Goal: Task Accomplishment & Management: Manage account settings

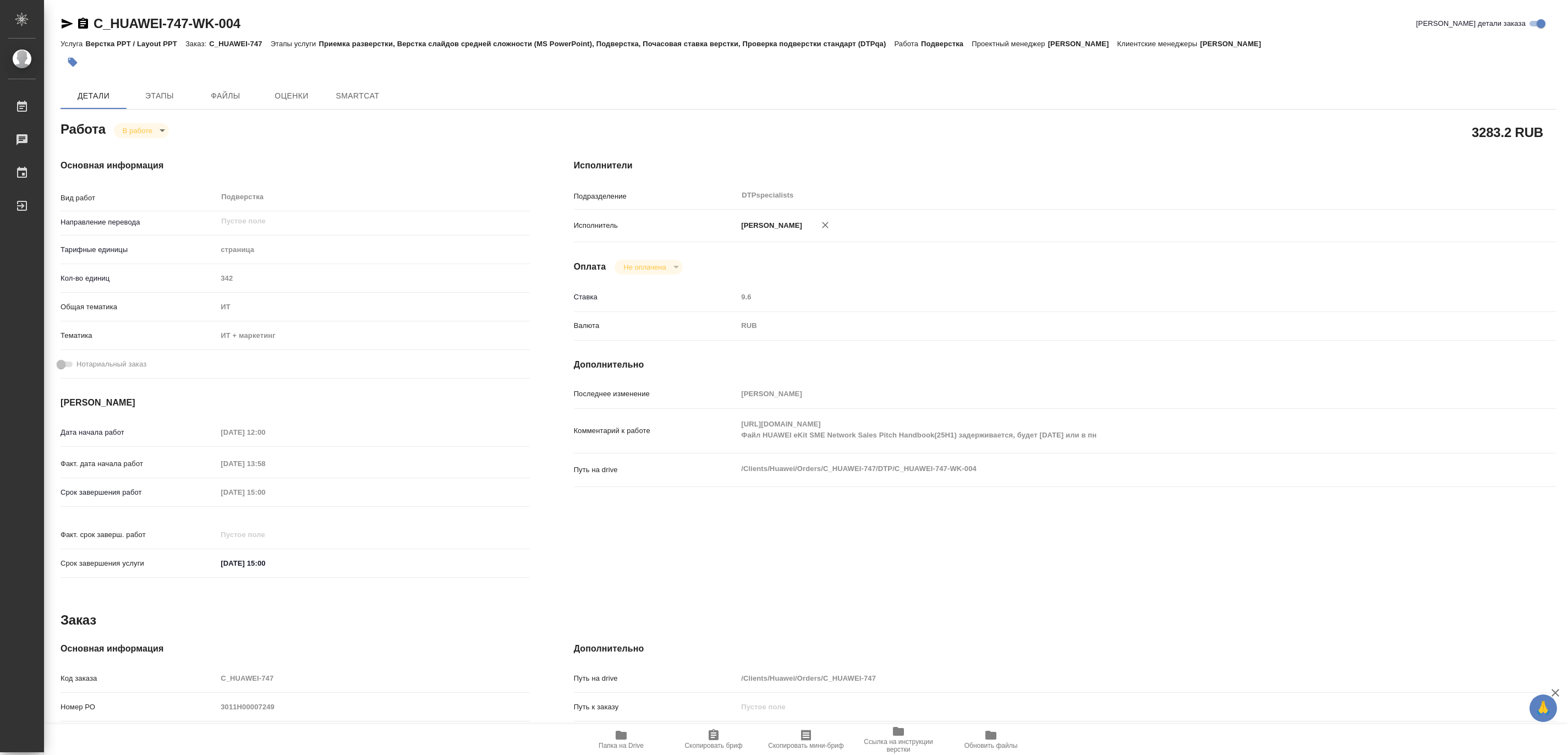
type textarea "x"
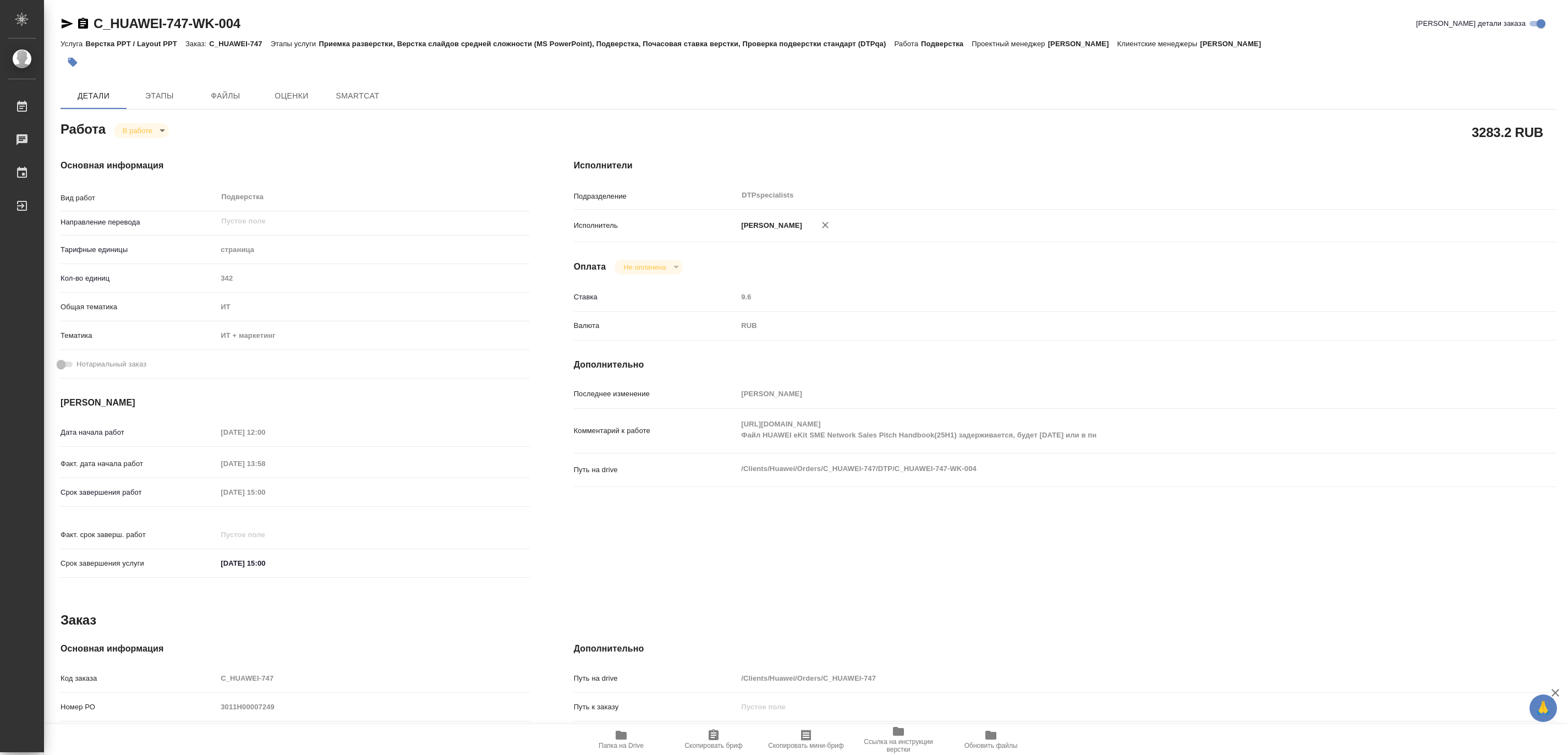
type textarea "x"
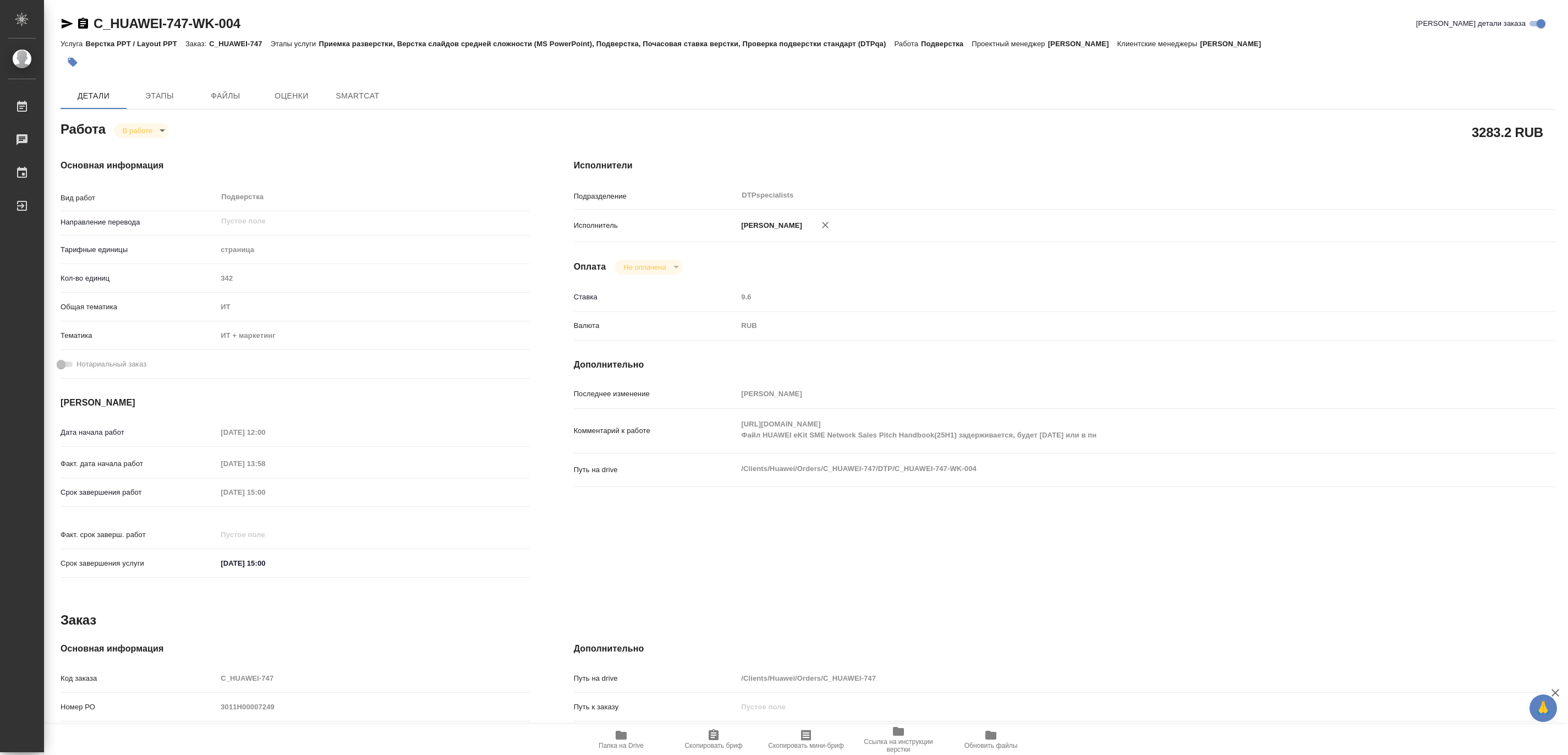
type textarea "x"
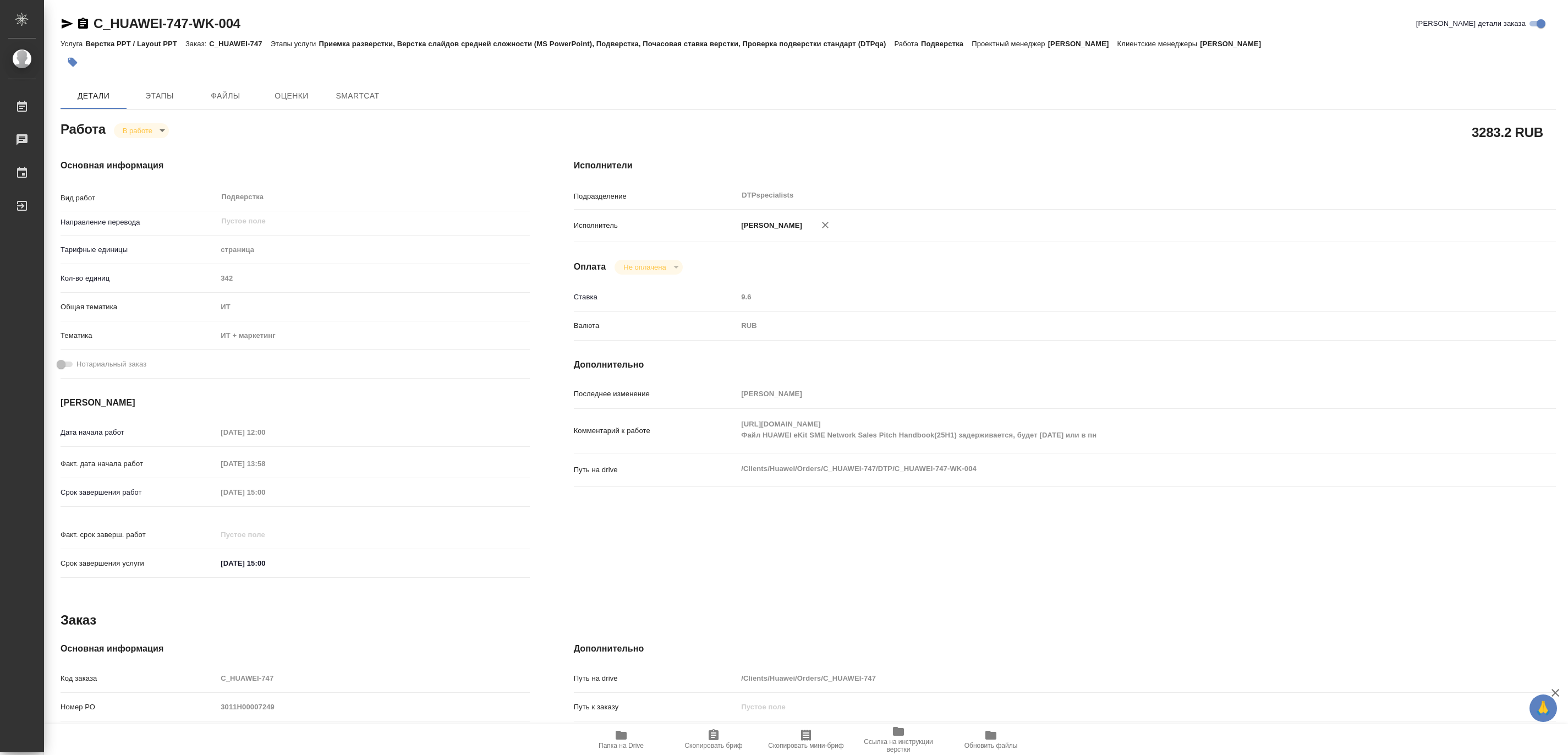
type textarea "x"
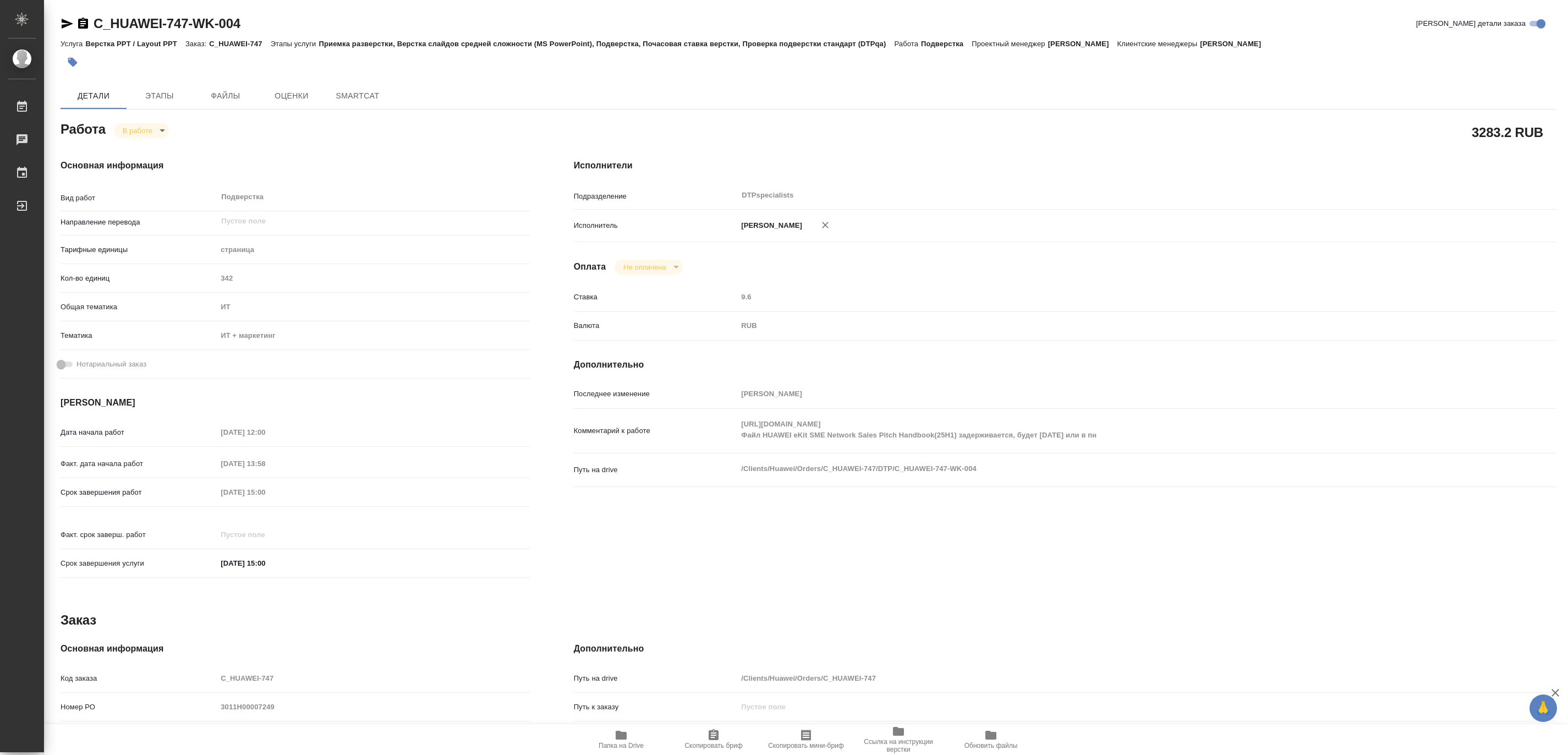
type textarea "x"
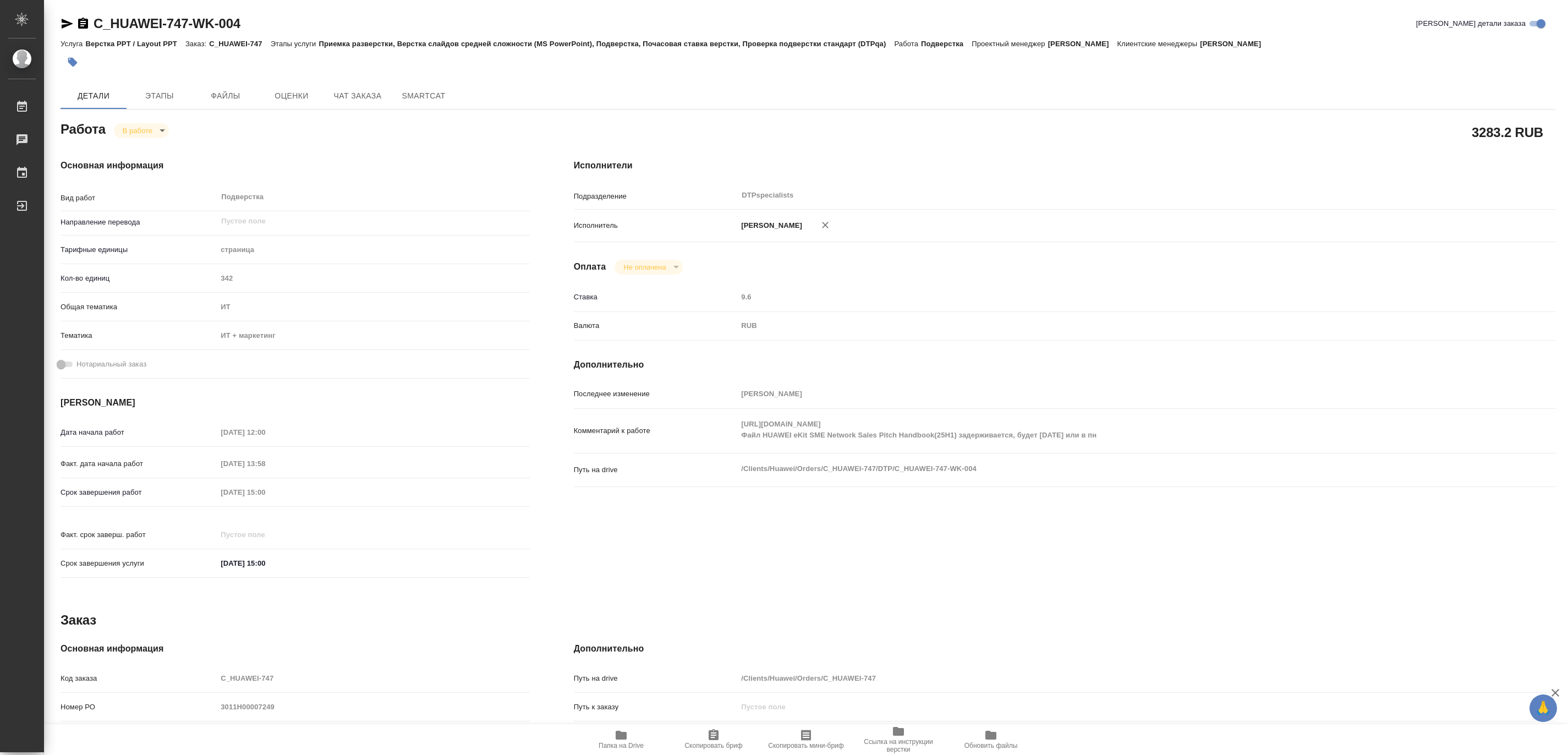
type textarea "x"
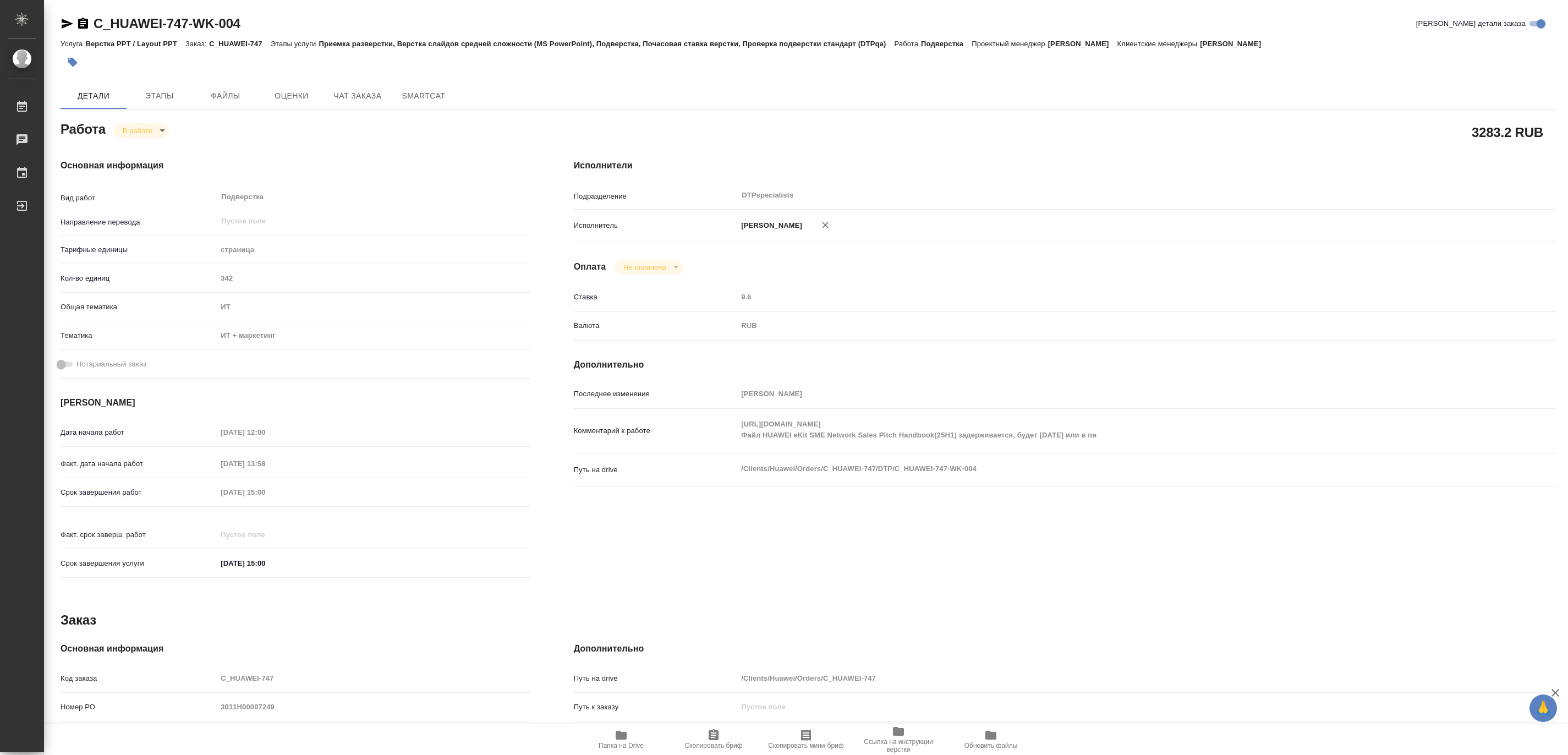
click at [625, 743] on span "Папка на Drive" at bounding box center [620, 746] width 45 height 7
type textarea "x"
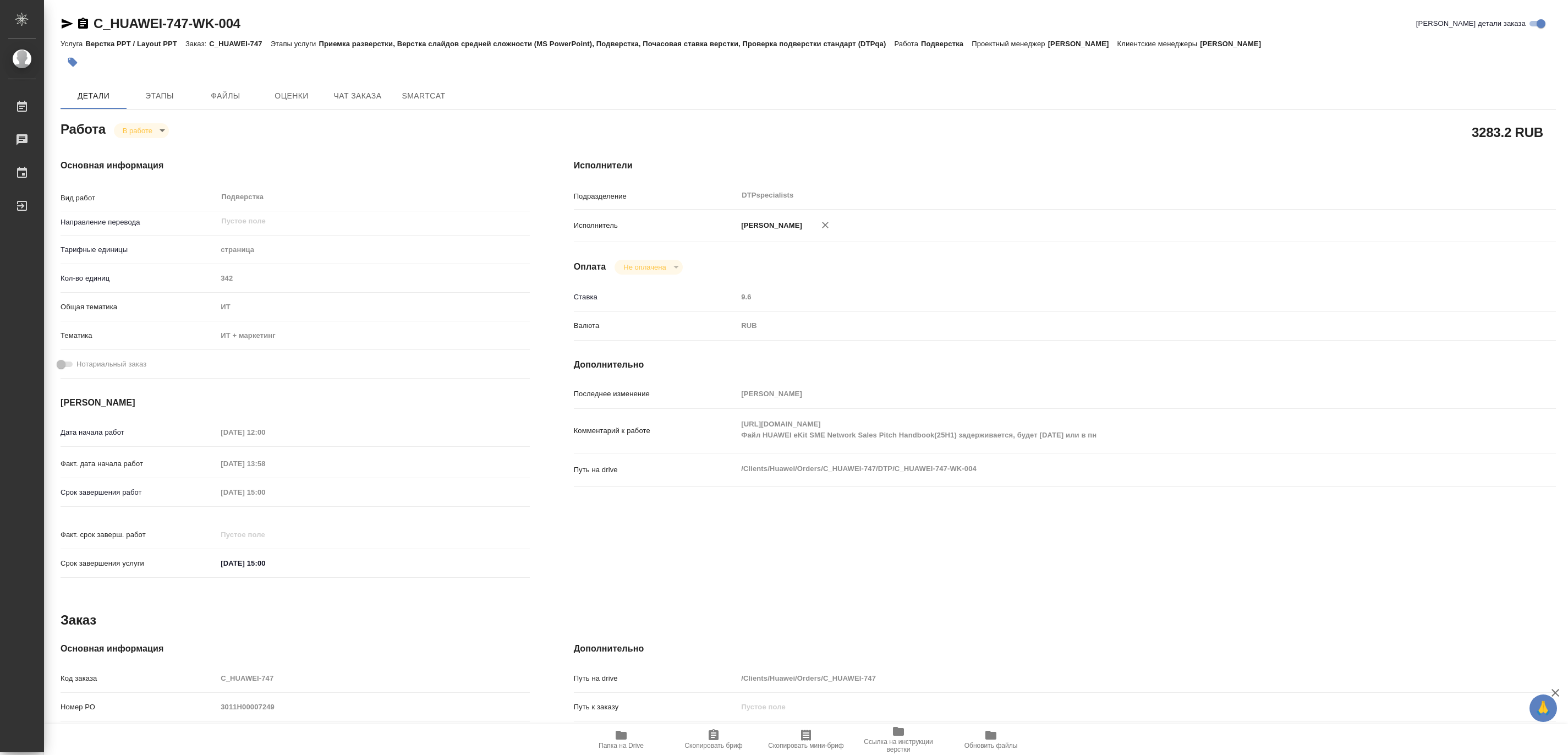
type textarea "x"
click at [343, 98] on span "Чат заказа" at bounding box center [357, 96] width 52 height 14
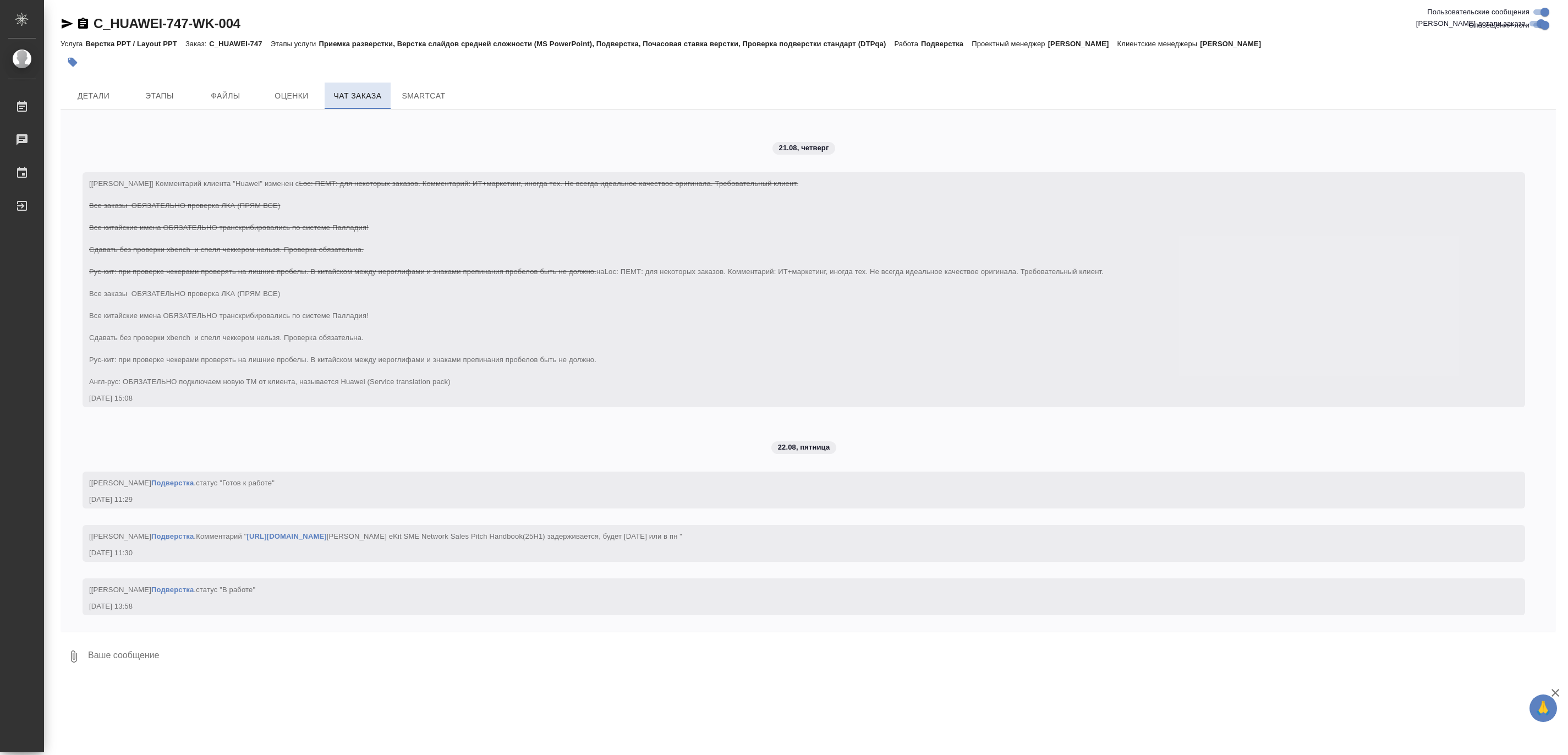
scroll to position [7419, 0]
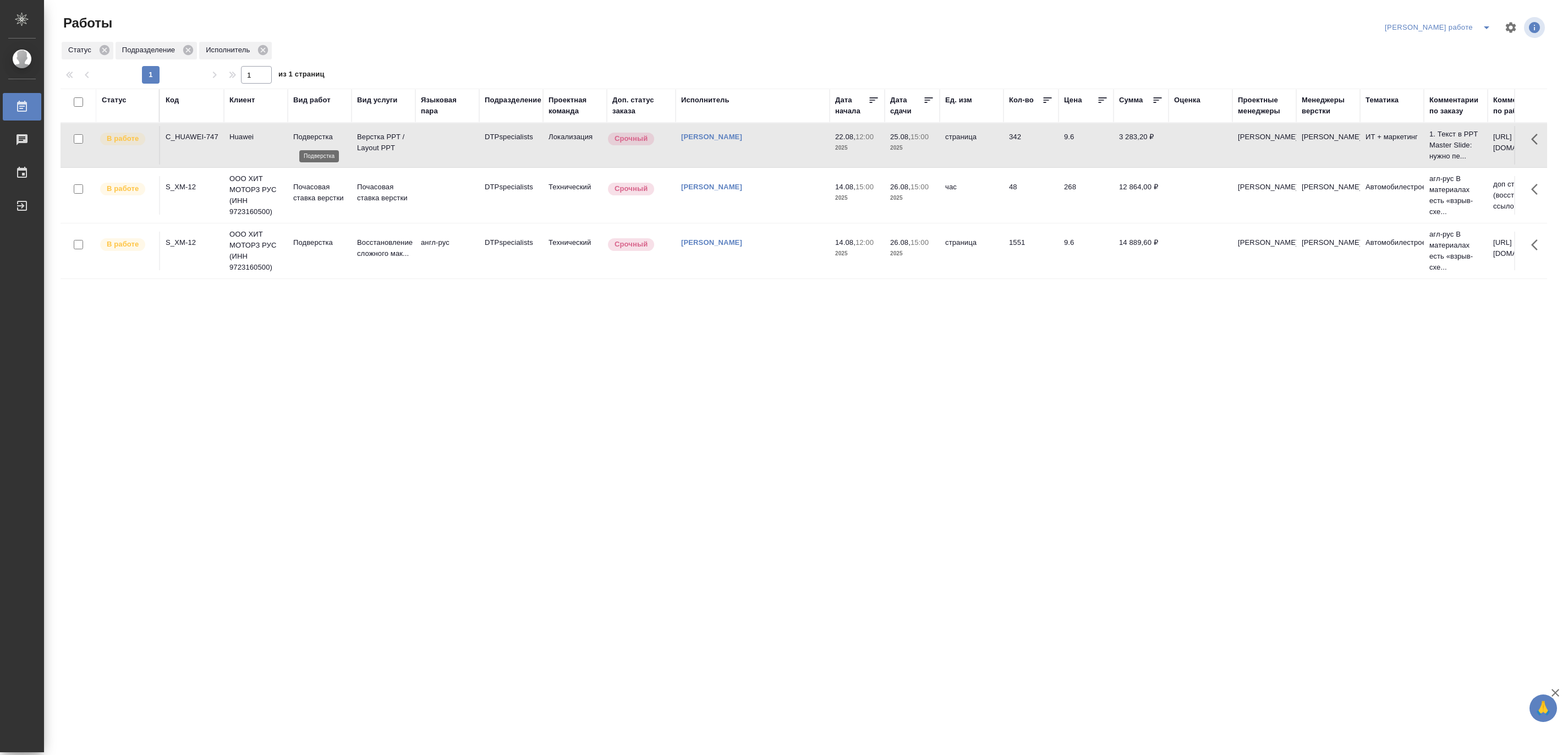
click at [325, 139] on p "Подверстка" at bounding box center [319, 137] width 52 height 11
click at [1488, 18] on button "split button" at bounding box center [1486, 27] width 22 height 17
click at [1465, 63] on li "Матвеева_назначено" at bounding box center [1447, 66] width 99 height 17
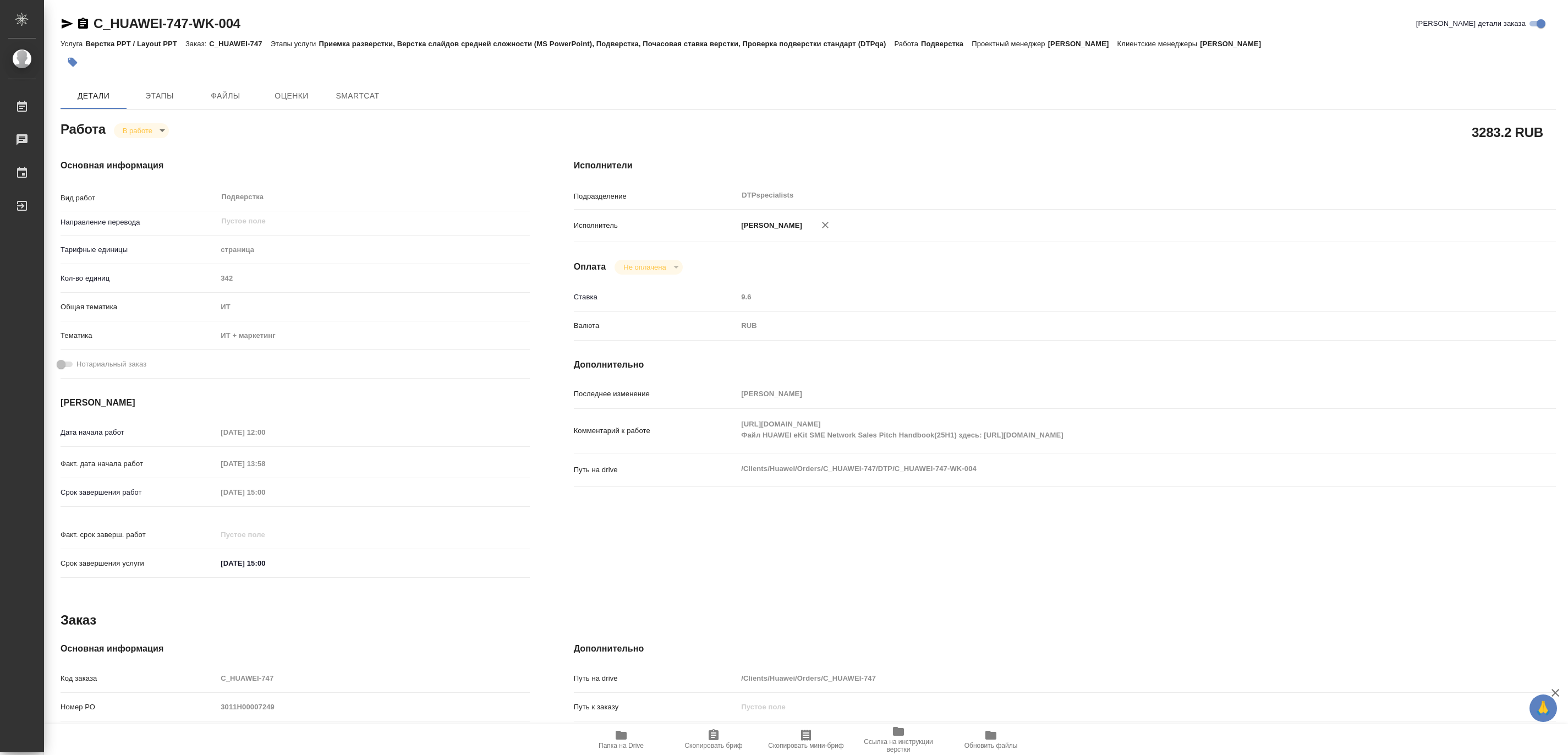
type textarea "x"
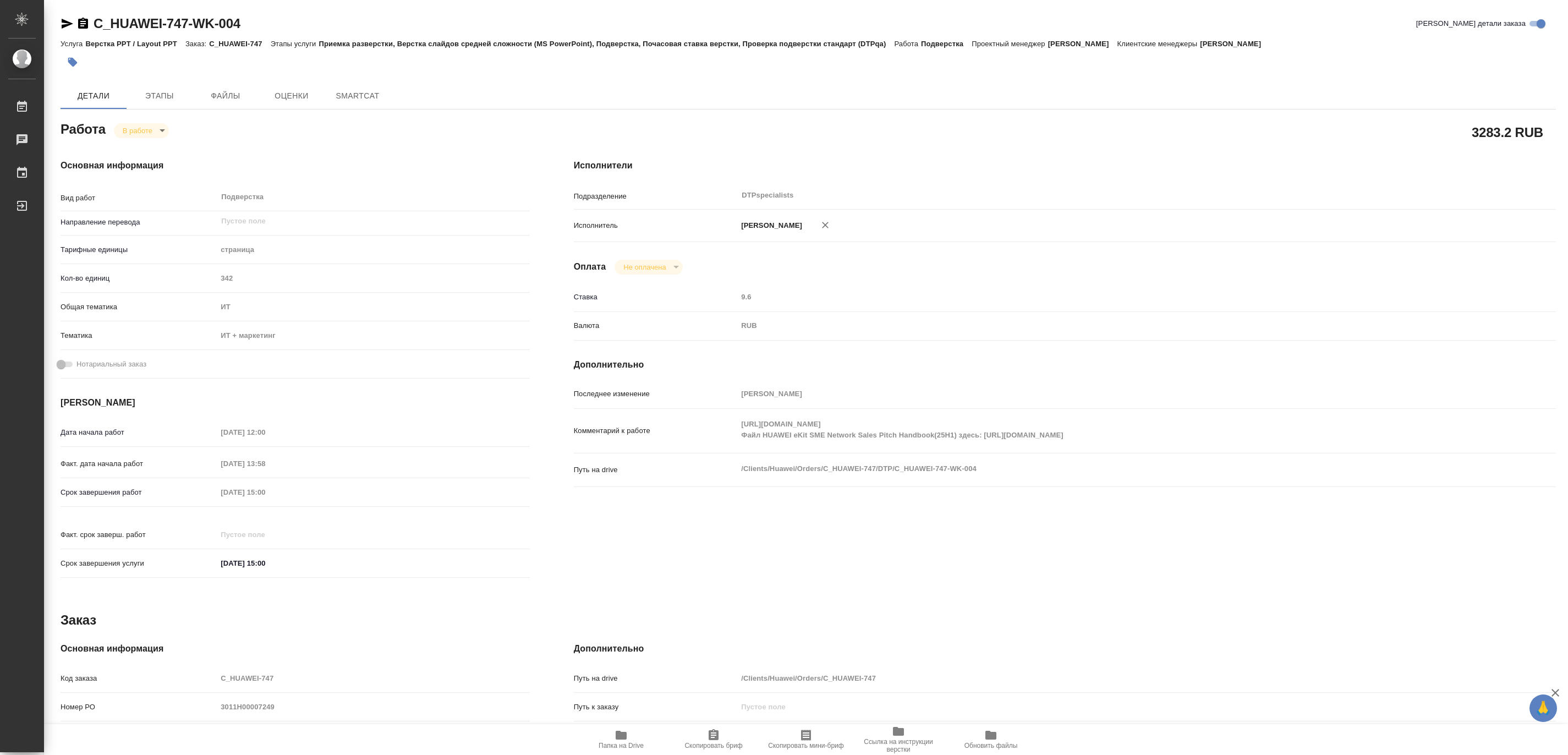
type textarea "x"
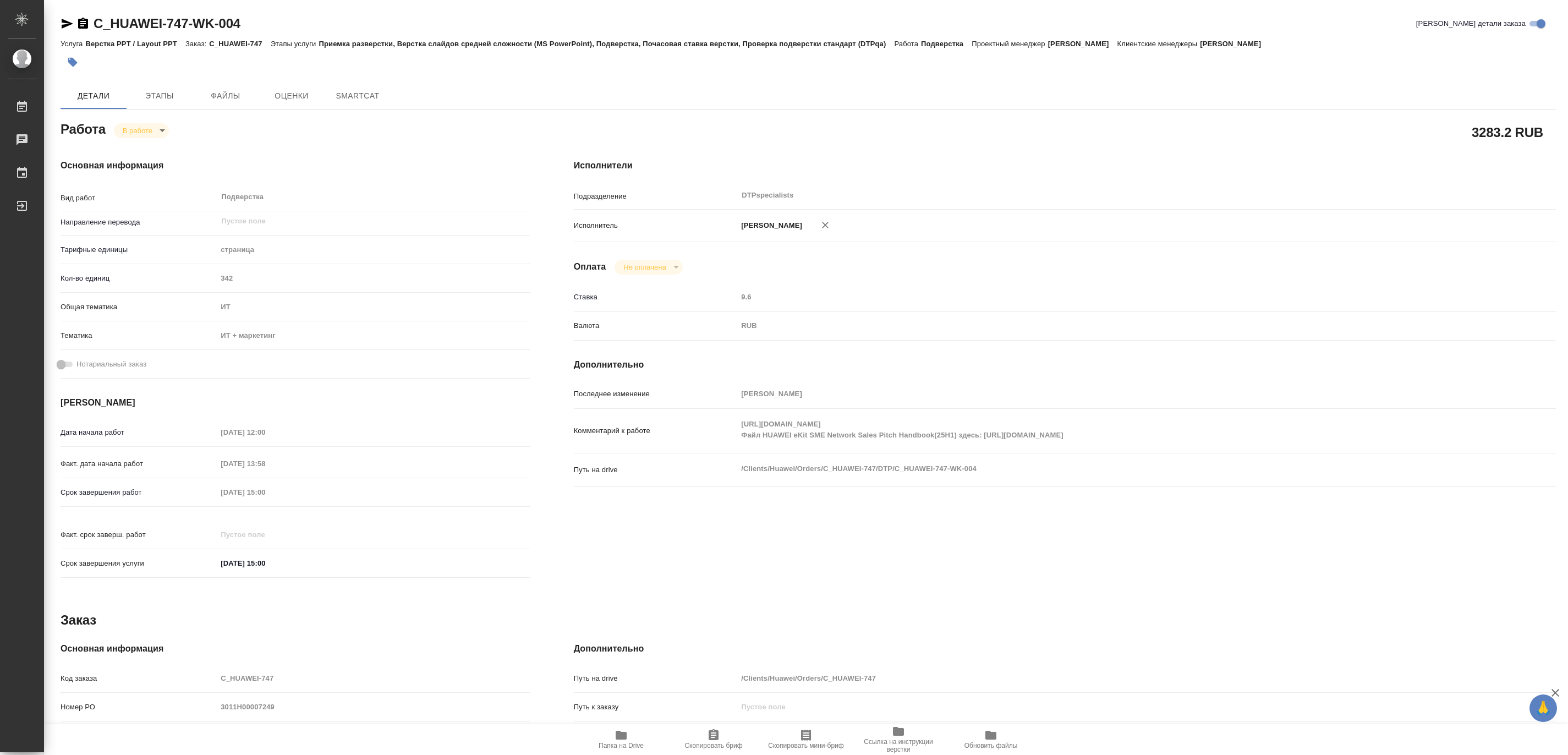
type textarea "x"
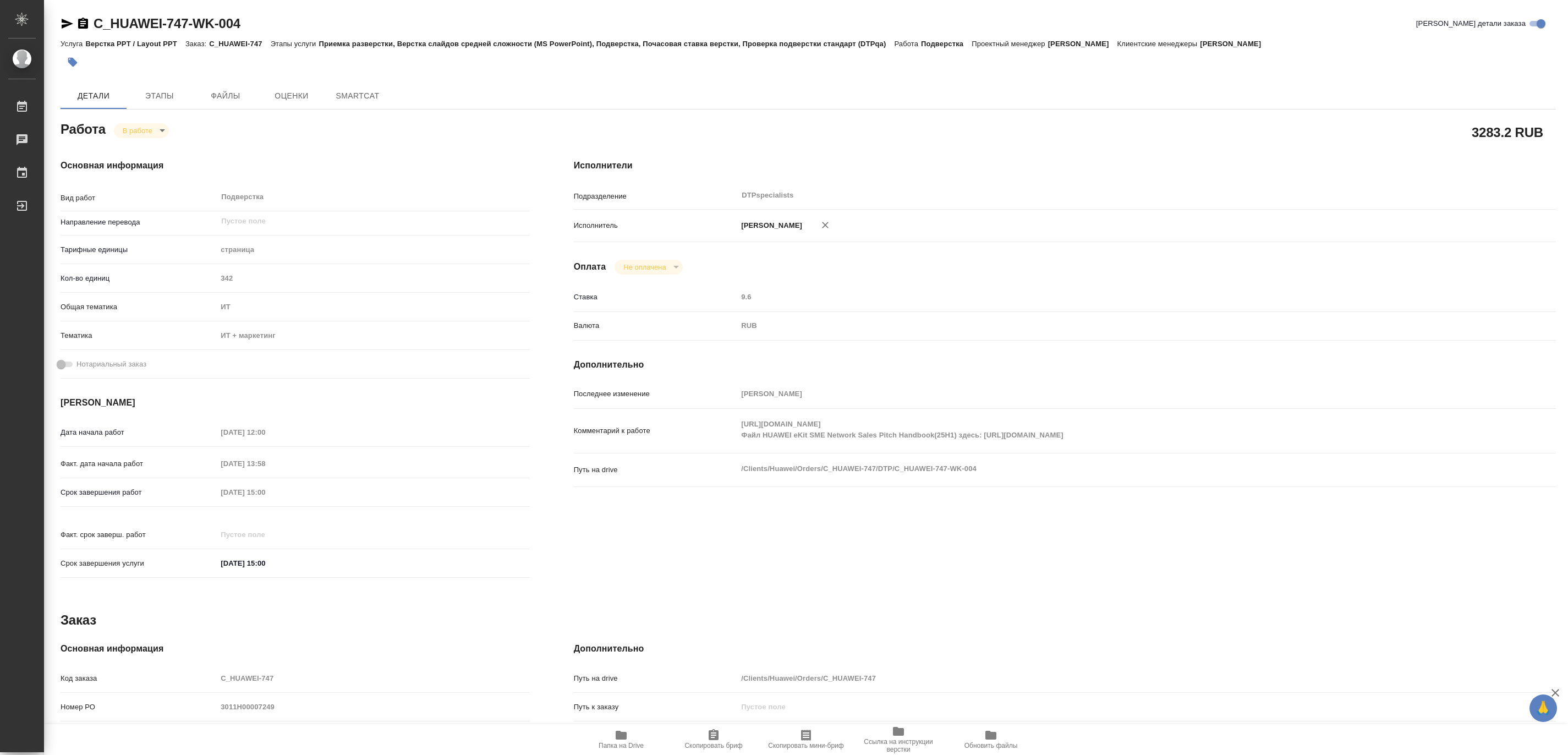
type textarea "x"
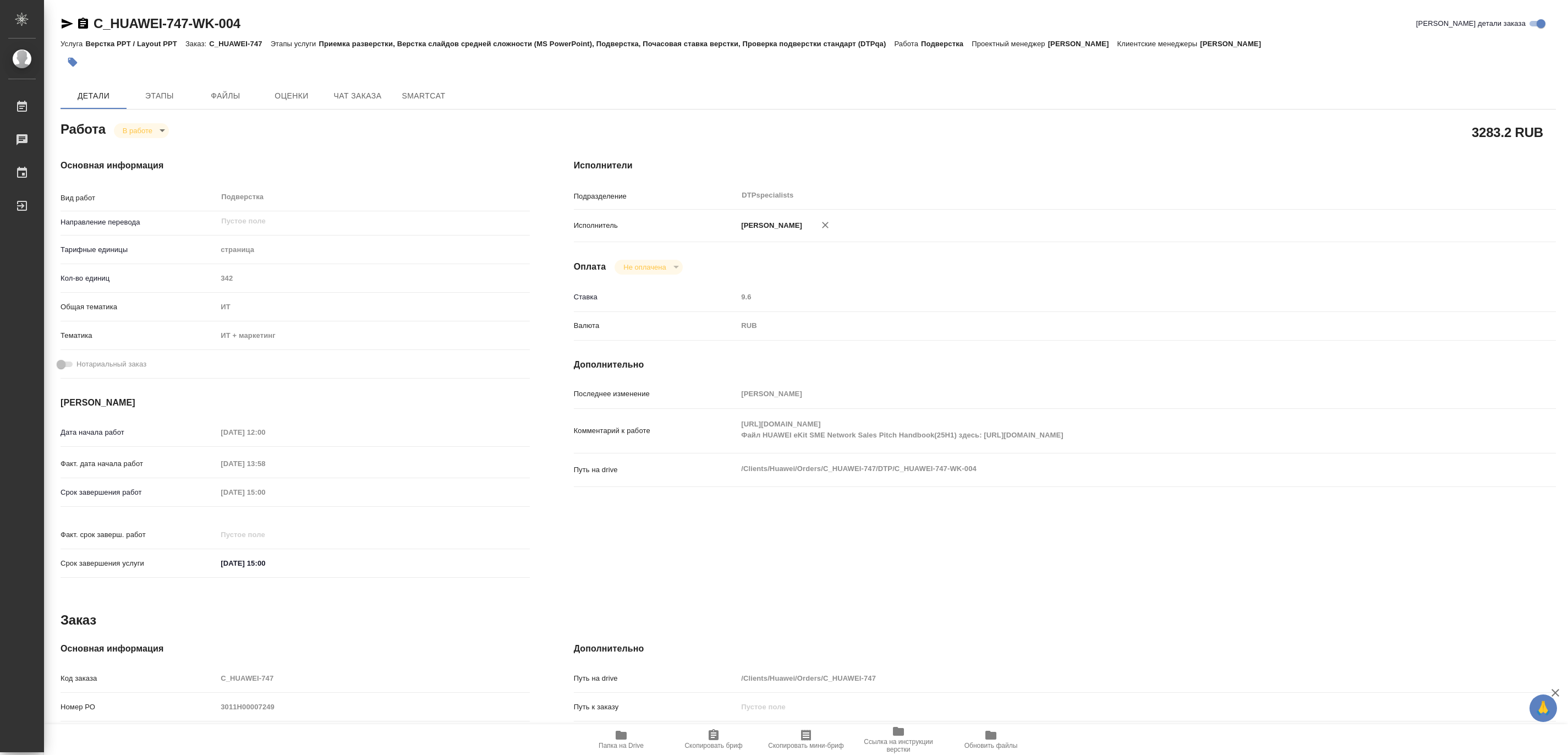
type textarea "x"
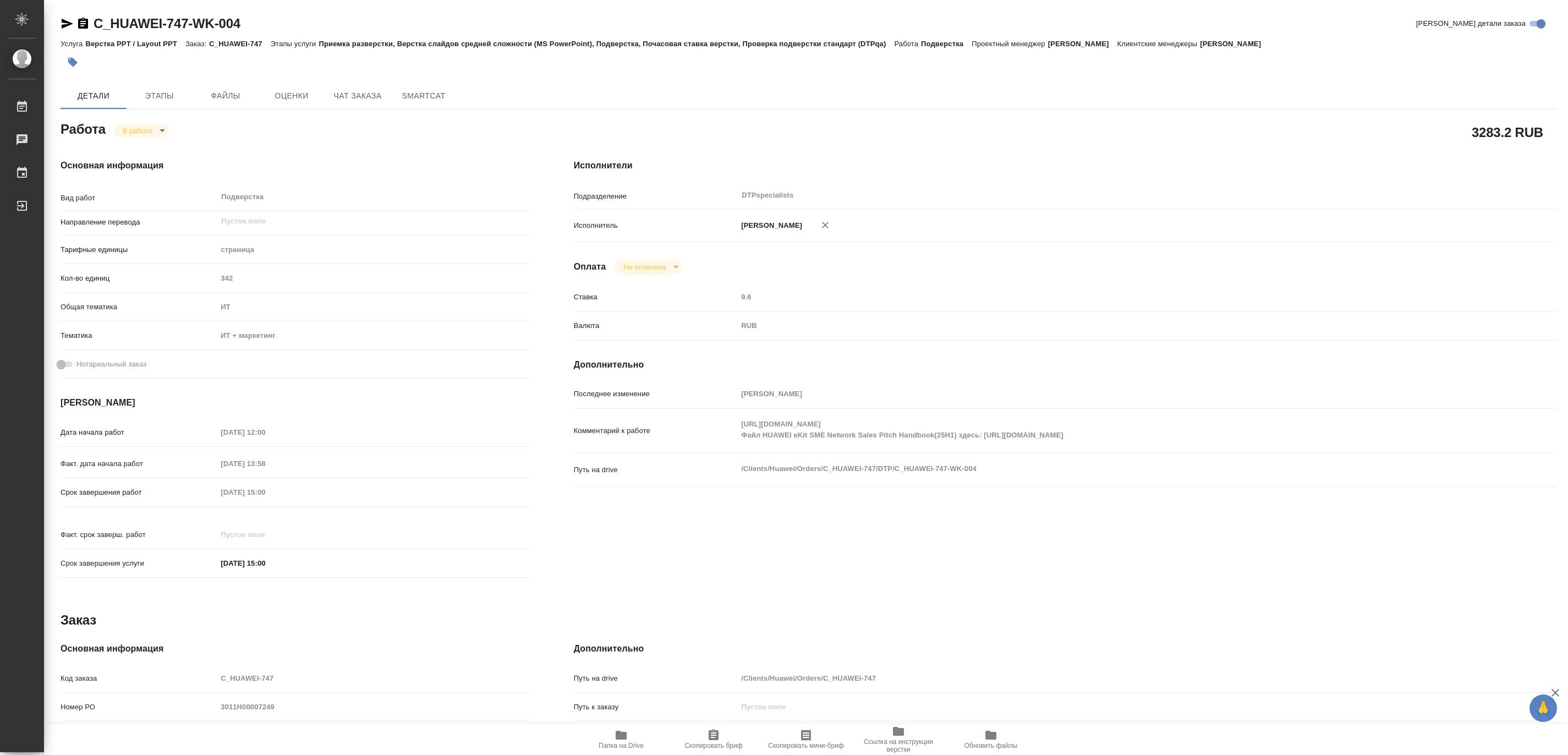
type textarea "x"
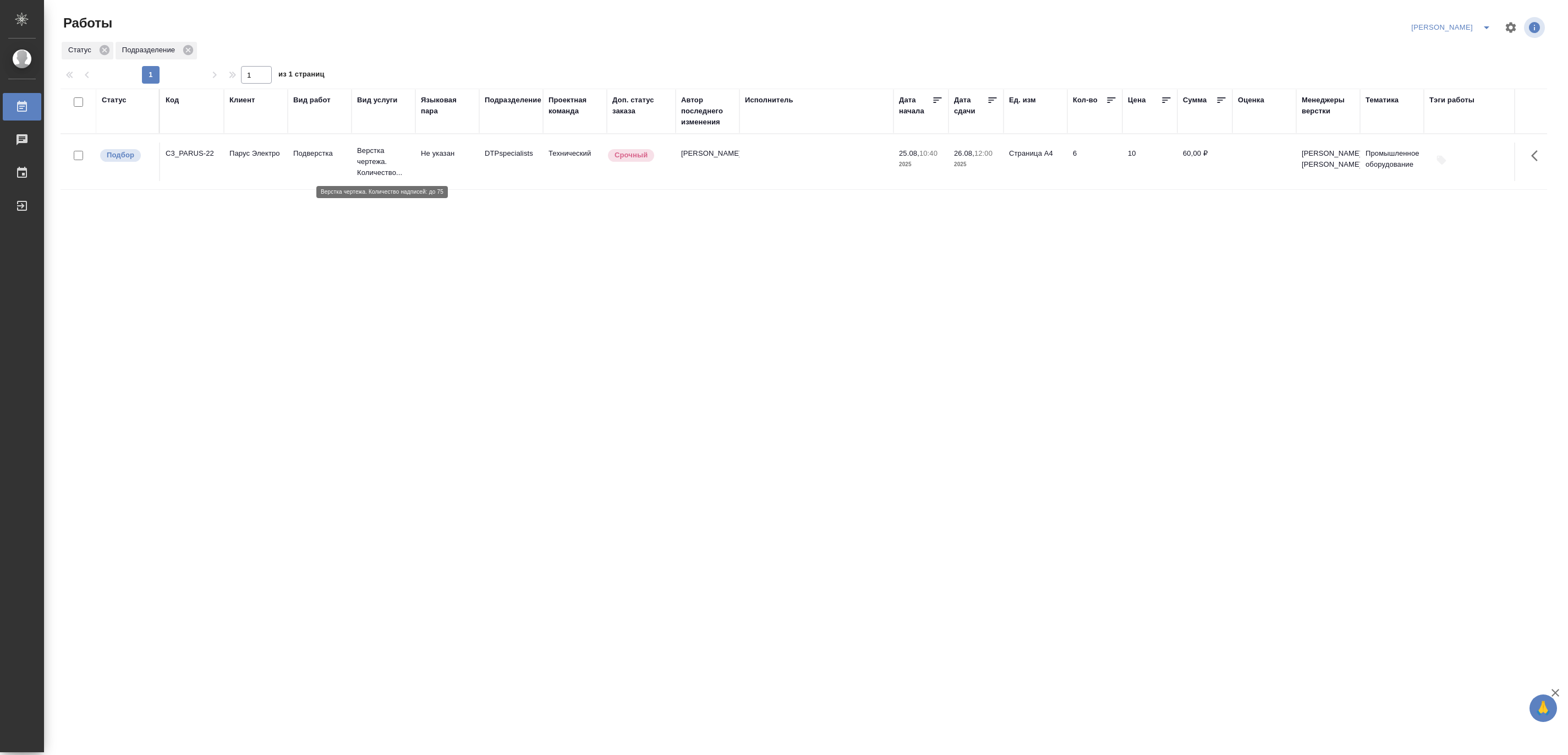
click at [392, 164] on p "Верстка чертежа. Количество..." at bounding box center [383, 162] width 52 height 33
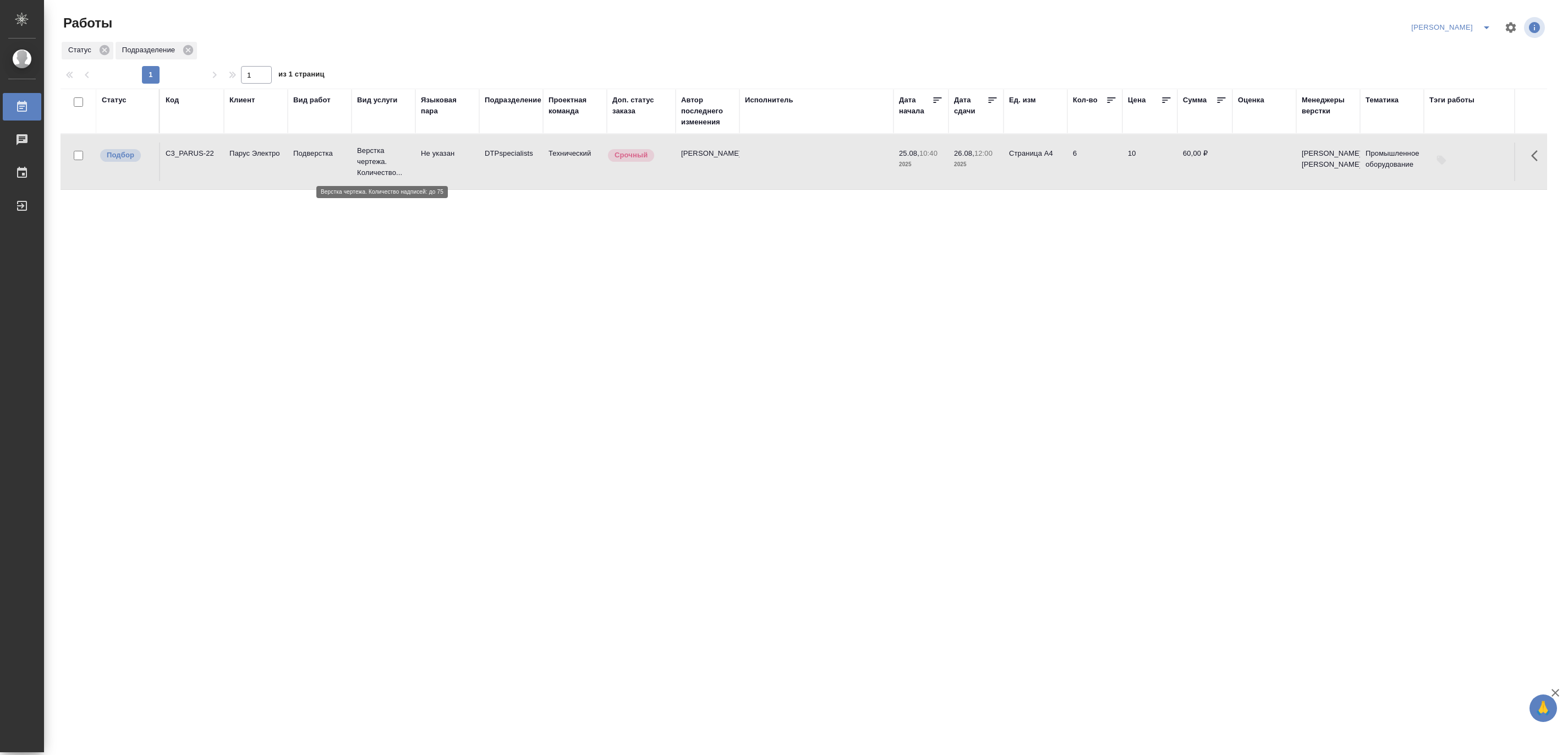
click at [392, 164] on p "Верстка чертежа. Количество..." at bounding box center [383, 162] width 52 height 33
click at [168, 98] on div "Код" at bounding box center [172, 100] width 13 height 11
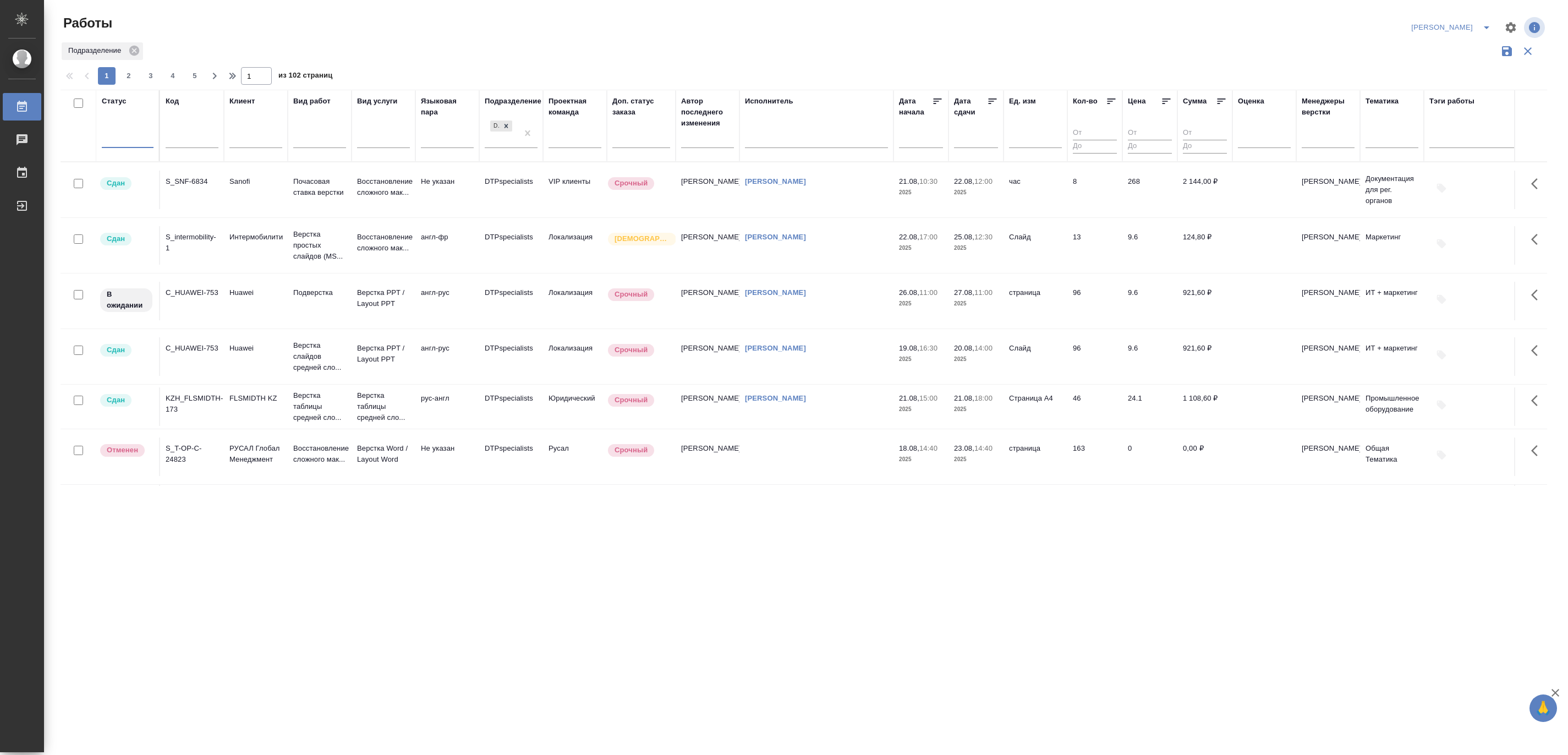
drag, startPoint x: 526, startPoint y: 132, endPoint x: 174, endPoint y: 157, distance: 352.9
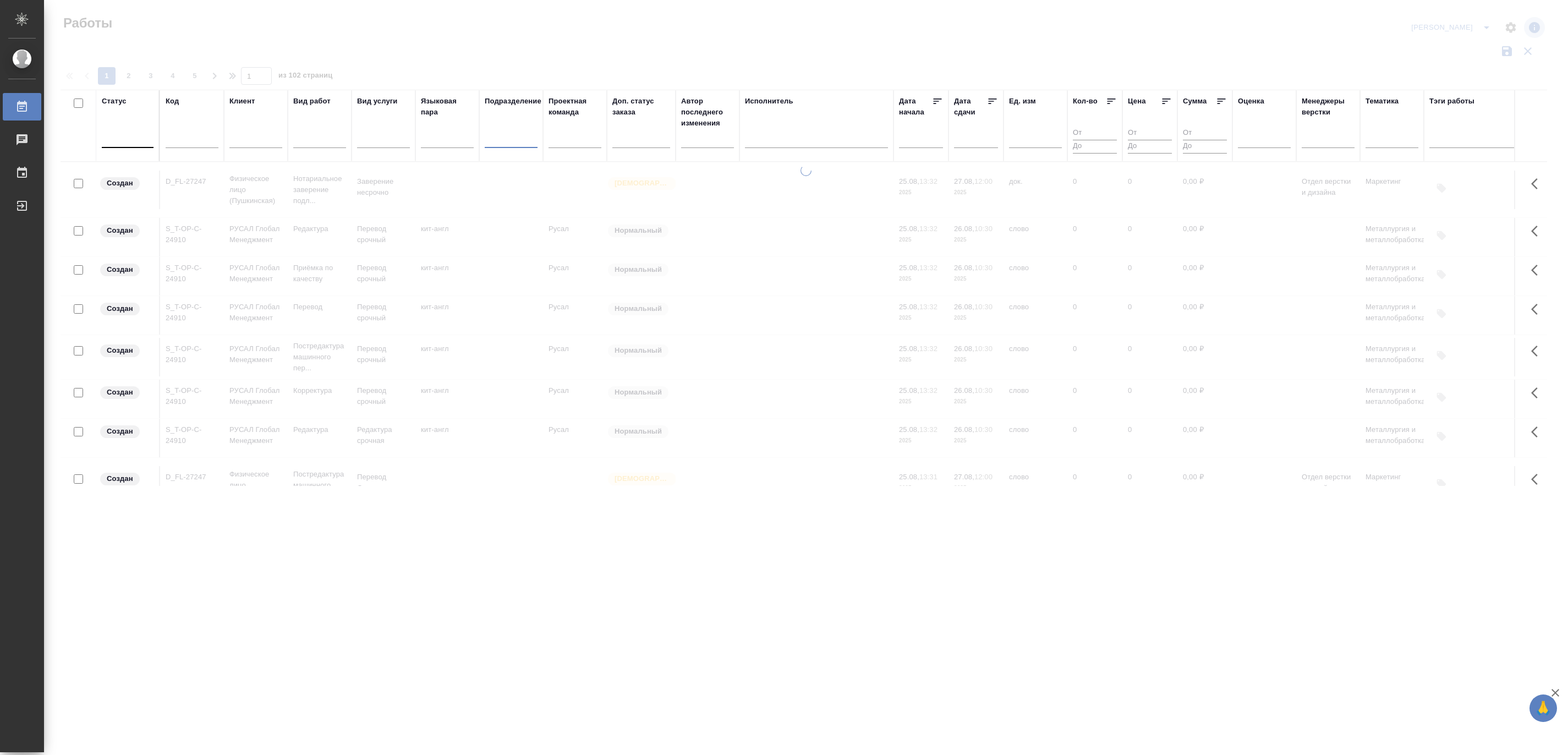
click at [173, 138] on input "text" at bounding box center [191, 141] width 52 height 14
paste input "S_T-OP-C-24869"
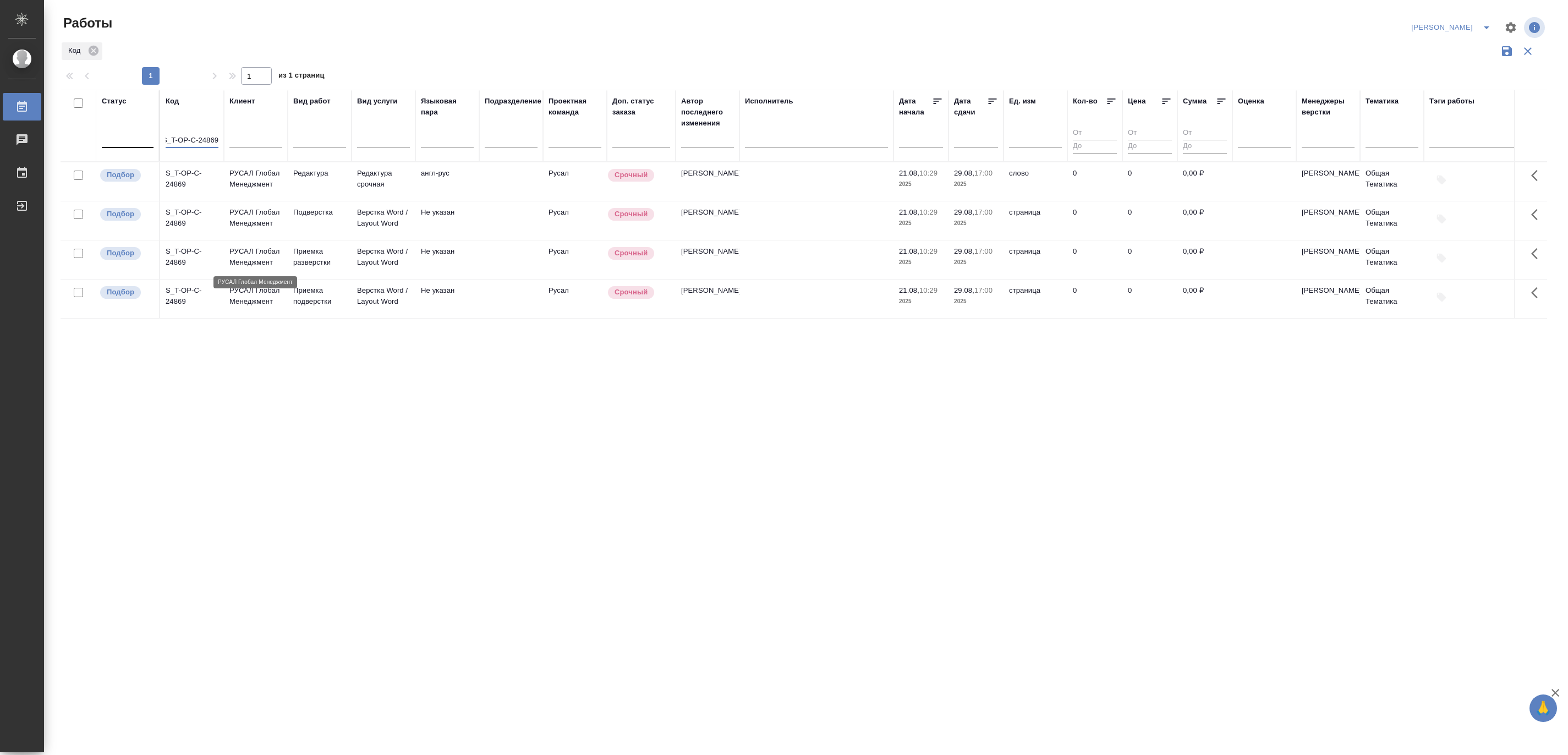
type input "S_T-OP-C-24869"
click at [249, 260] on p "РУСАЛ Глобал Менеджмент" at bounding box center [256, 257] width 52 height 22
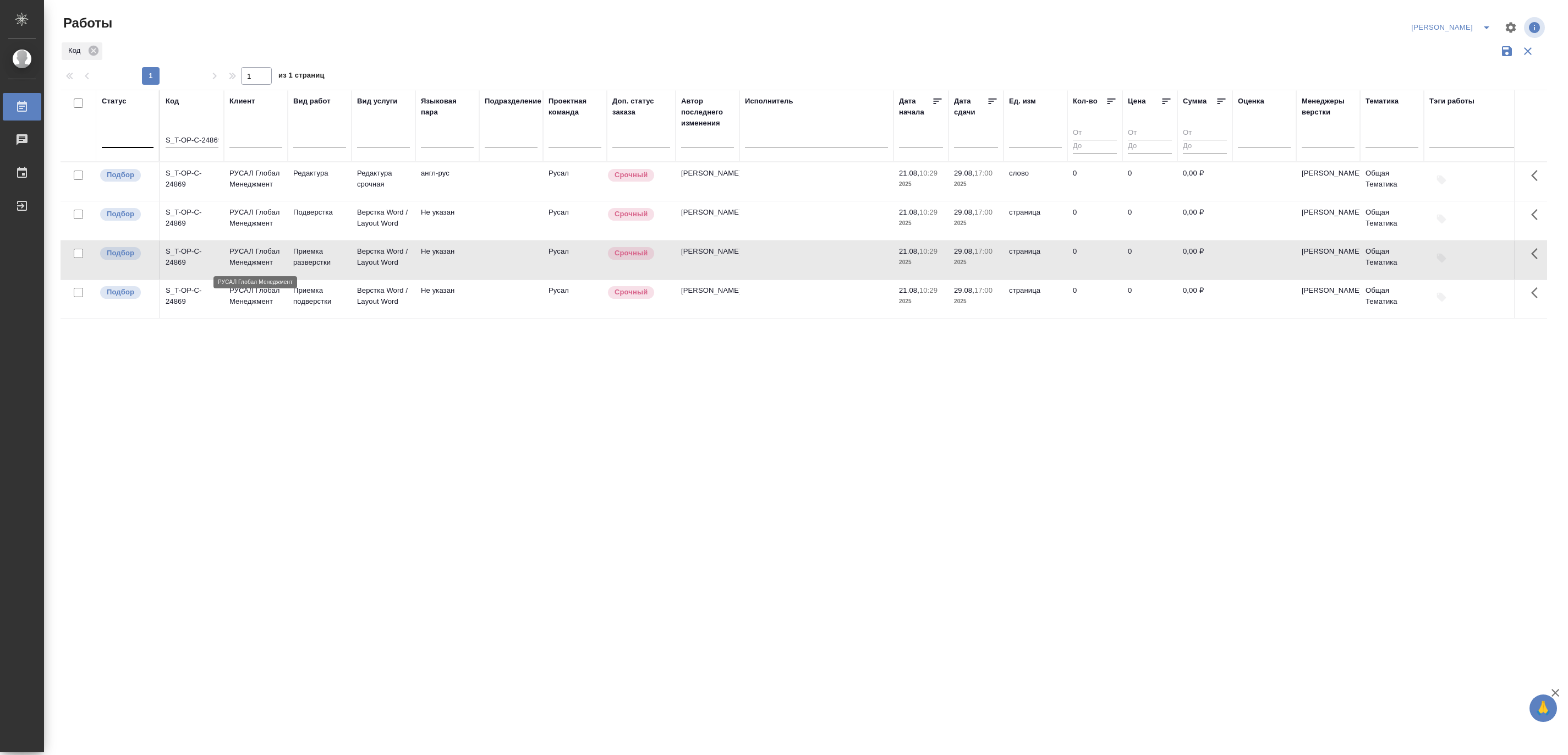
click at [249, 260] on p "РУСАЛ Глобал Менеджмент" at bounding box center [256, 257] width 52 height 22
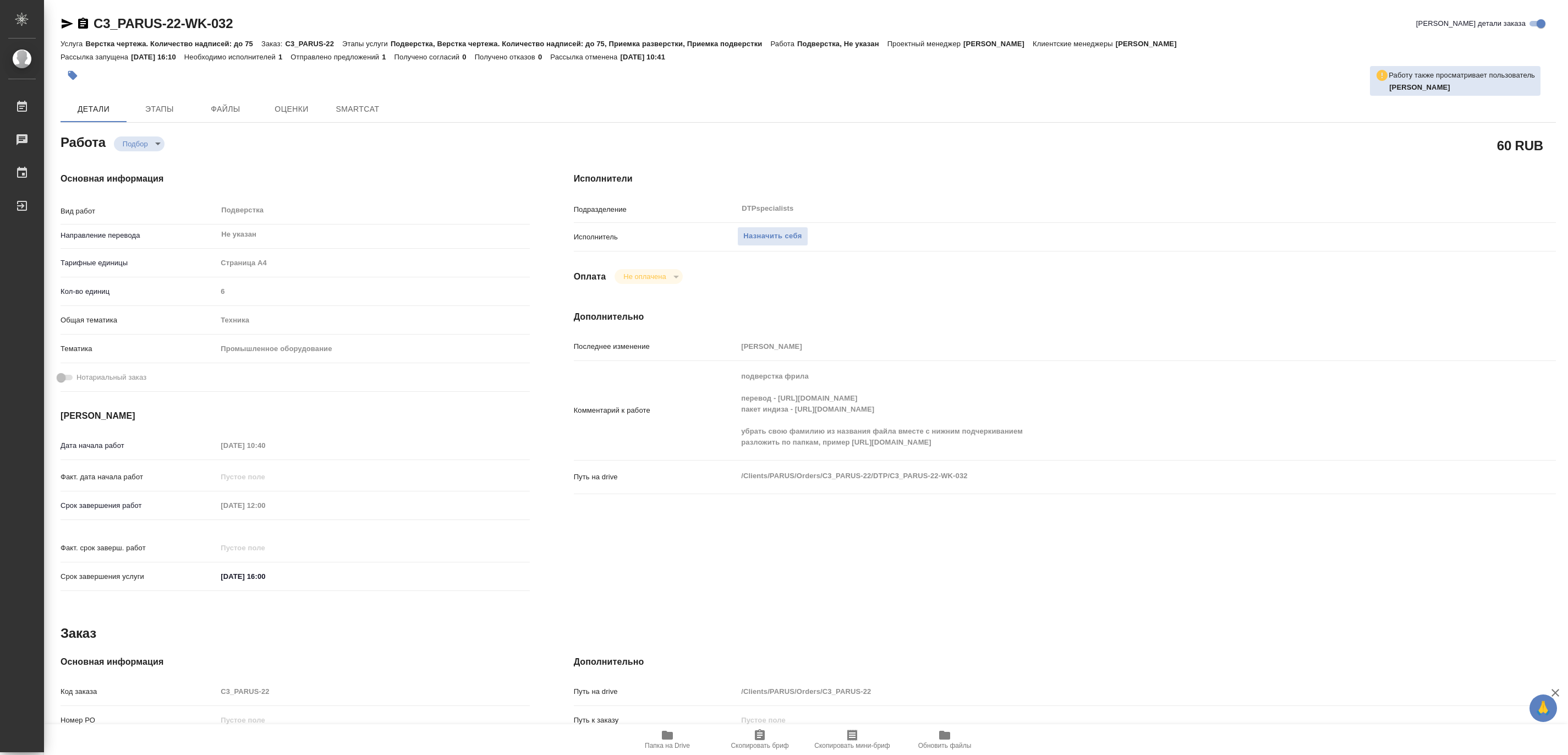
type textarea "x"
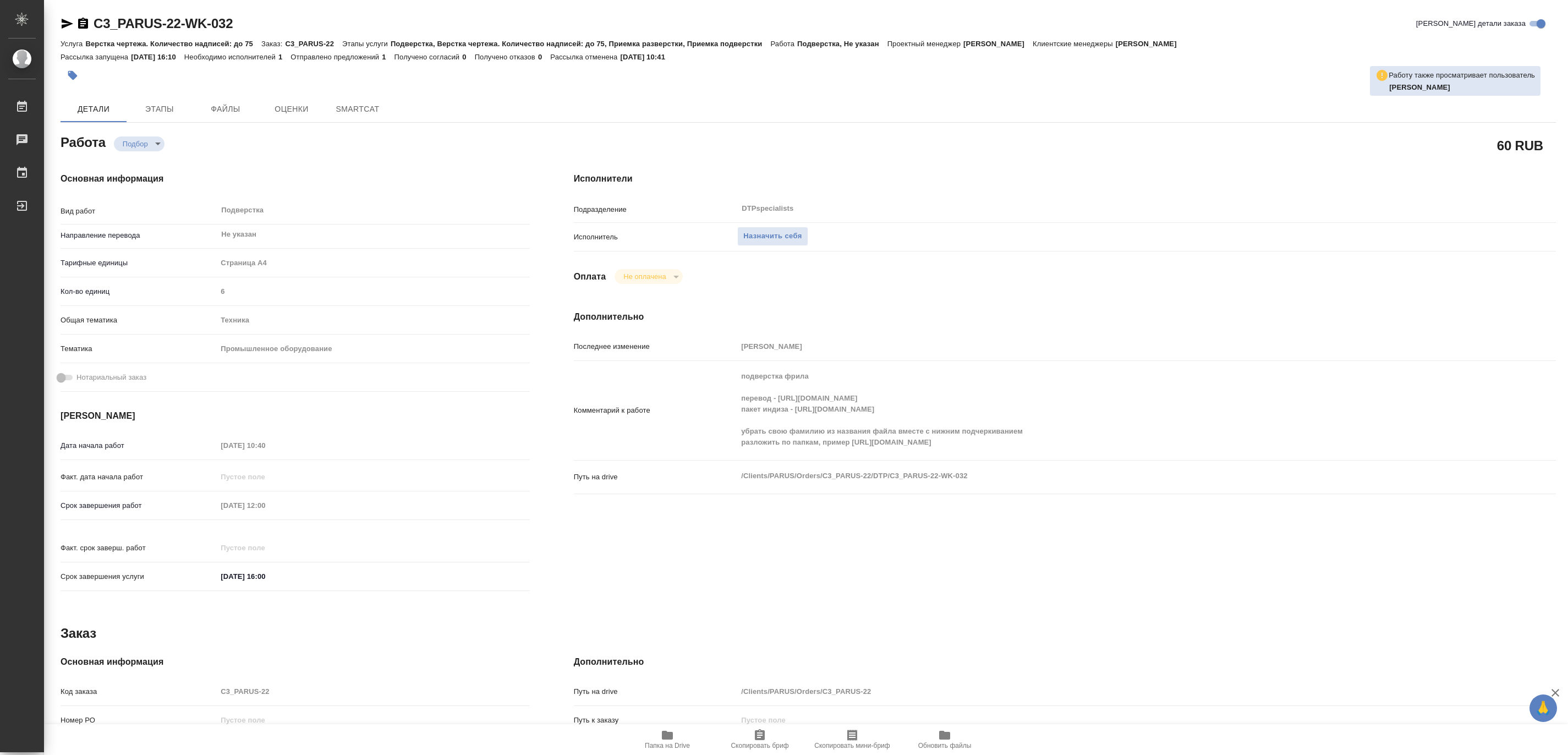
type textarea "x"
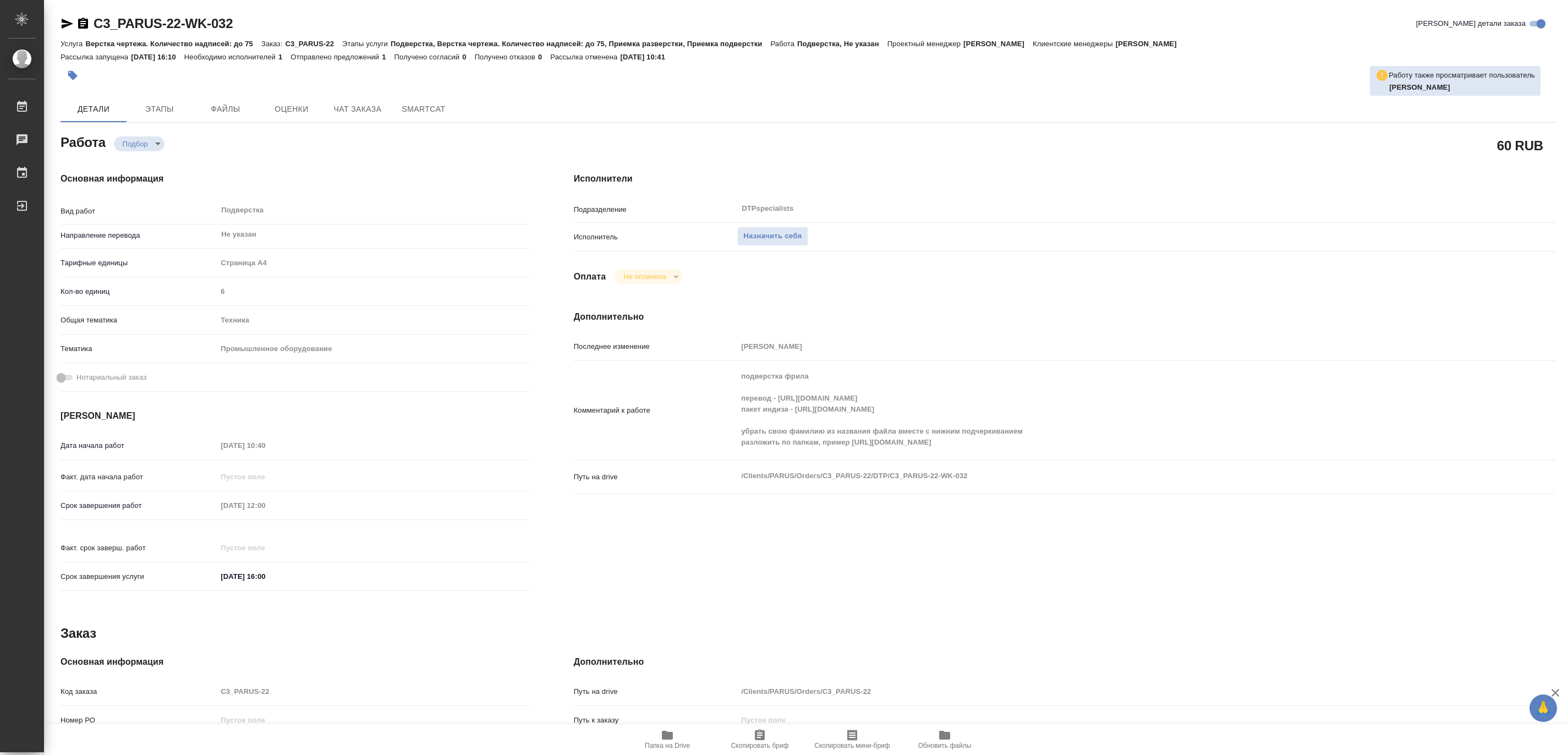
type textarea "x"
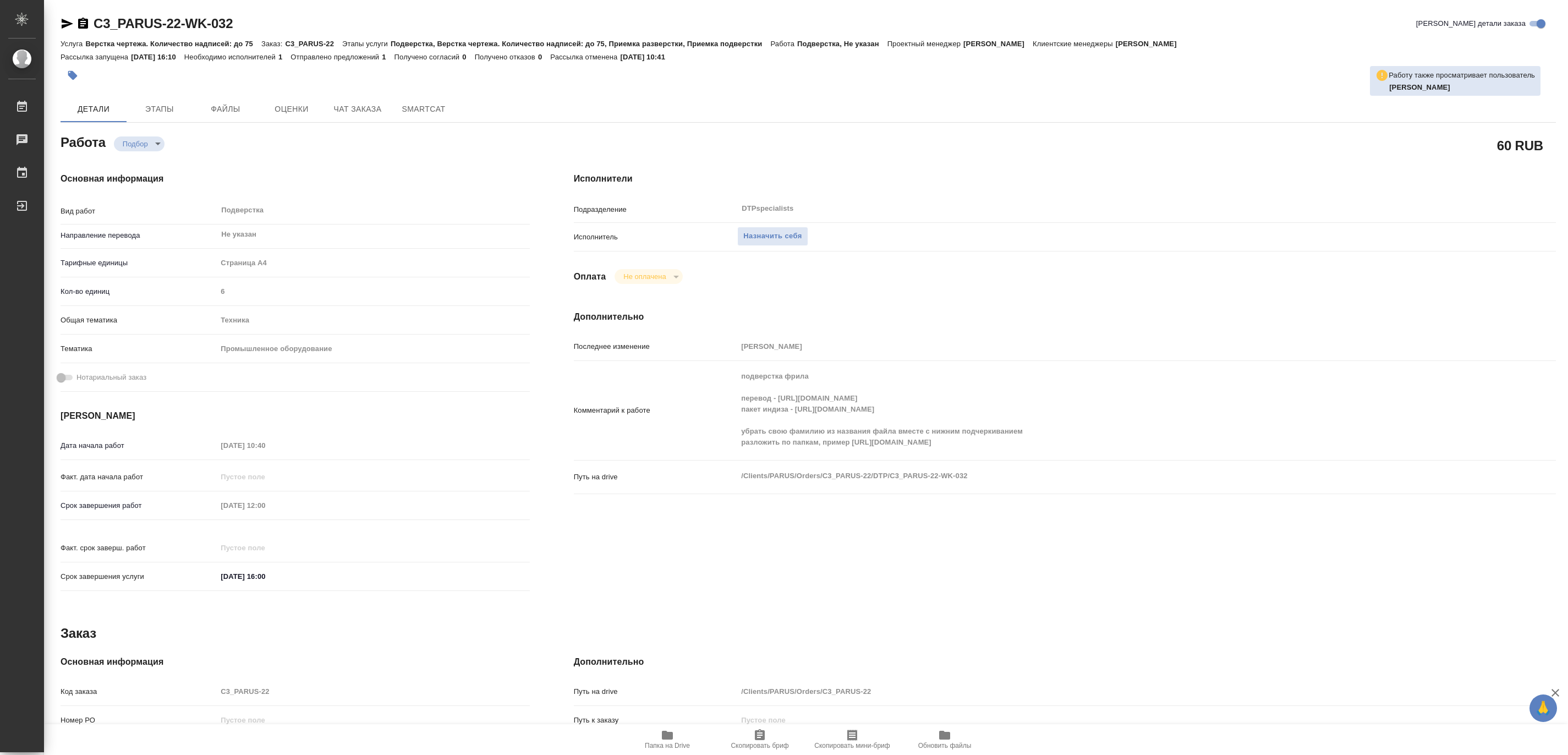
type textarea "x"
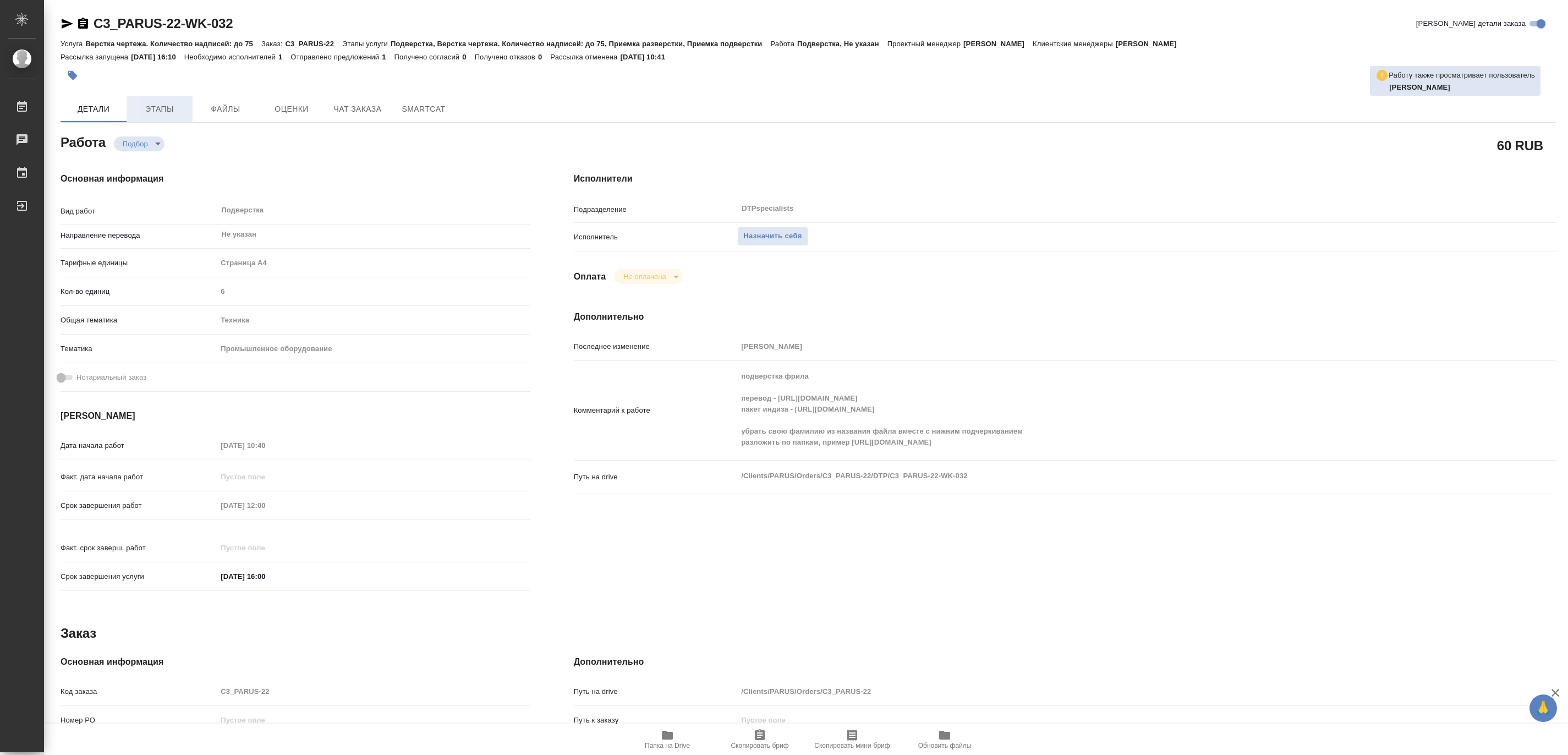
click at [155, 110] on span "Этапы" at bounding box center [159, 109] width 52 height 14
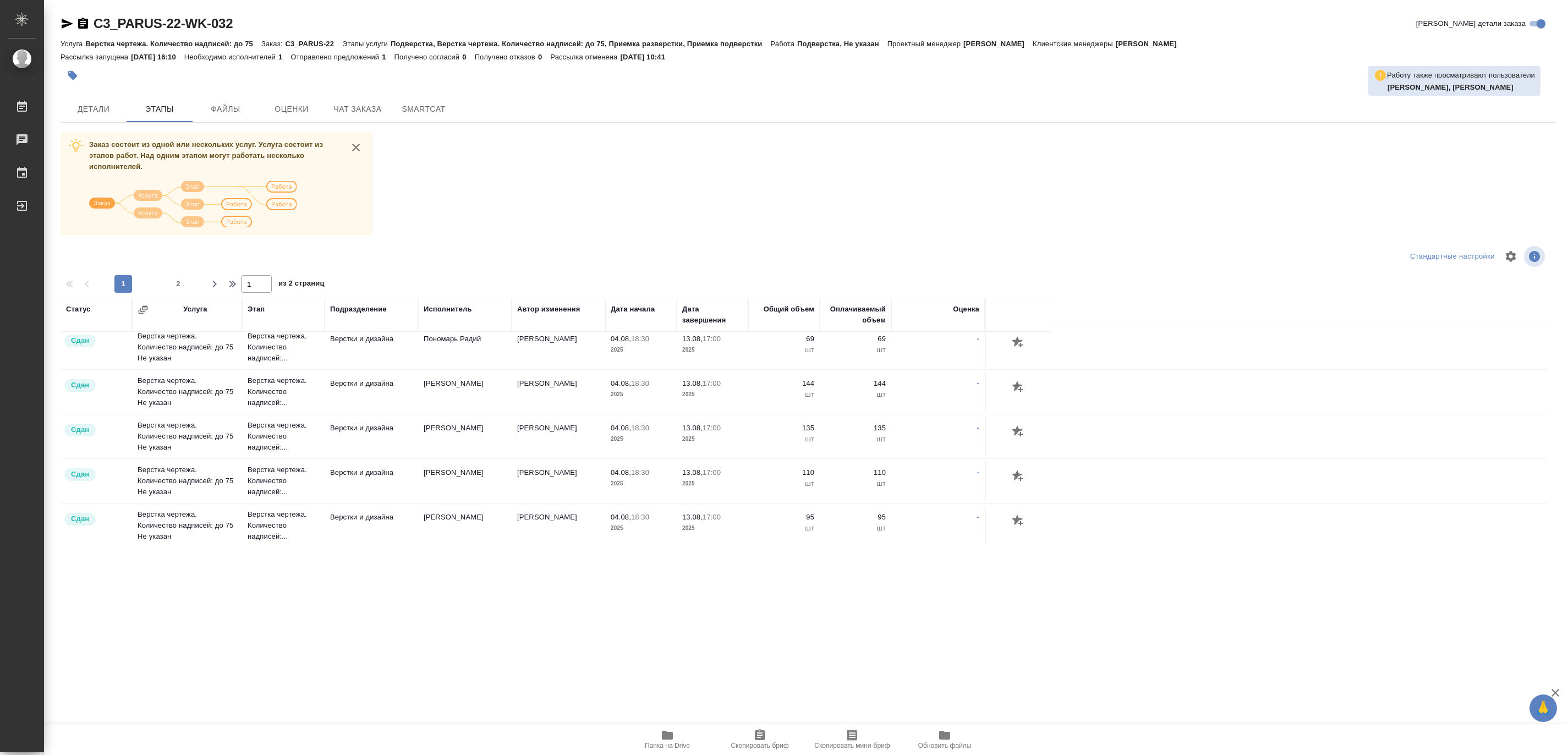
scroll to position [903, 0]
click at [169, 284] on span "2" at bounding box center [177, 284] width 17 height 11
type input "2"
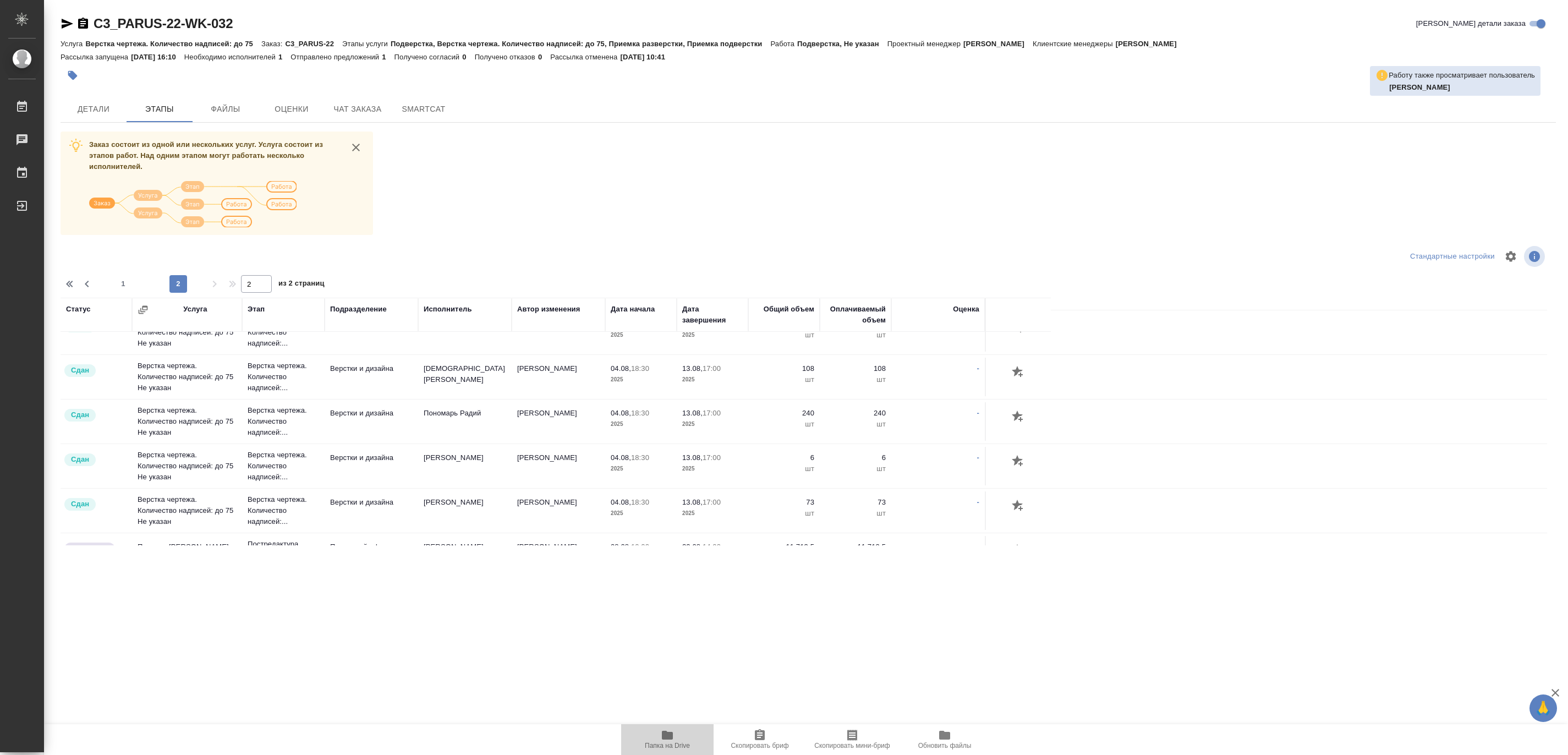
click at [659, 749] on span "Папка на Drive" at bounding box center [667, 746] width 45 height 7
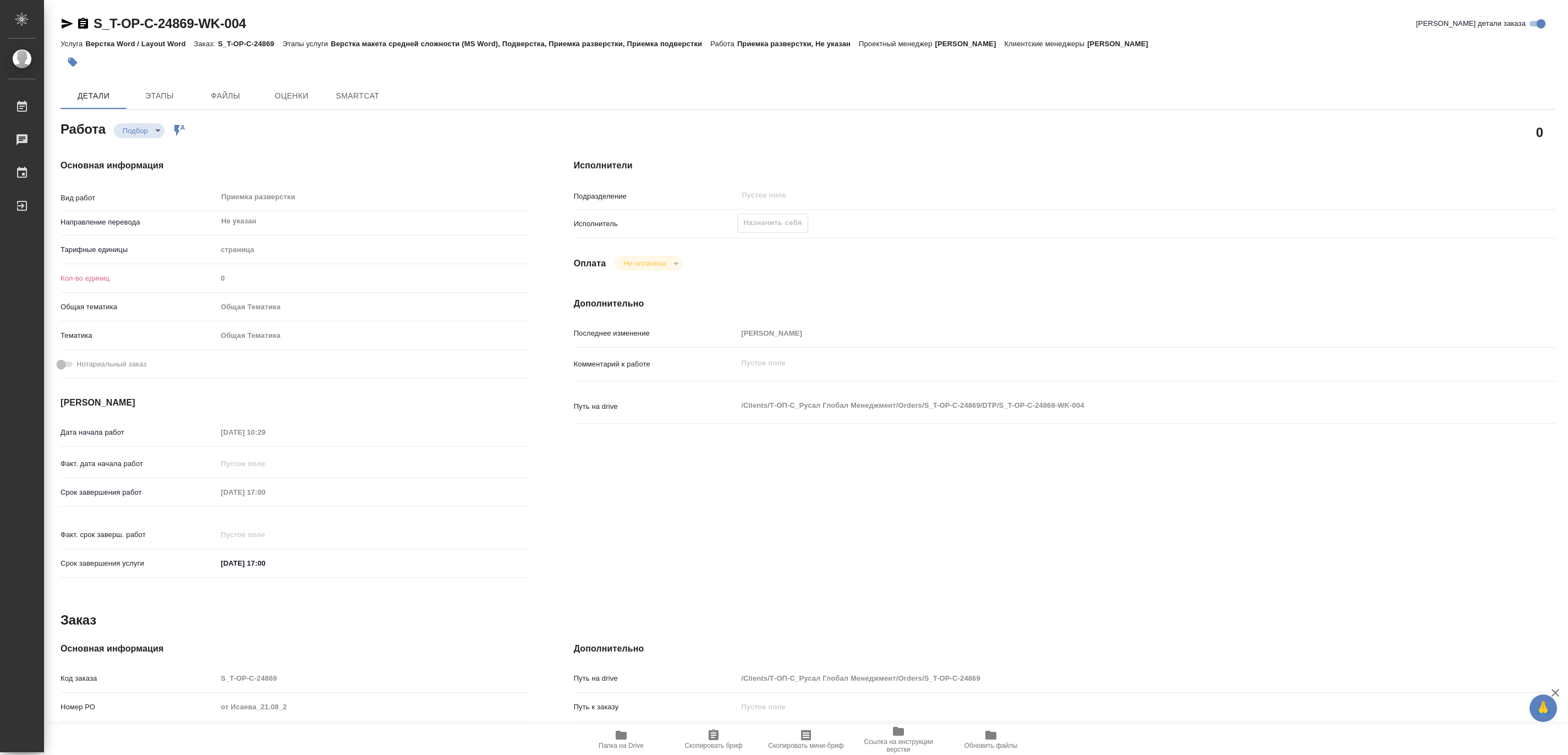
type textarea "x"
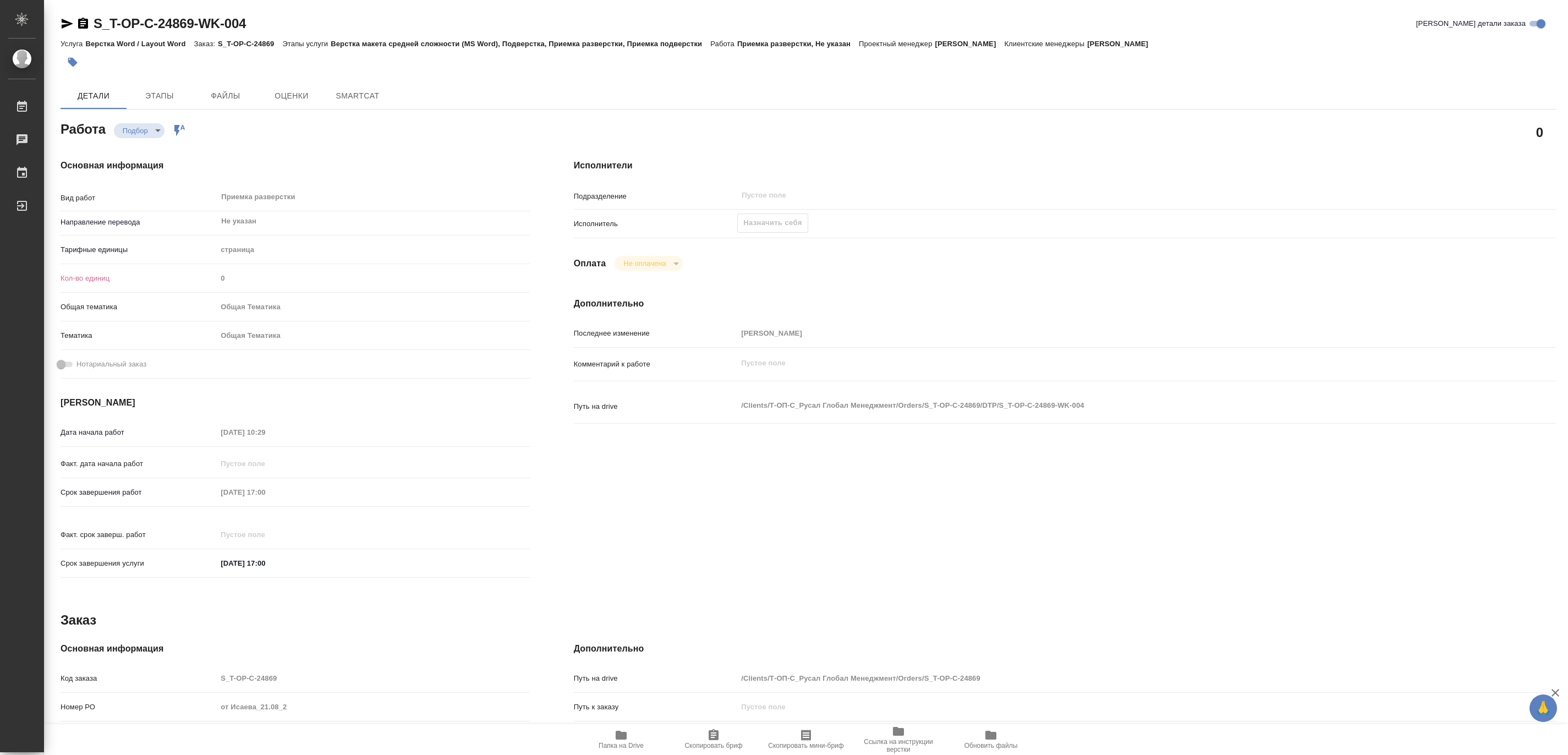
type textarea "x"
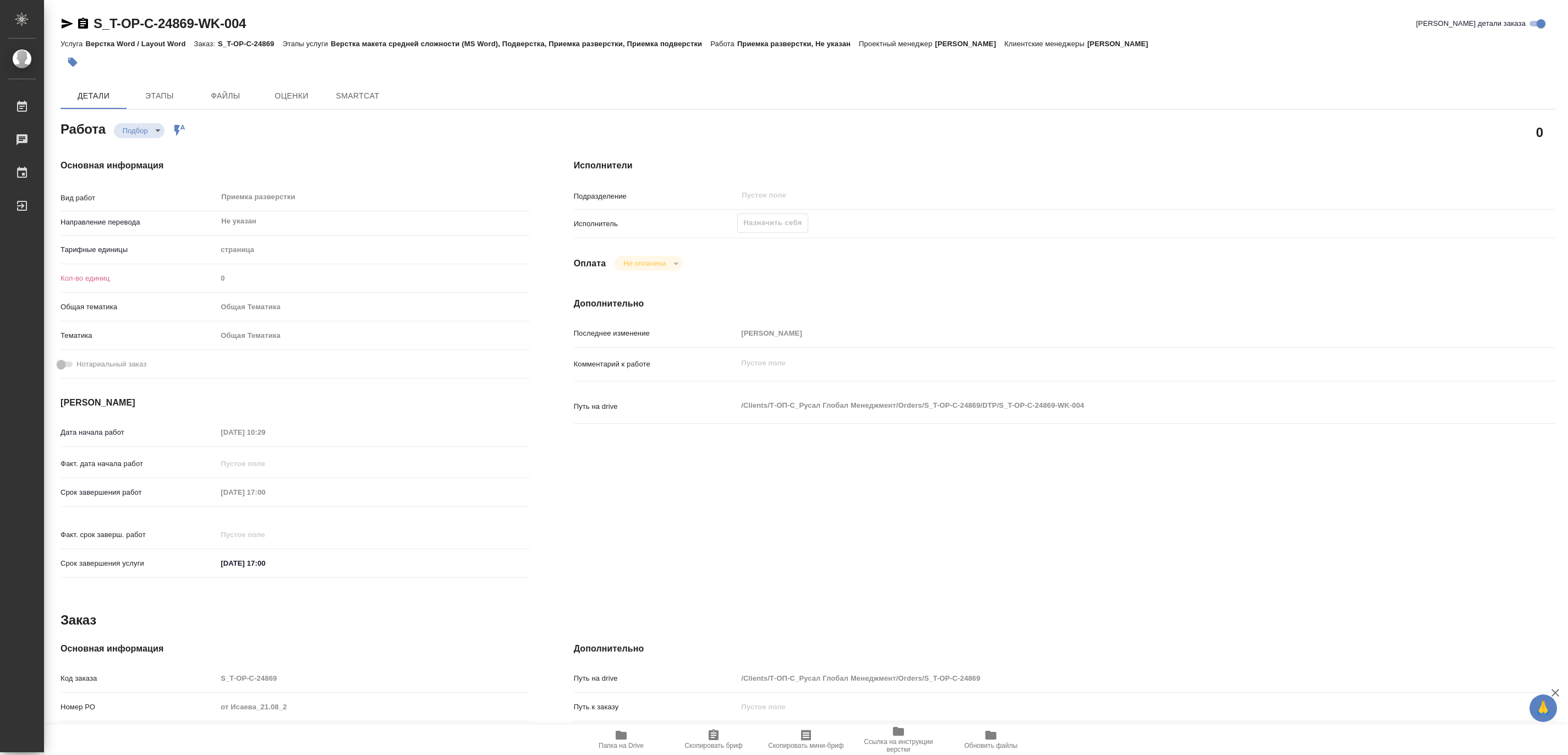
type textarea "x"
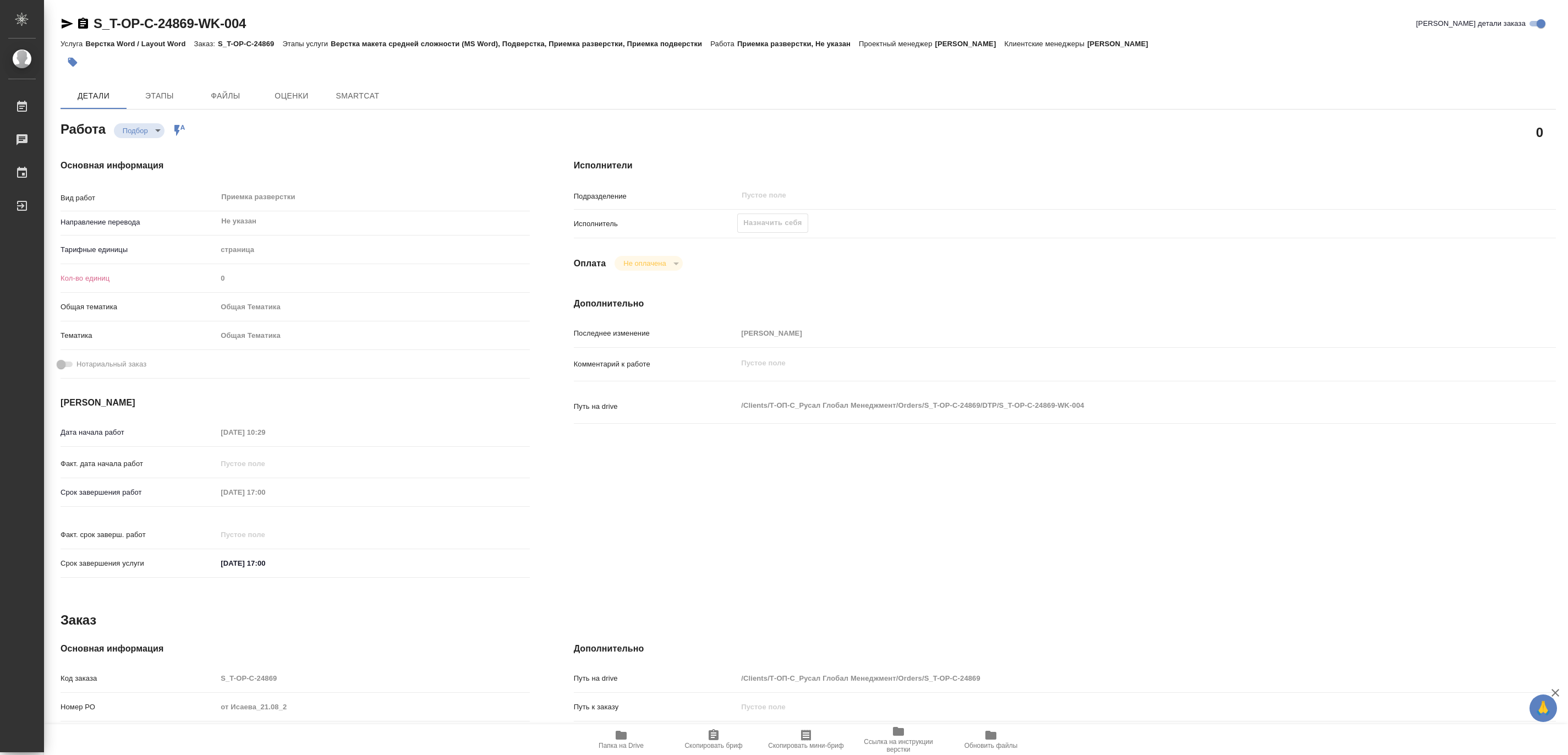
type textarea "x"
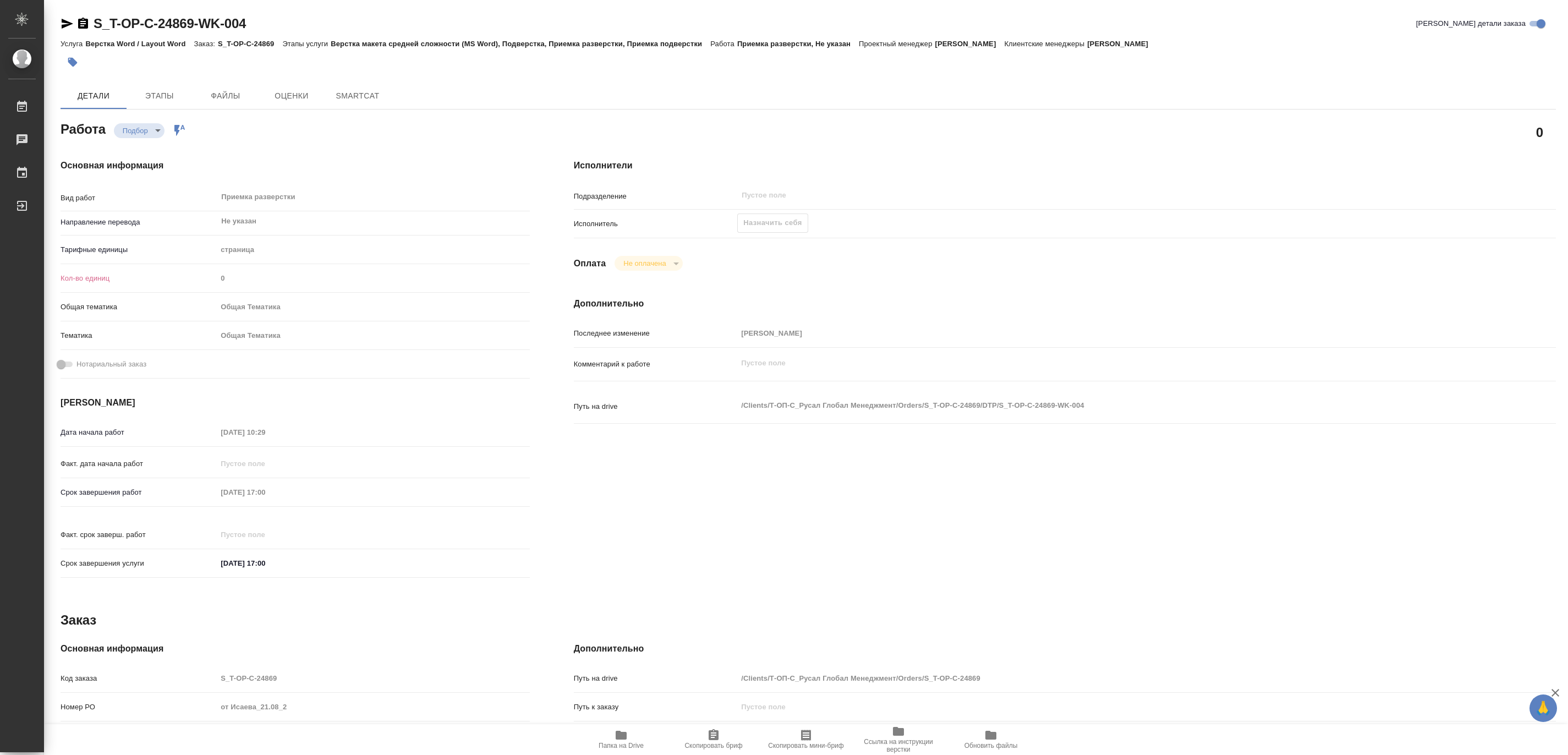
type textarea "x"
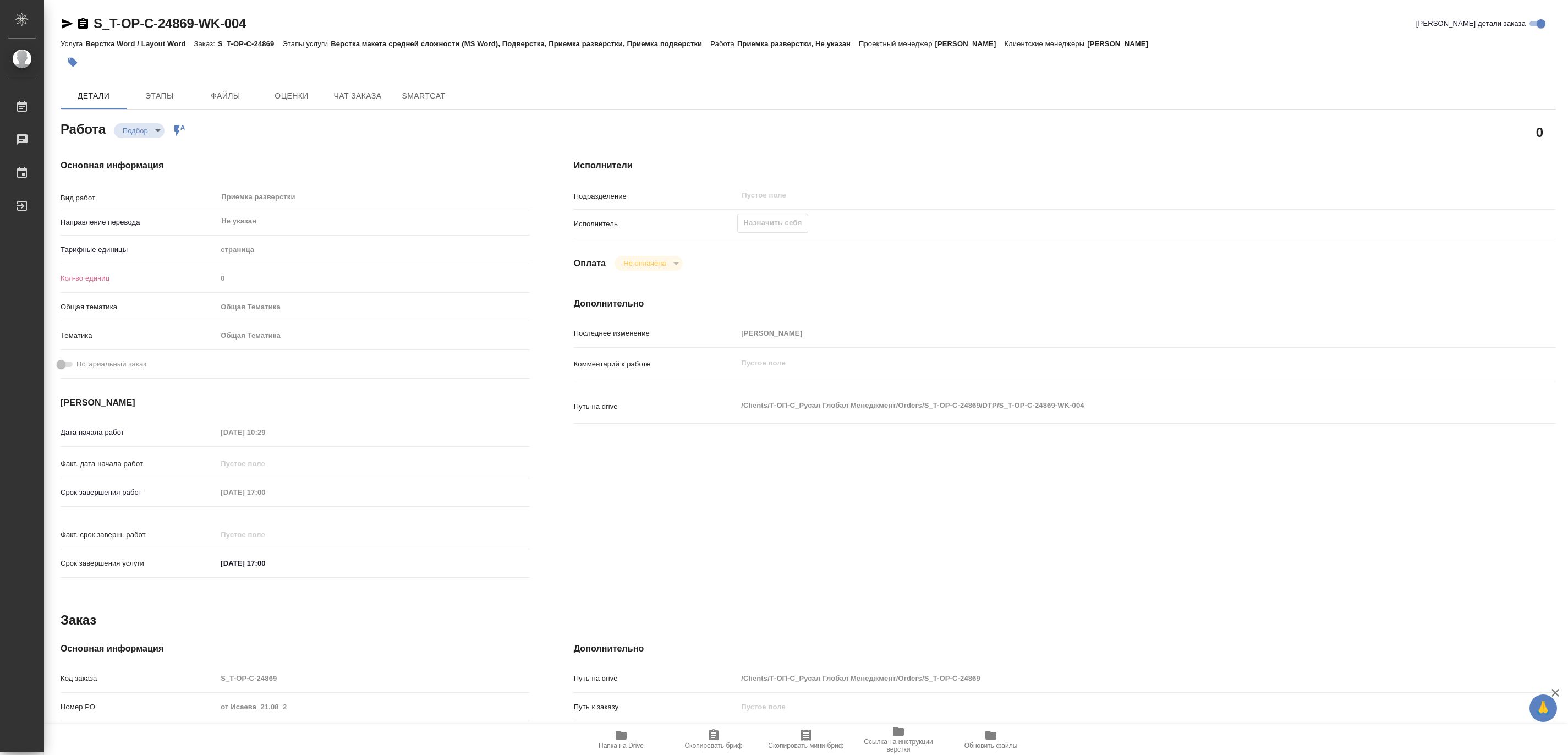
scroll to position [180, 0]
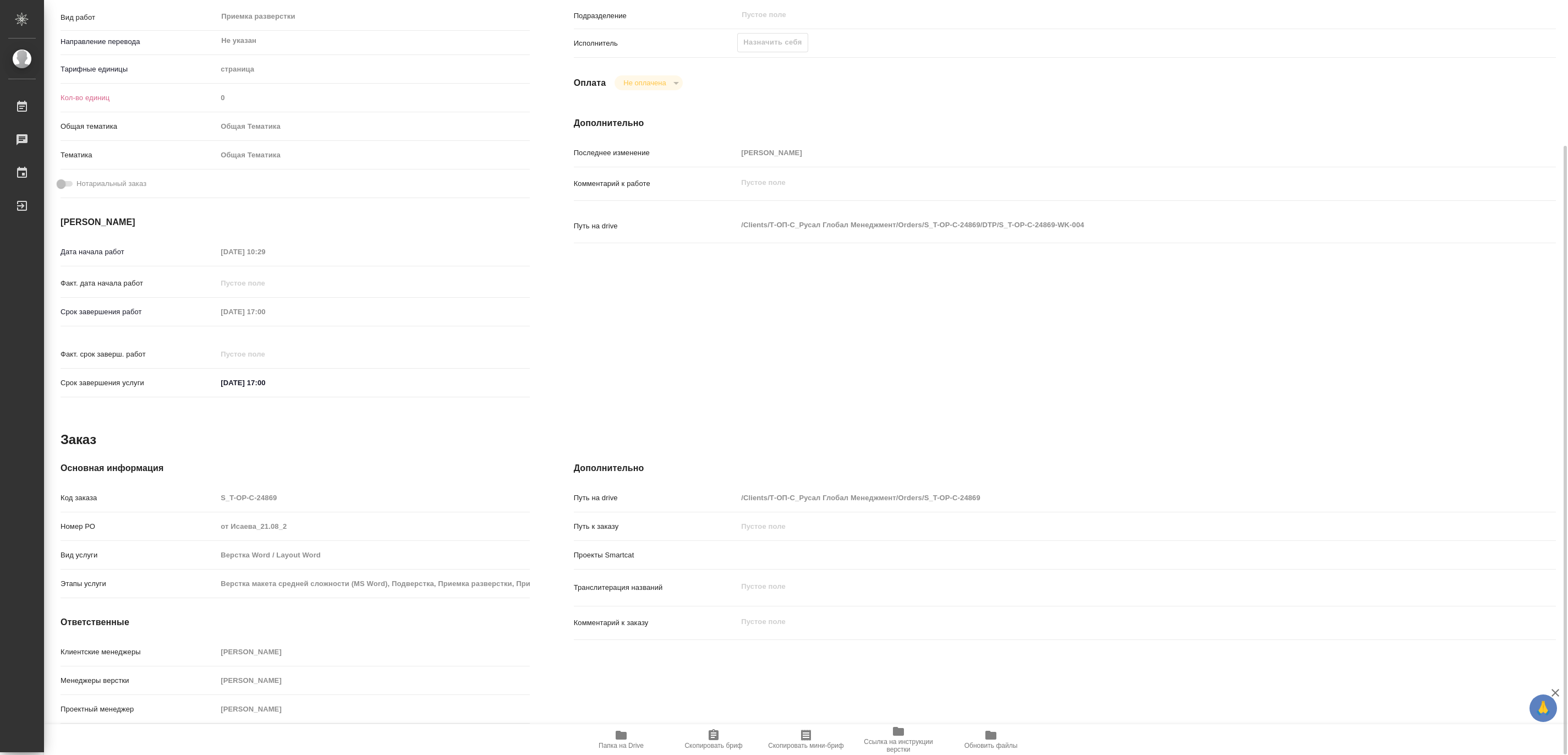
type textarea "x"
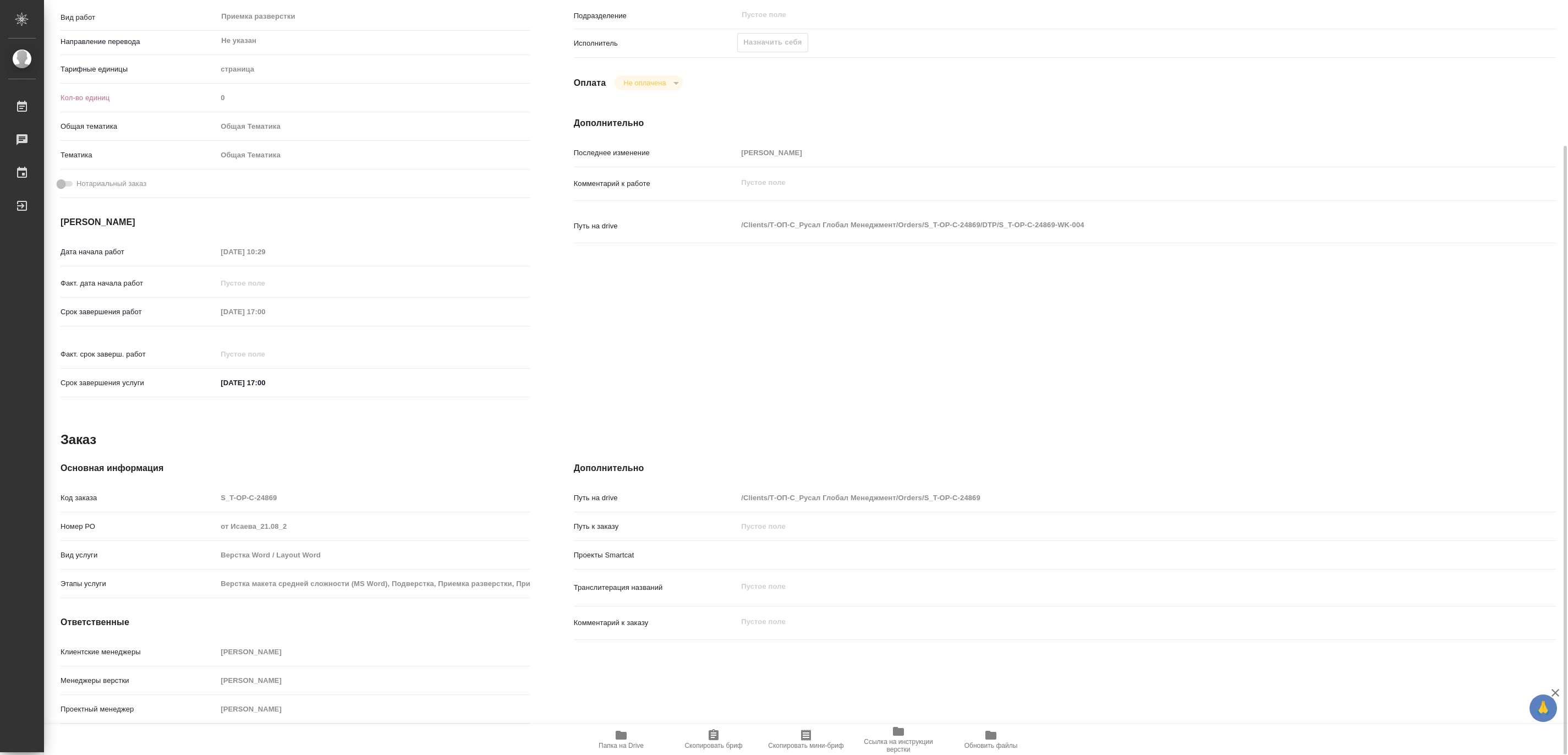
scroll to position [58, 0]
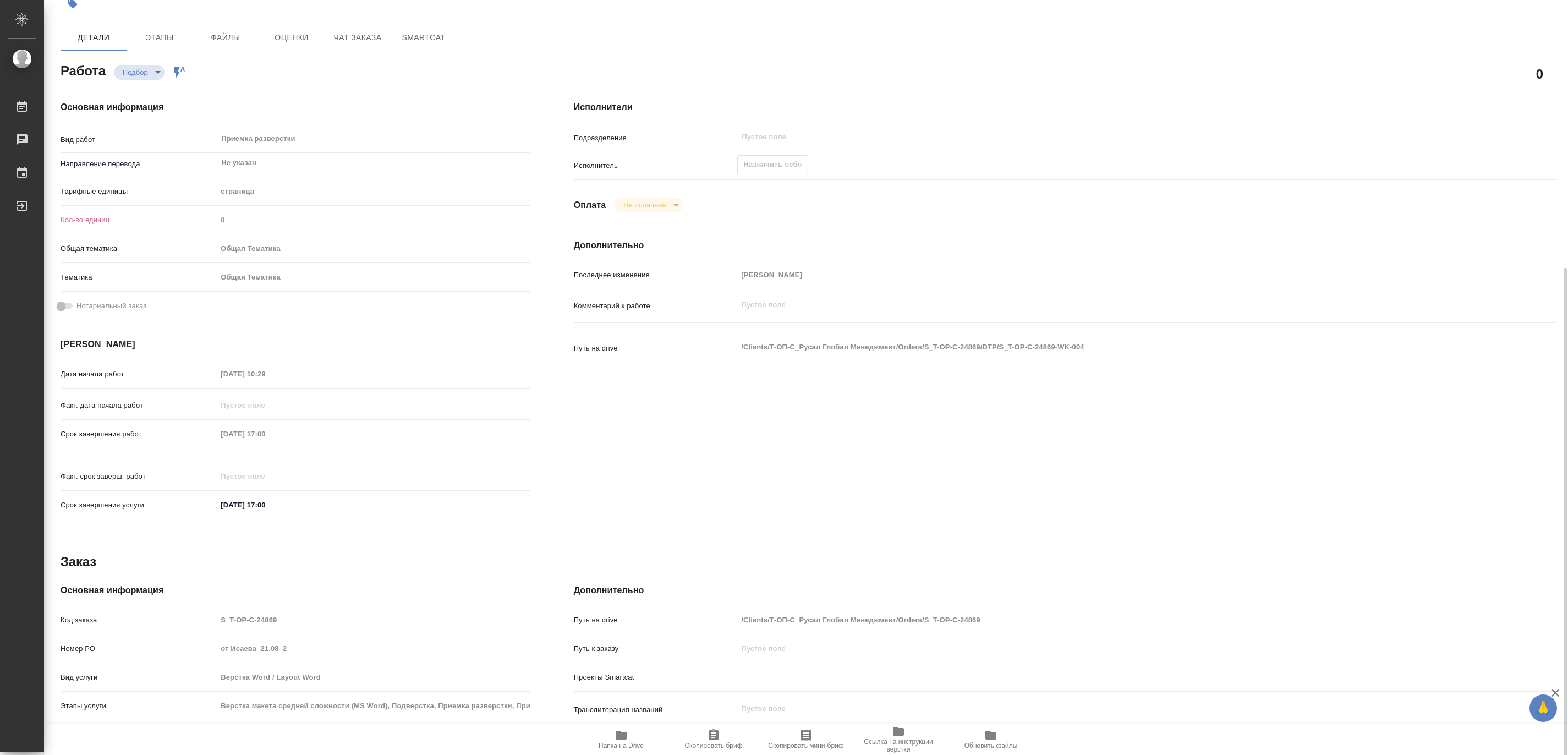
type textarea "x"
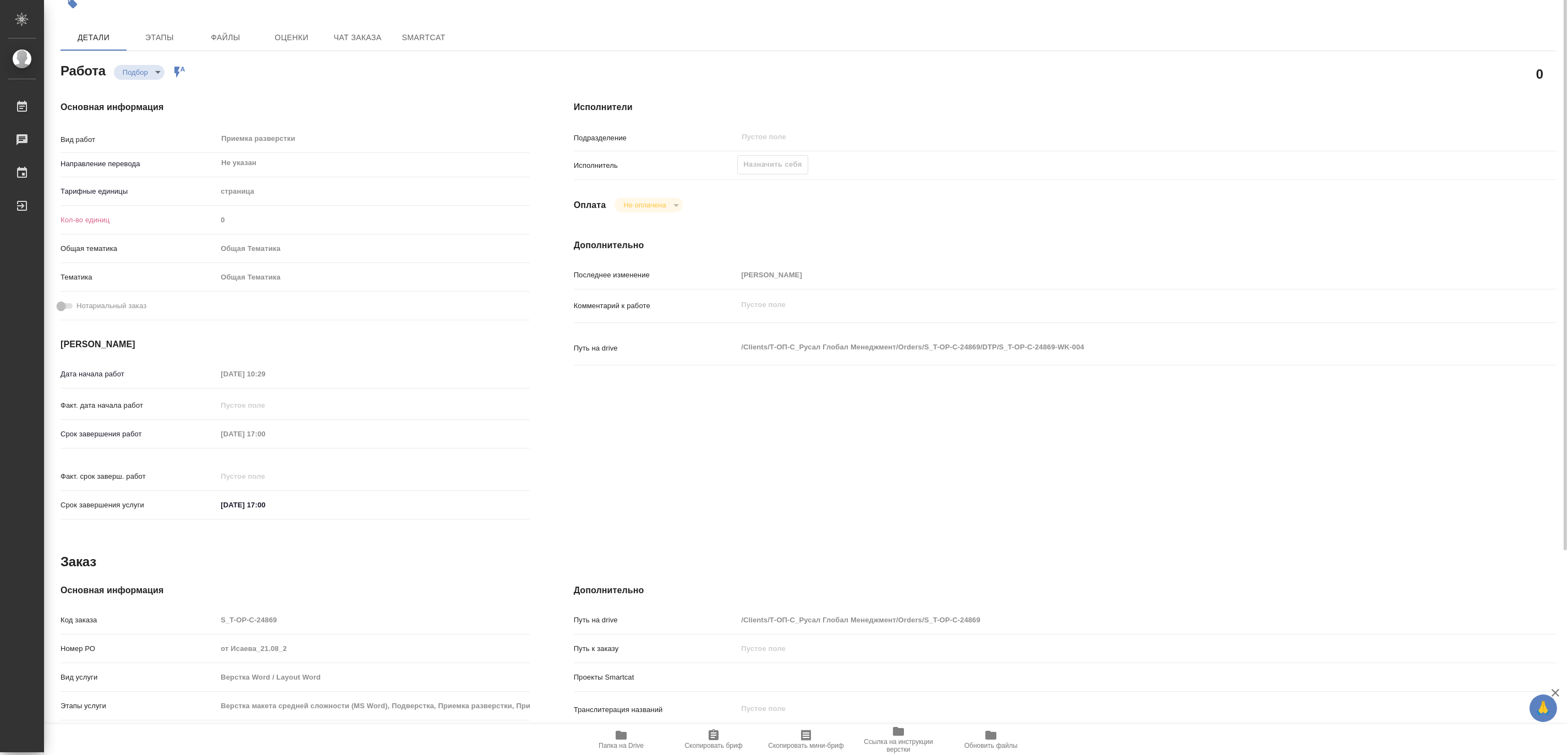
scroll to position [0, 0]
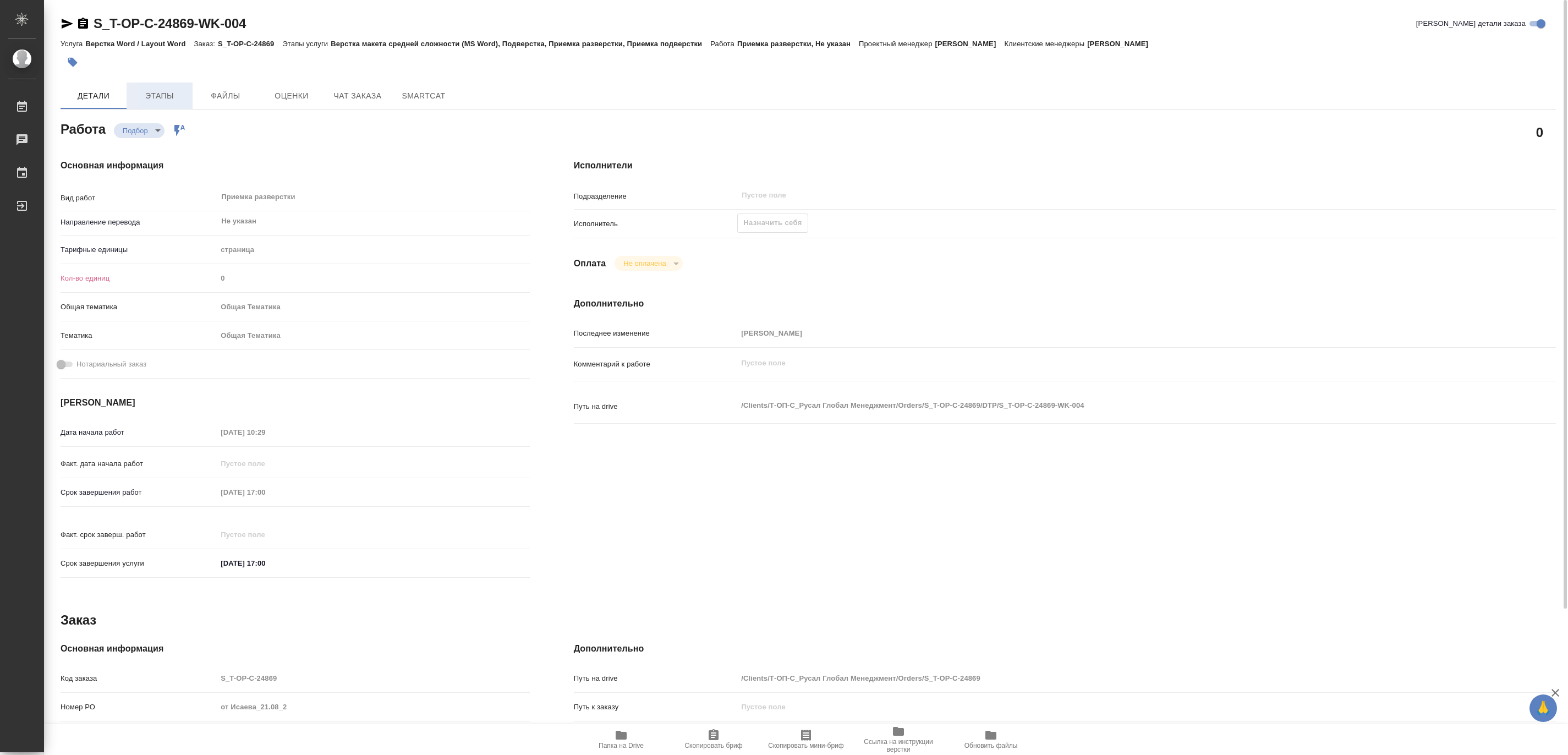
click at [161, 96] on span "Этапы" at bounding box center [159, 96] width 52 height 14
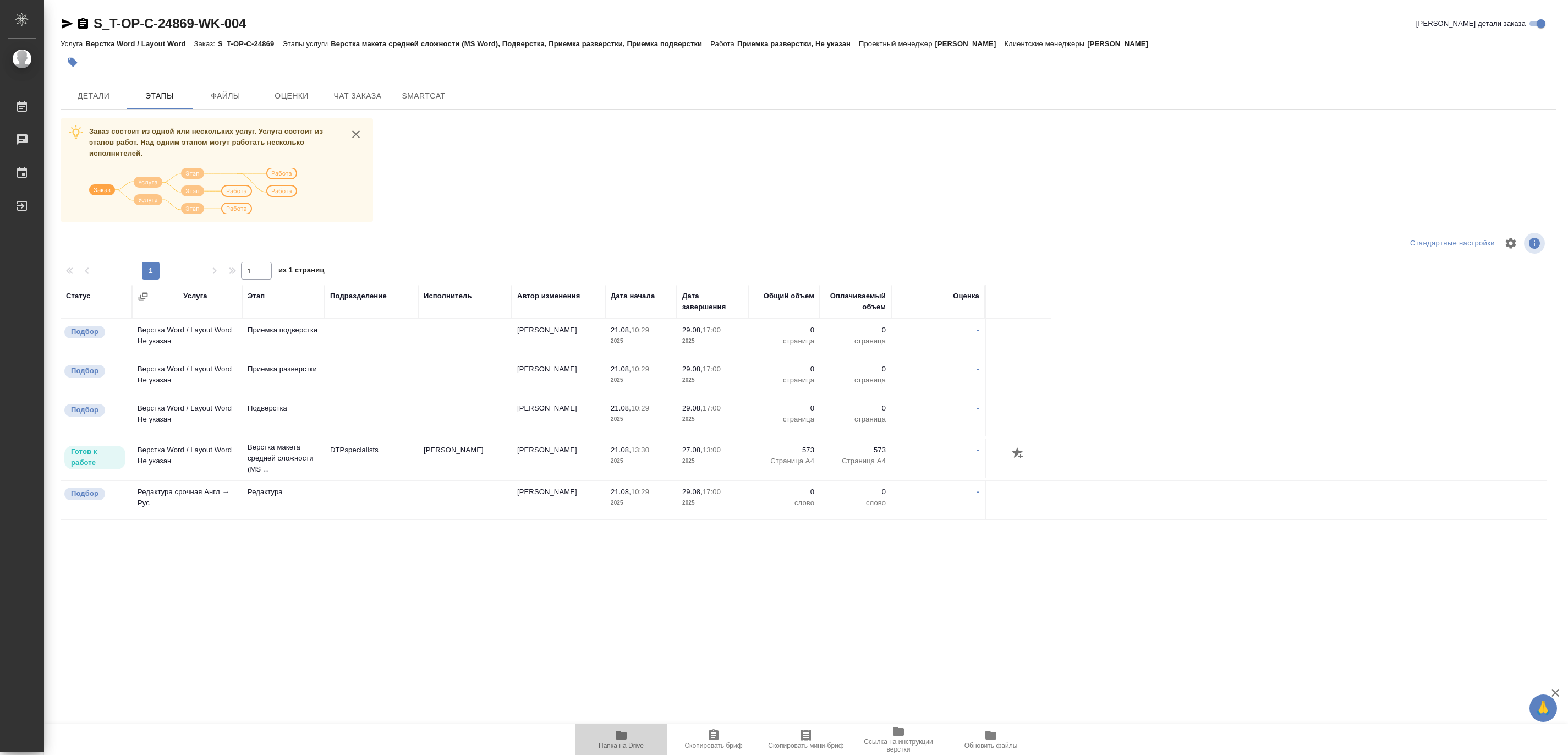
click at [613, 747] on span "Папка на Drive" at bounding box center [620, 746] width 45 height 7
click at [360, 93] on span "Чат заказа" at bounding box center [357, 96] width 52 height 14
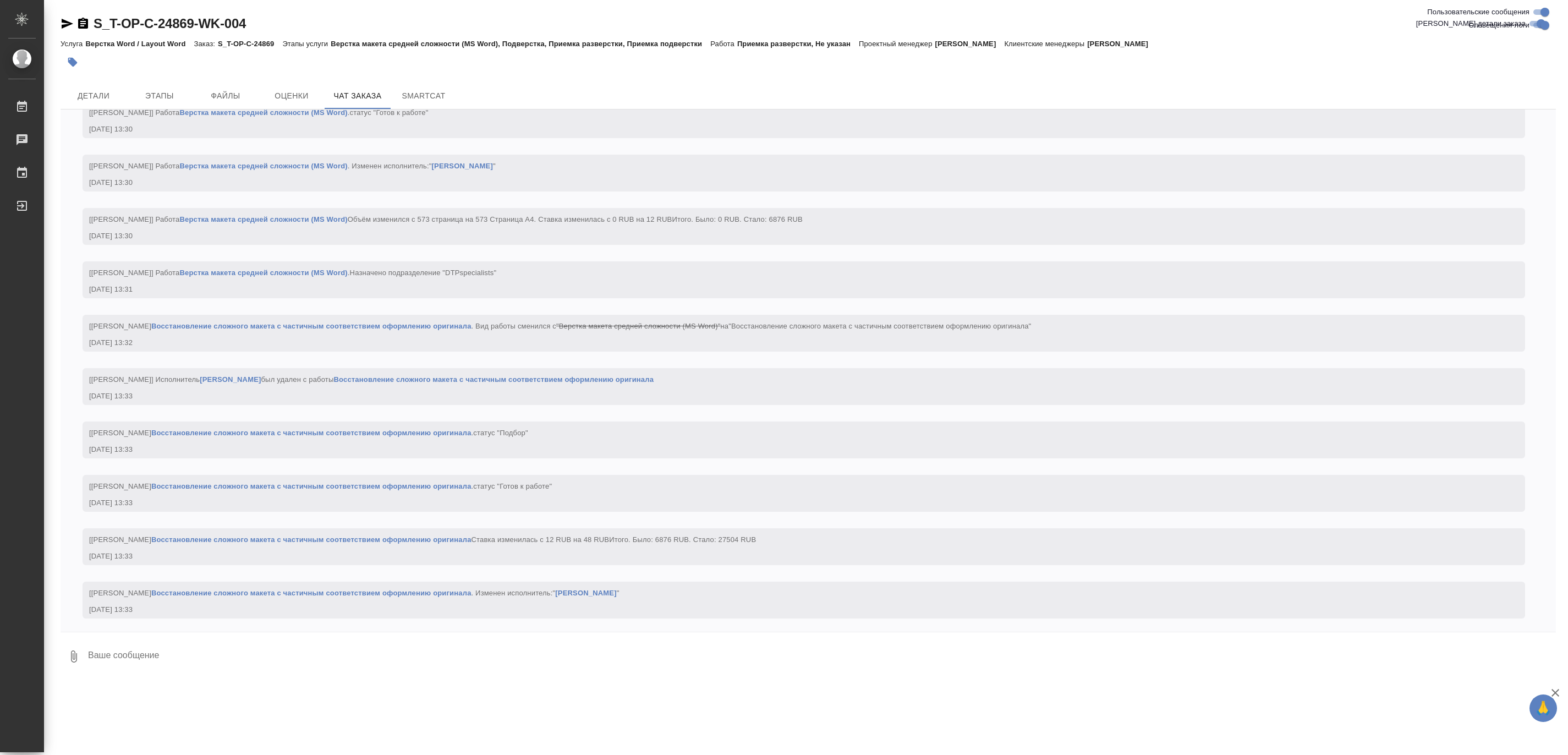
scroll to position [1341, 0]
click at [63, 133] on div "21.08, четверг [Меньшикова Александра] Клиент оставил комментарий: "Список рефе…" at bounding box center [808, 371] width 1495 height 522
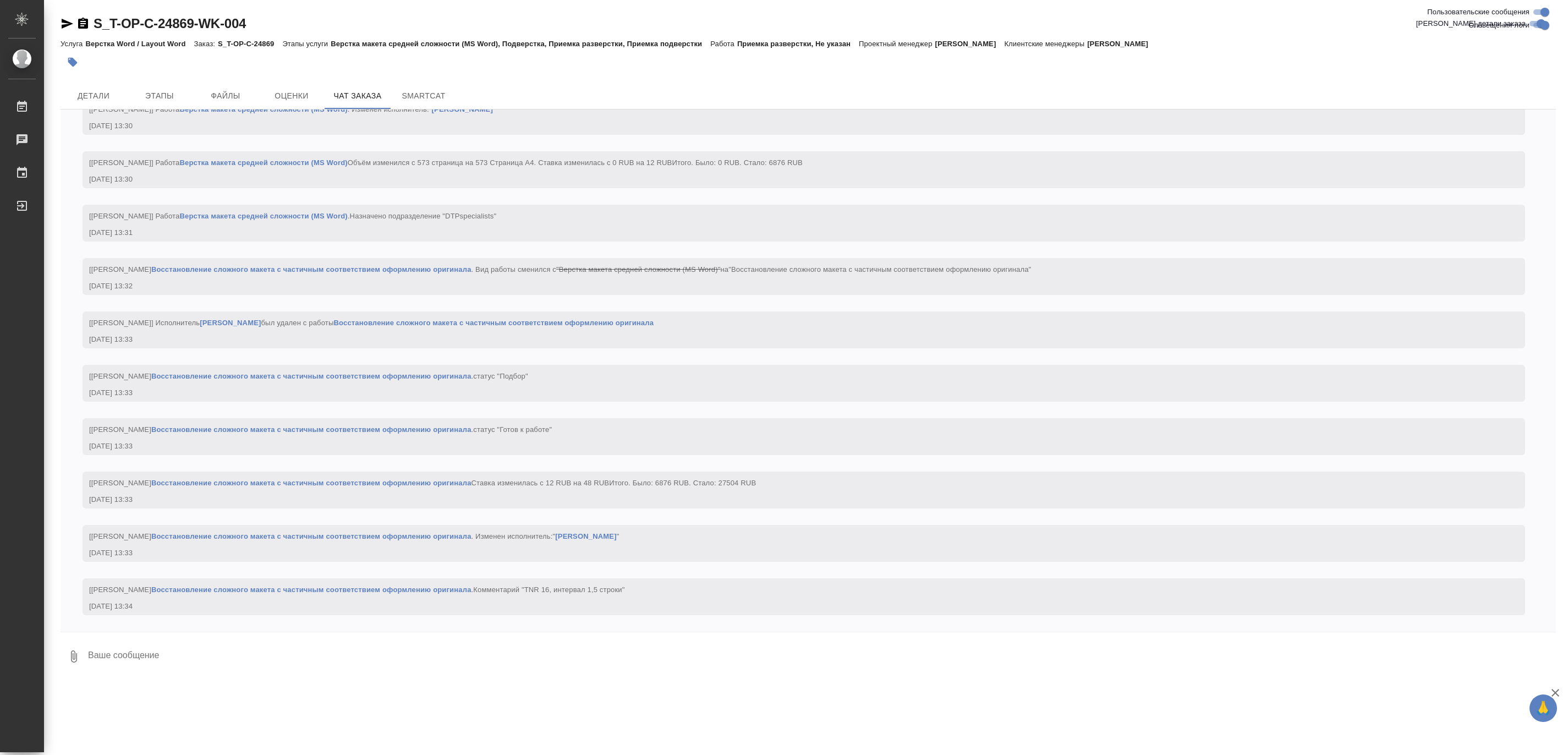
scroll to position [1456, 0]
click at [63, 24] on icon "button" at bounding box center [67, 24] width 13 height 13
click at [105, 97] on span "Детали" at bounding box center [93, 96] width 52 height 14
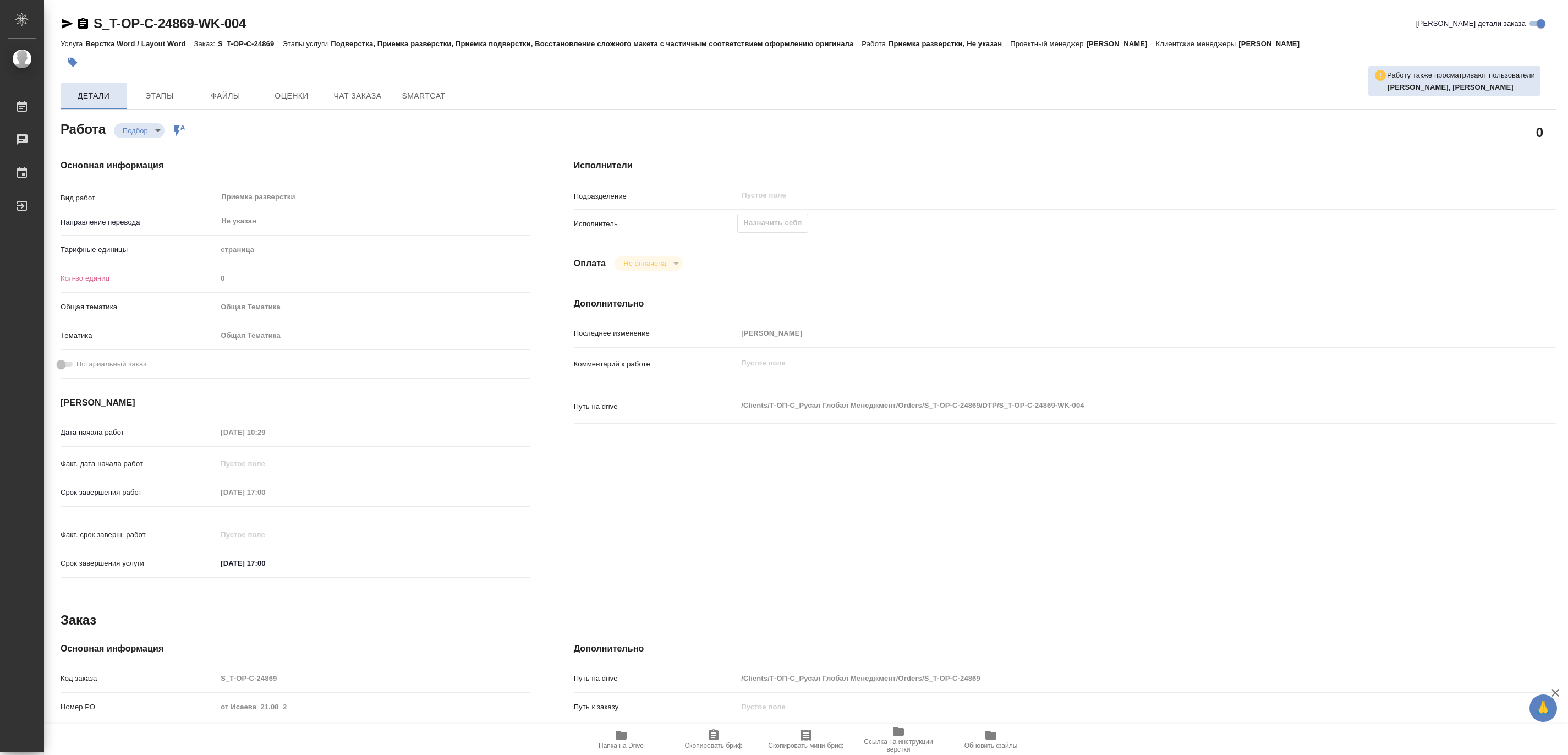
type textarea "x"
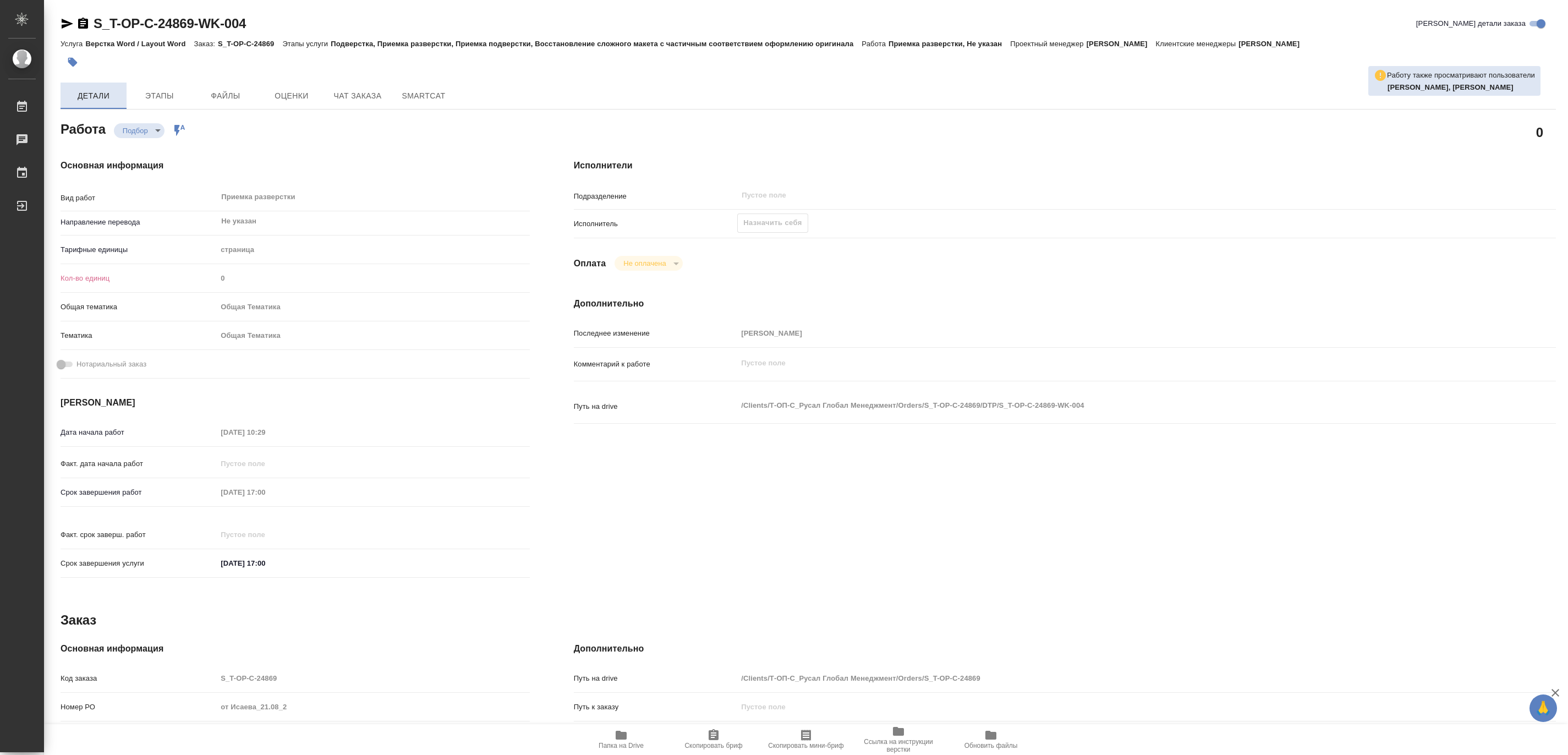
type textarea "x"
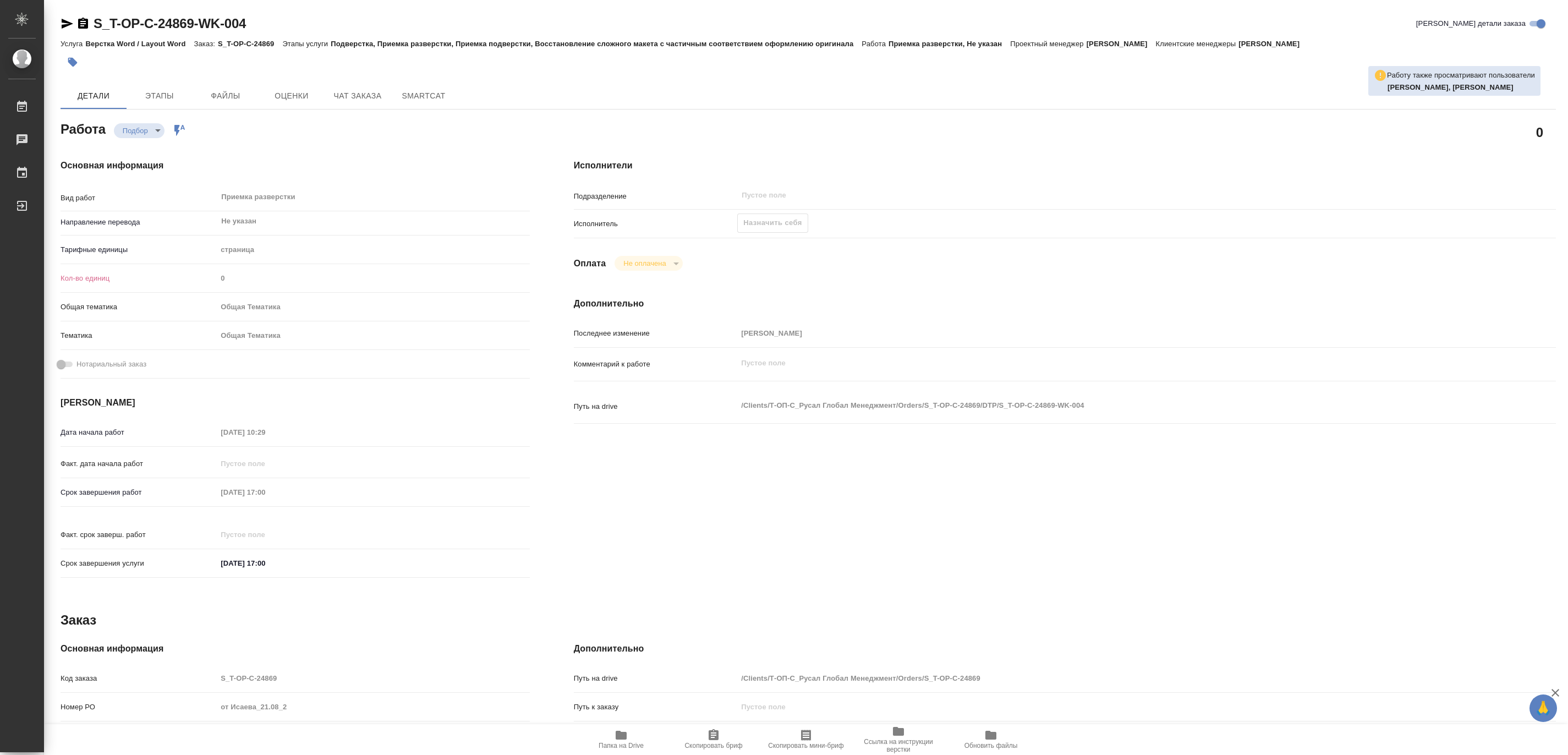
type textarea "x"
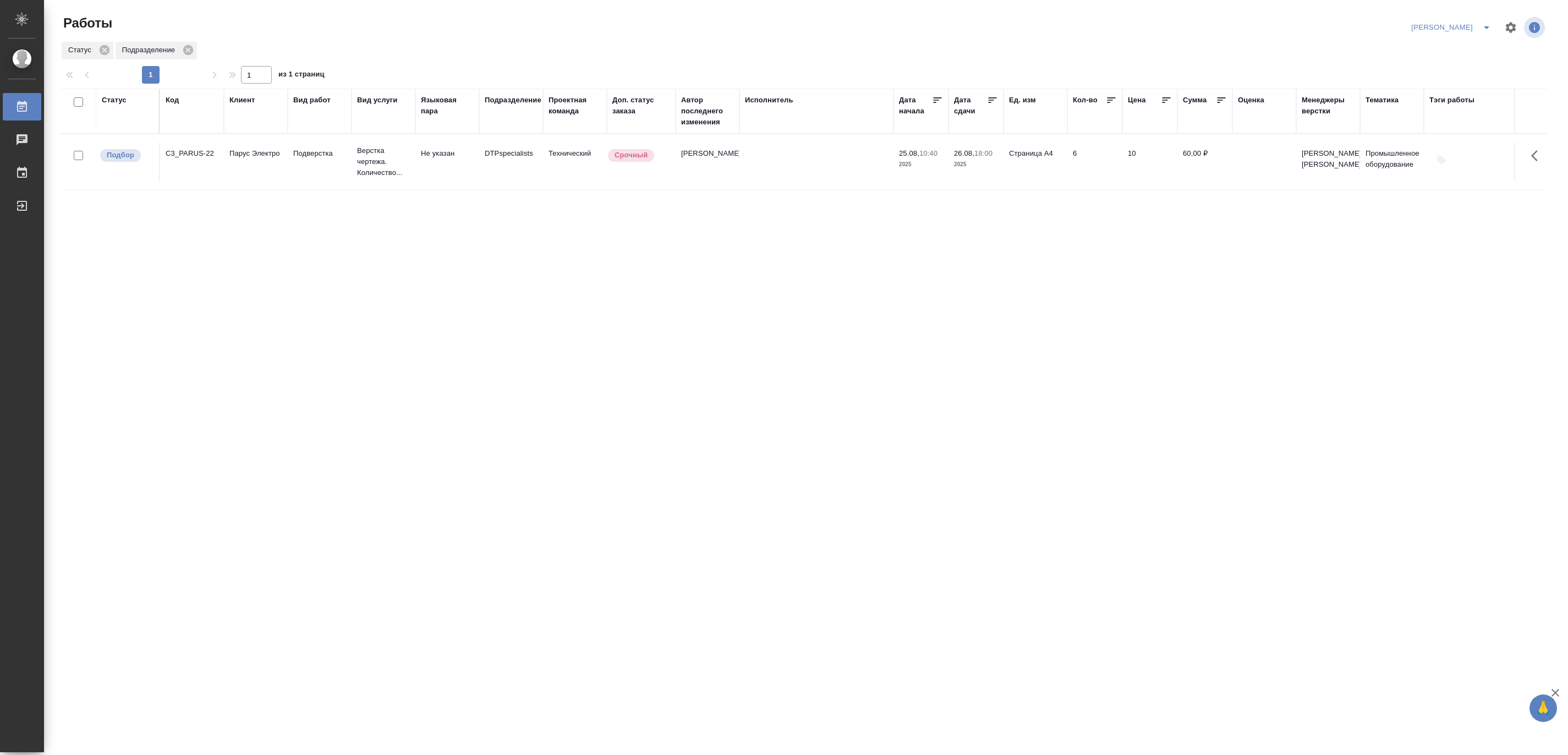
click at [1486, 24] on icon "split button" at bounding box center [1486, 28] width 13 height 13
click at [1445, 105] on li "Верстка и Дизайн" at bounding box center [1445, 102] width 106 height 17
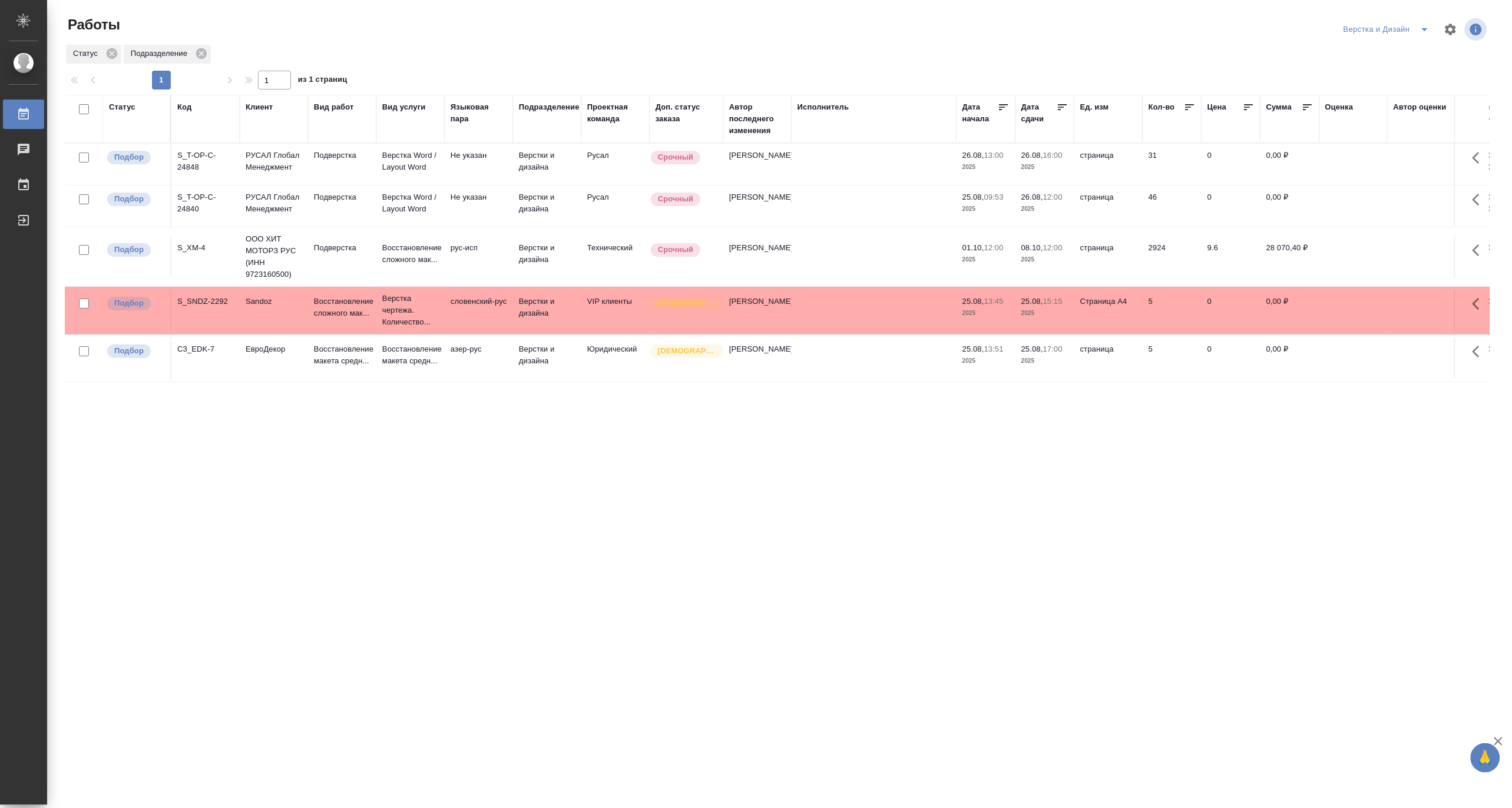
click at [1425, 31] on icon "split button" at bounding box center [1424, 30] width 14 height 14
click at [1404, 48] on li "[PERSON_NAME] работе" at bounding box center [1393, 52] width 113 height 19
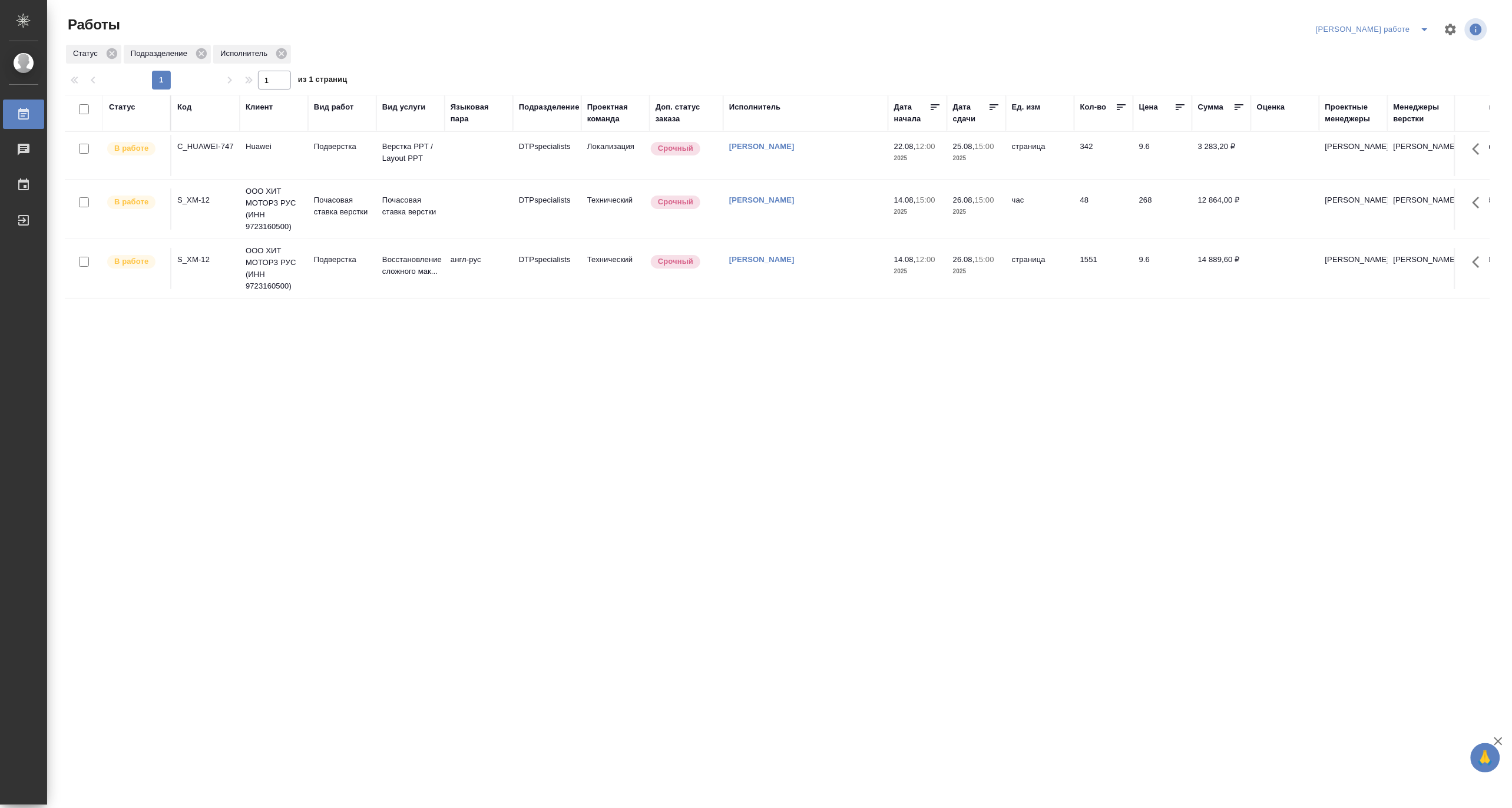
click at [313, 146] on td "Подверстка" at bounding box center [341, 155] width 68 height 41
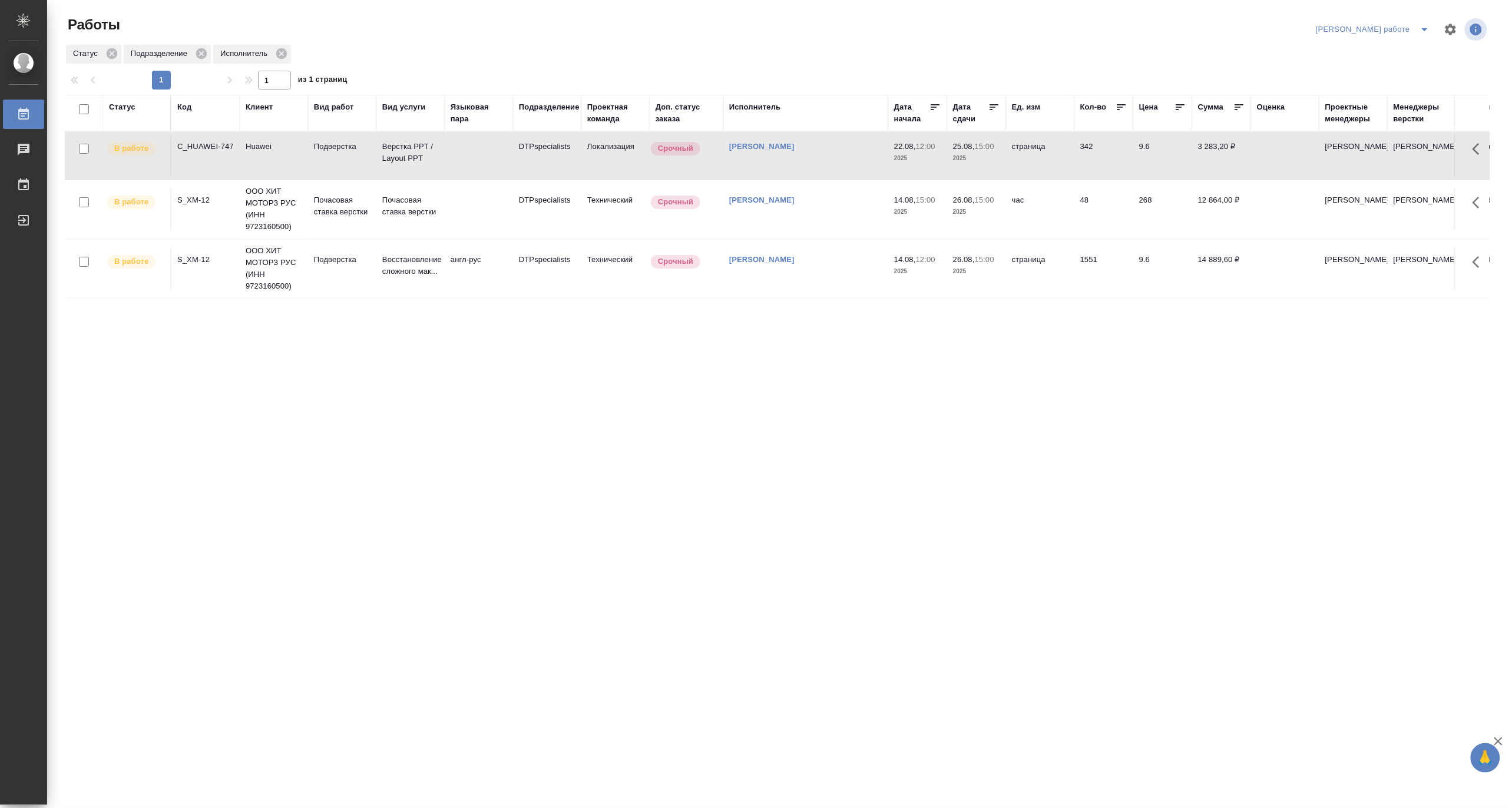
click at [313, 146] on td "Подверстка" at bounding box center [341, 155] width 68 height 41
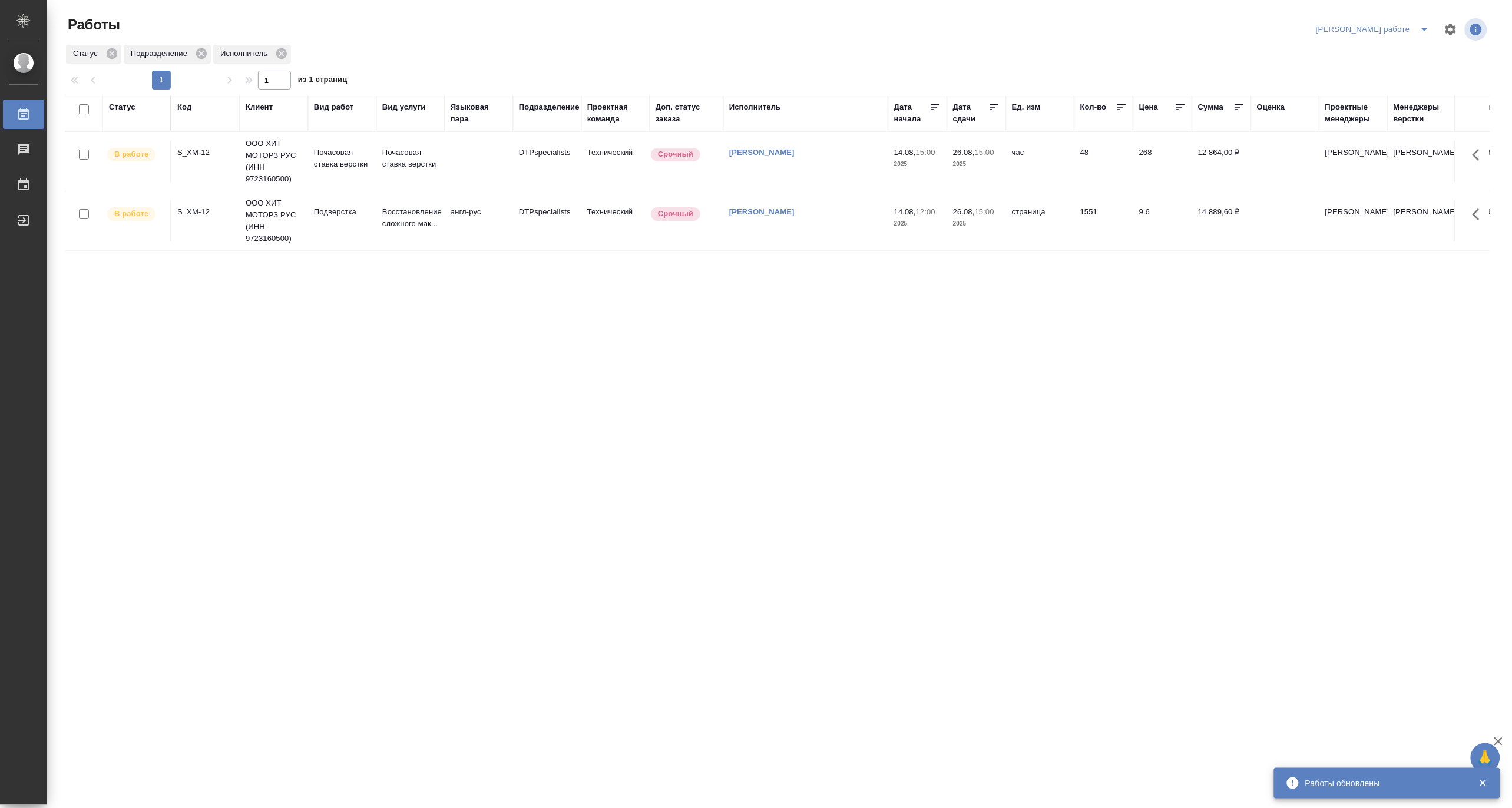
click at [1427, 26] on icon "split button" at bounding box center [1424, 30] width 14 height 14
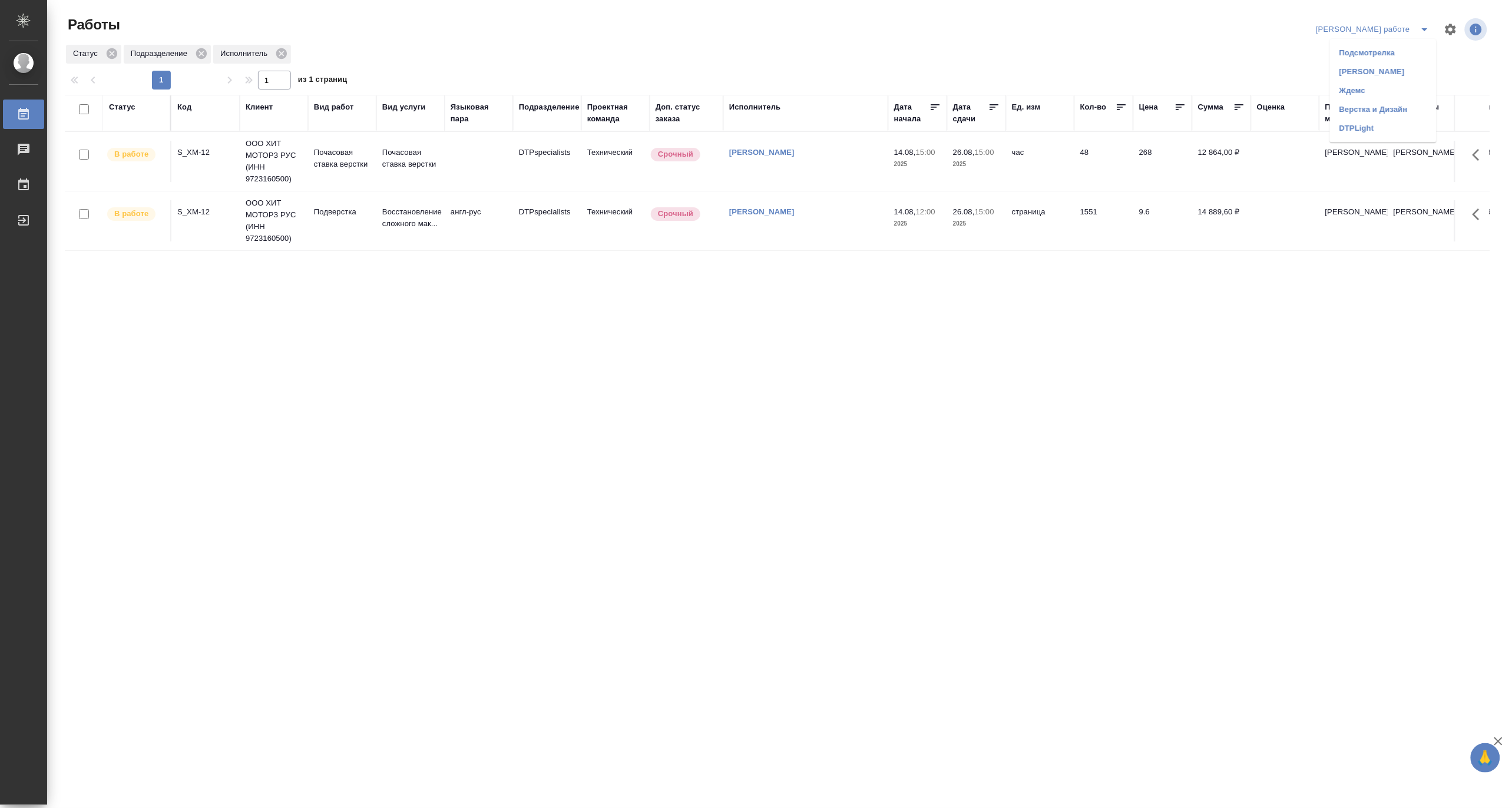
click at [1399, 69] on li "[PERSON_NAME]" at bounding box center [1383, 71] width 106 height 19
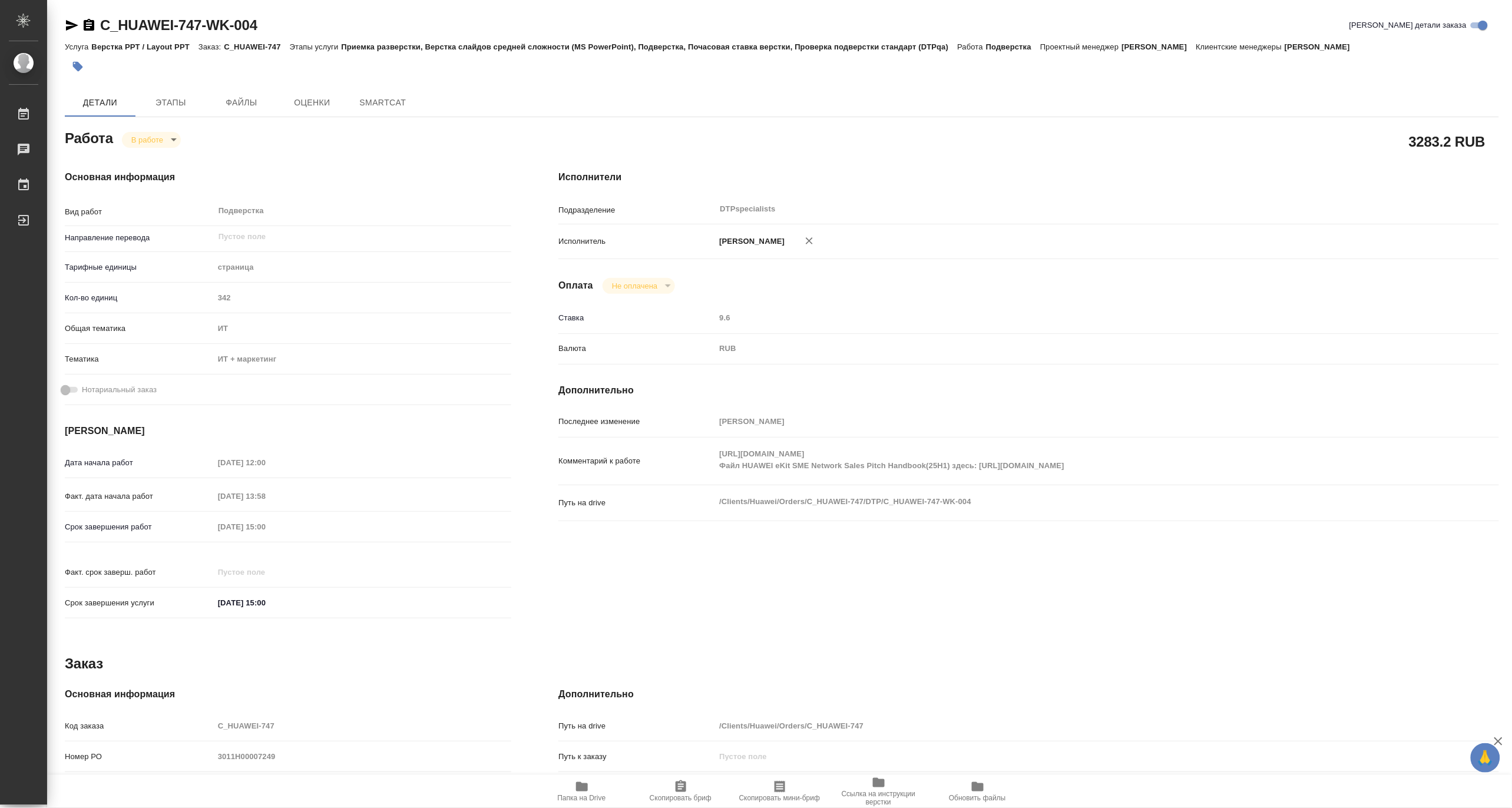
type textarea "x"
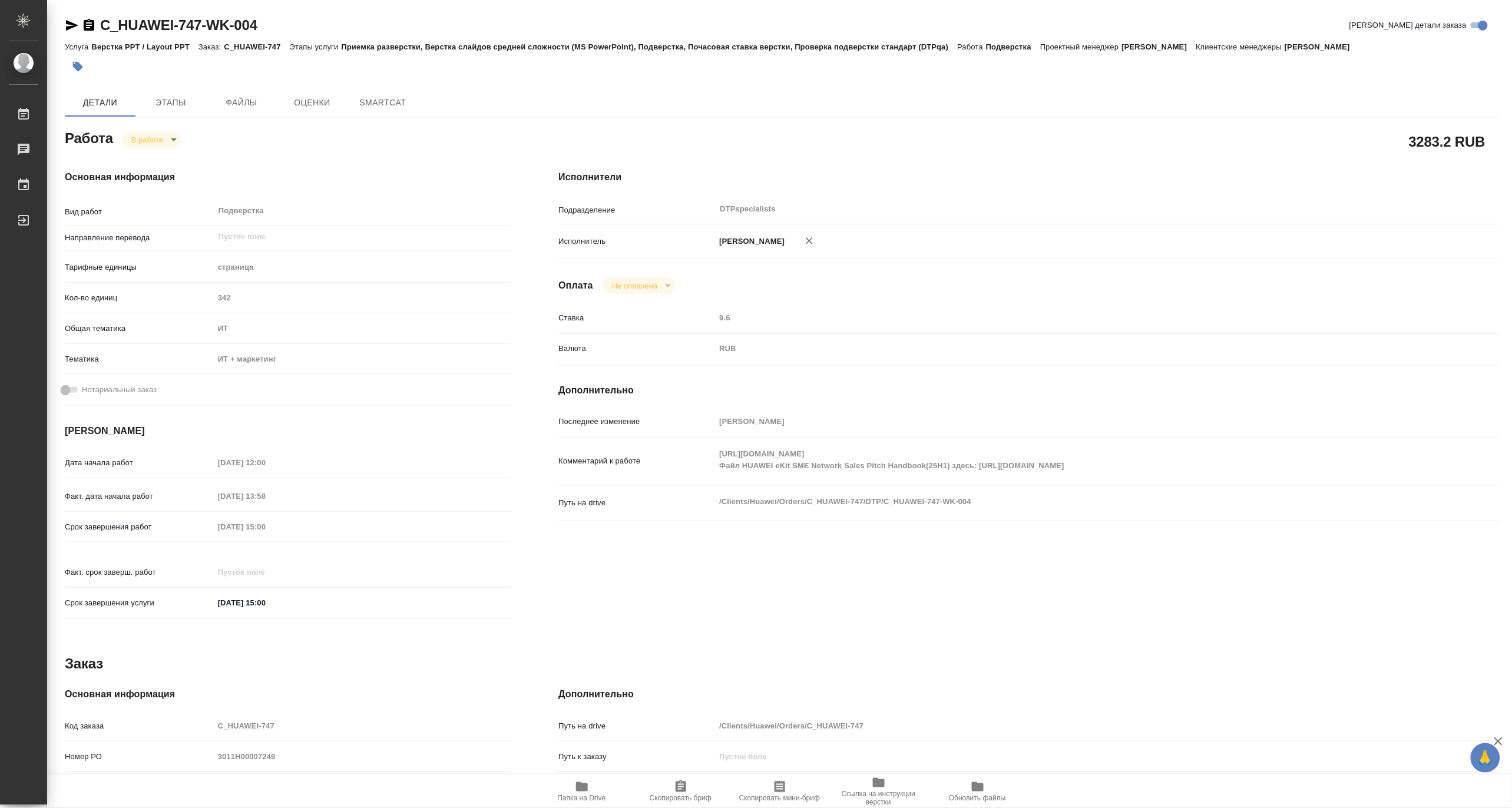
type textarea "x"
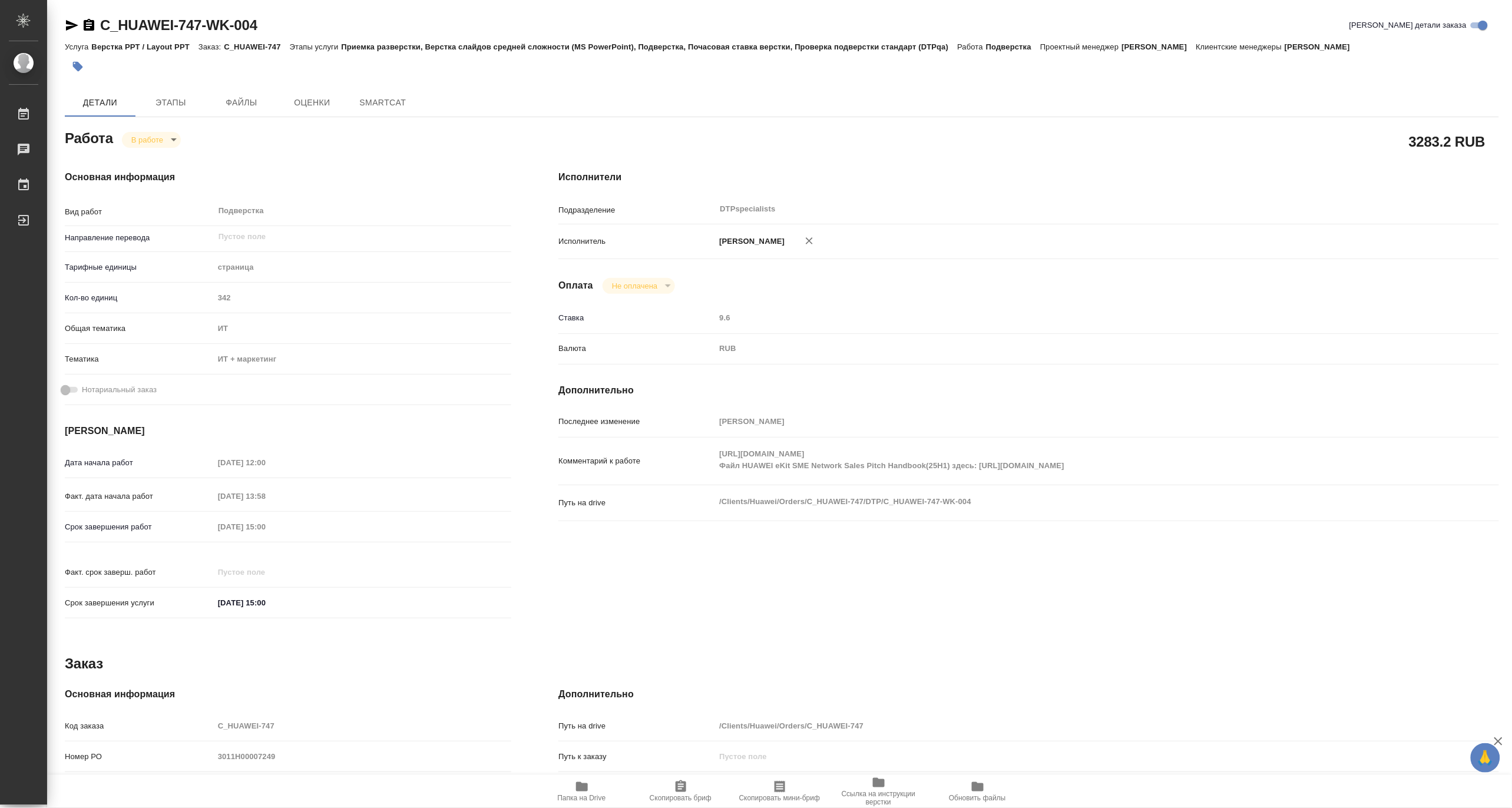
type textarea "x"
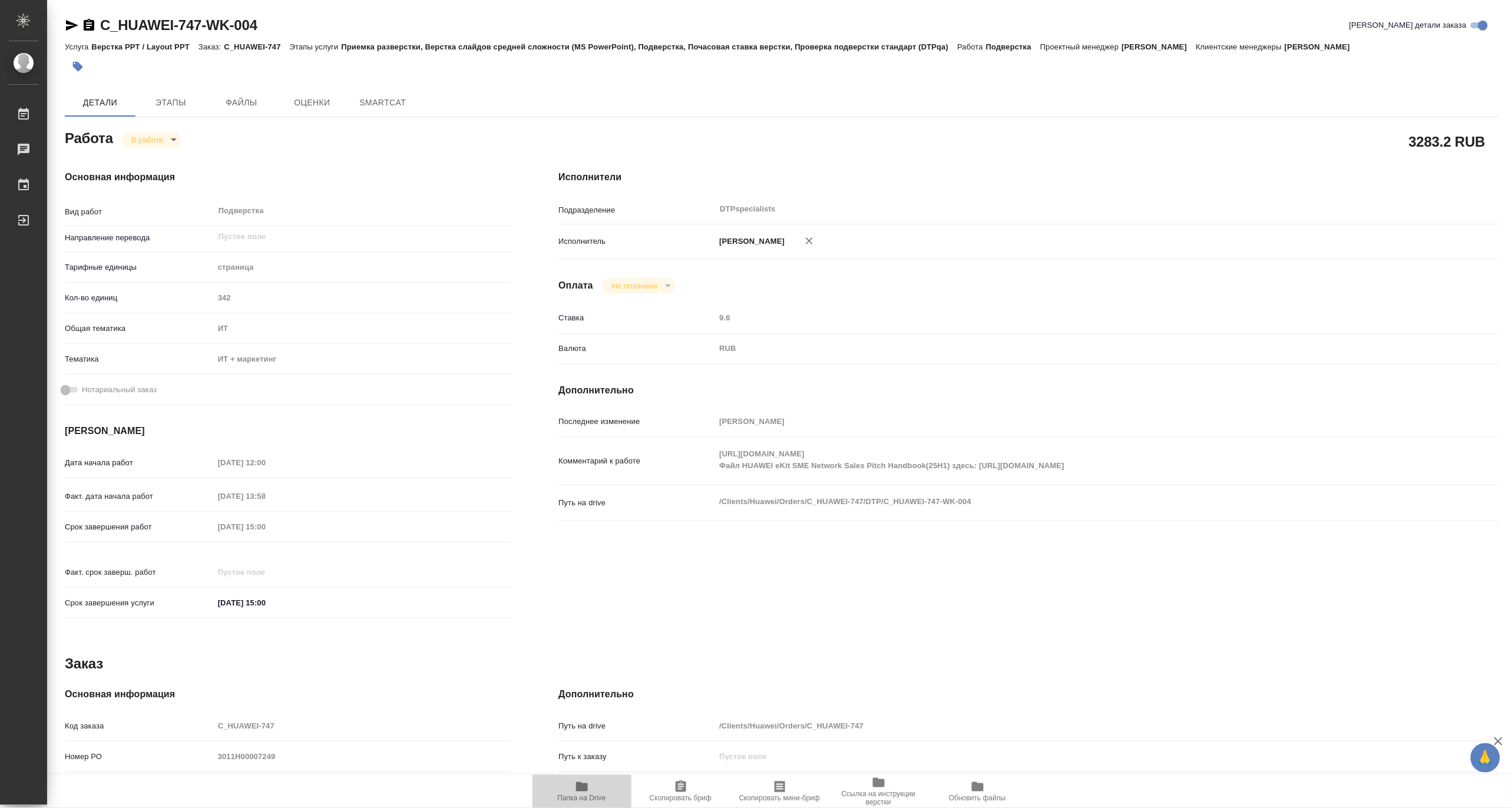
click at [583, 796] on span "Папка на Drive" at bounding box center [581, 798] width 48 height 8
type textarea "x"
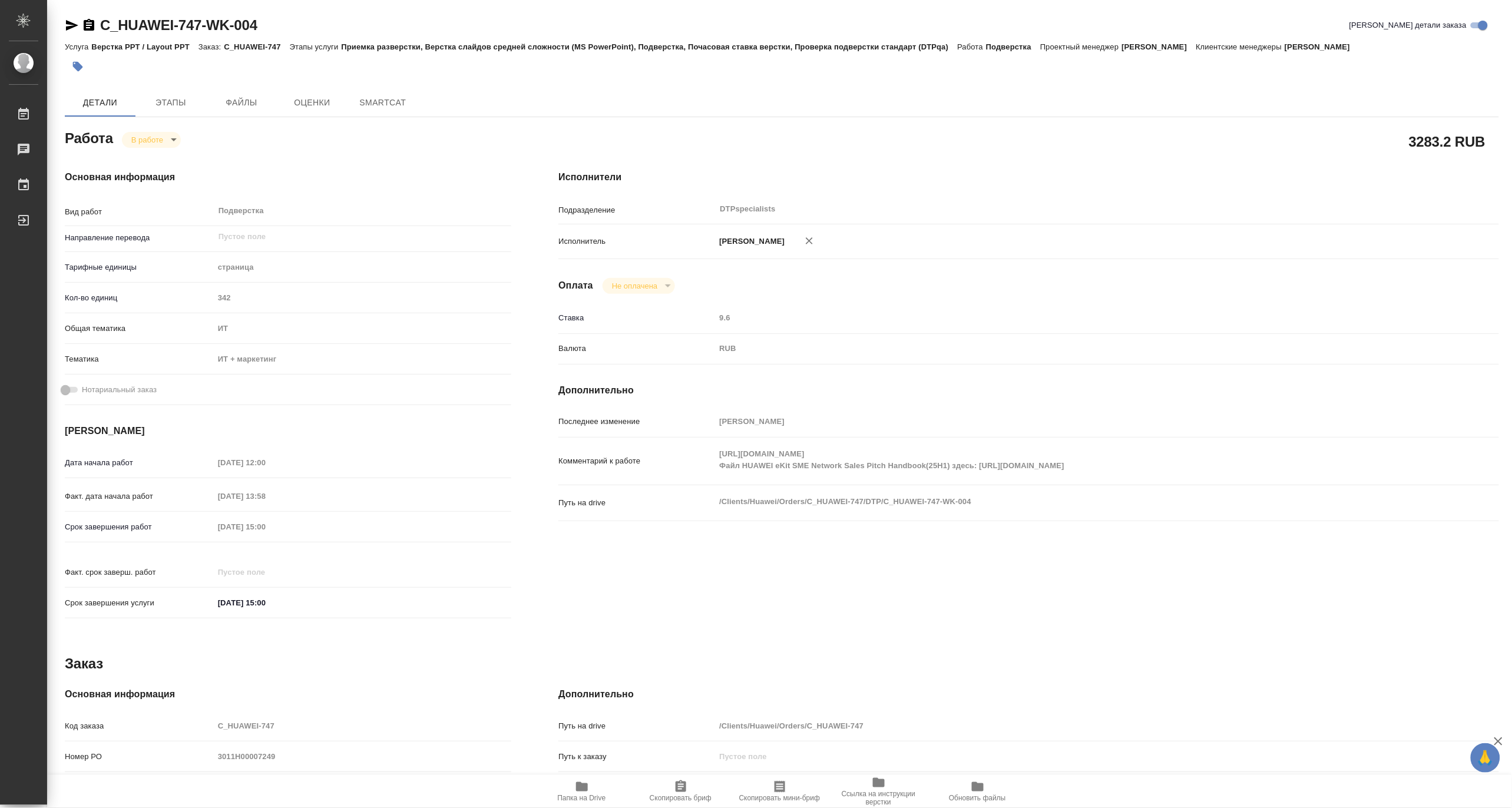
type textarea "x"
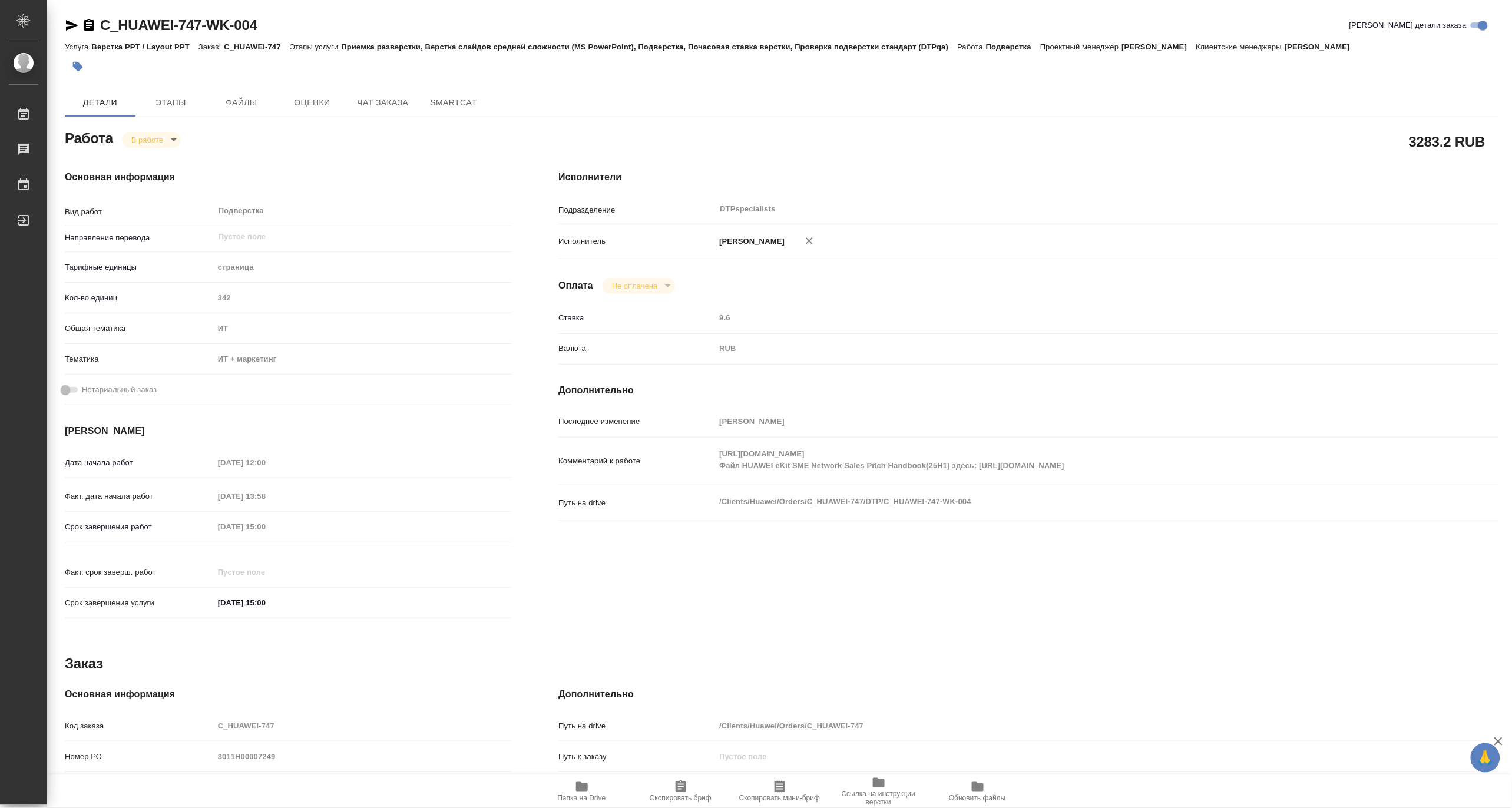
type textarea "x"
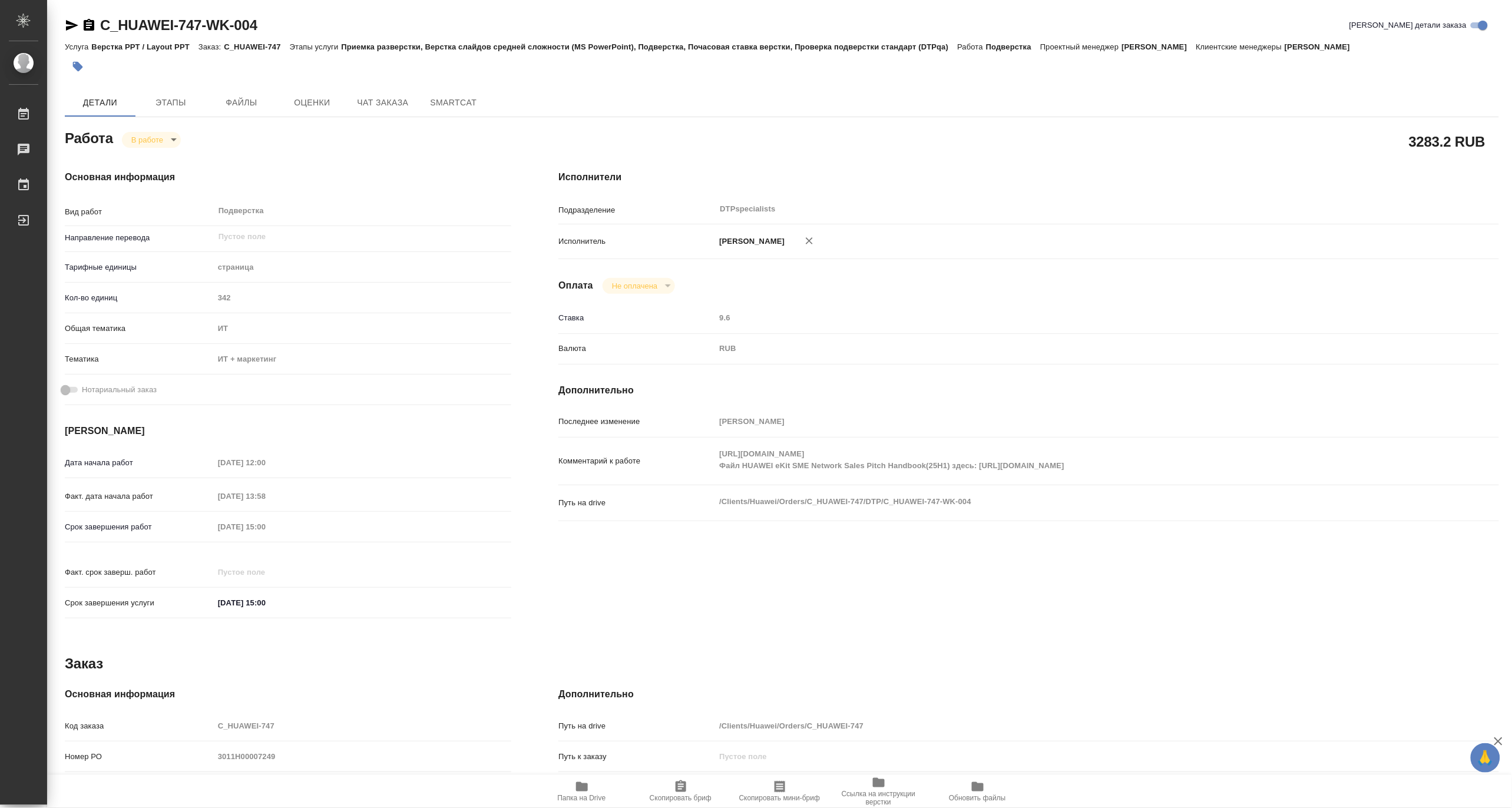
type textarea "x"
click at [134, 136] on body "🙏 .cls-1 fill:#fff; AWATERA Matveeva Maria Работы 0 Чаты График Выйти C_HUAWEI-…" at bounding box center [756, 404] width 1512 height 808
click at [145, 159] on button "Выполнен" at bounding box center [152, 159] width 43 height 13
type textarea "x"
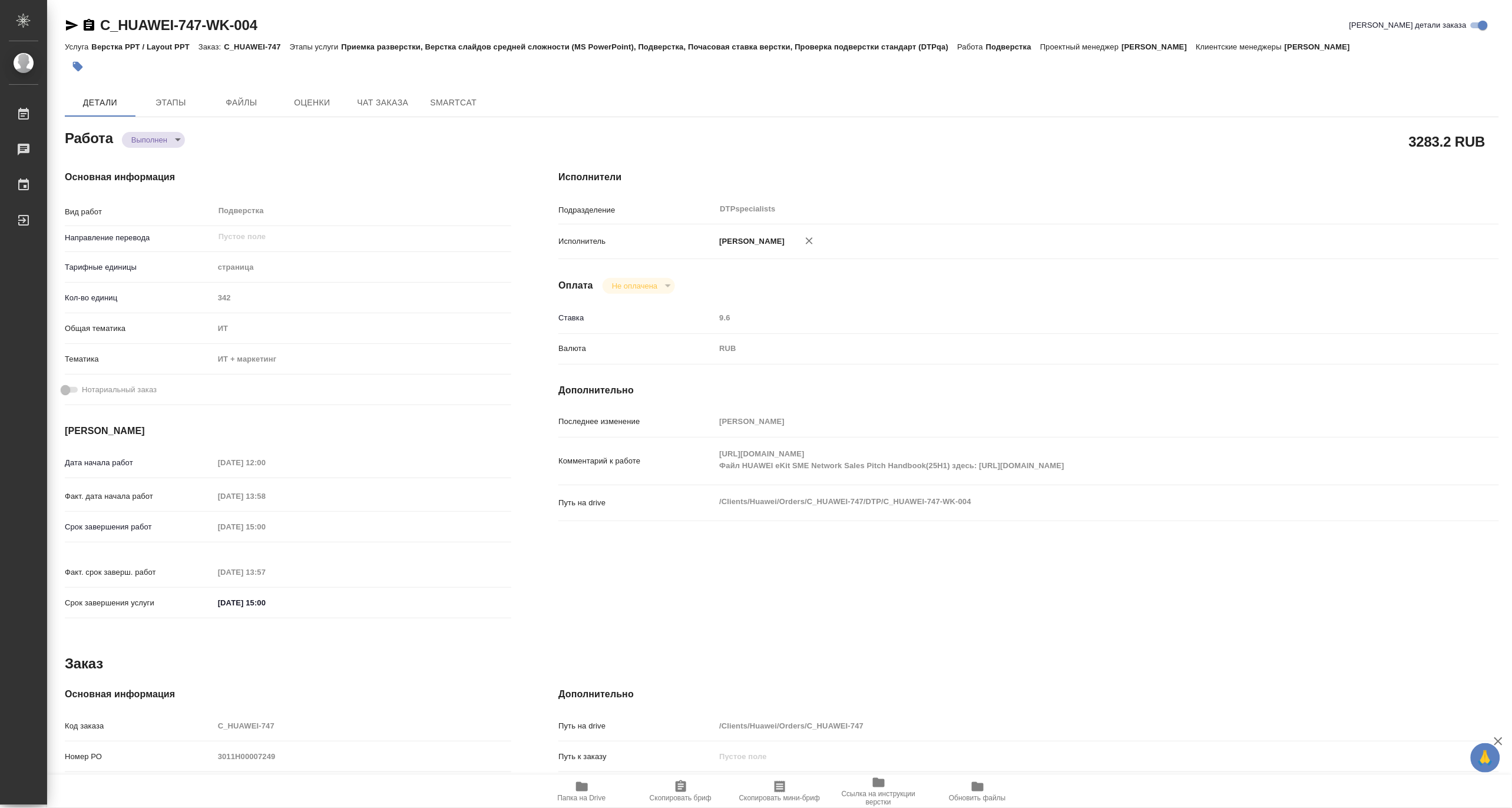
type textarea "x"
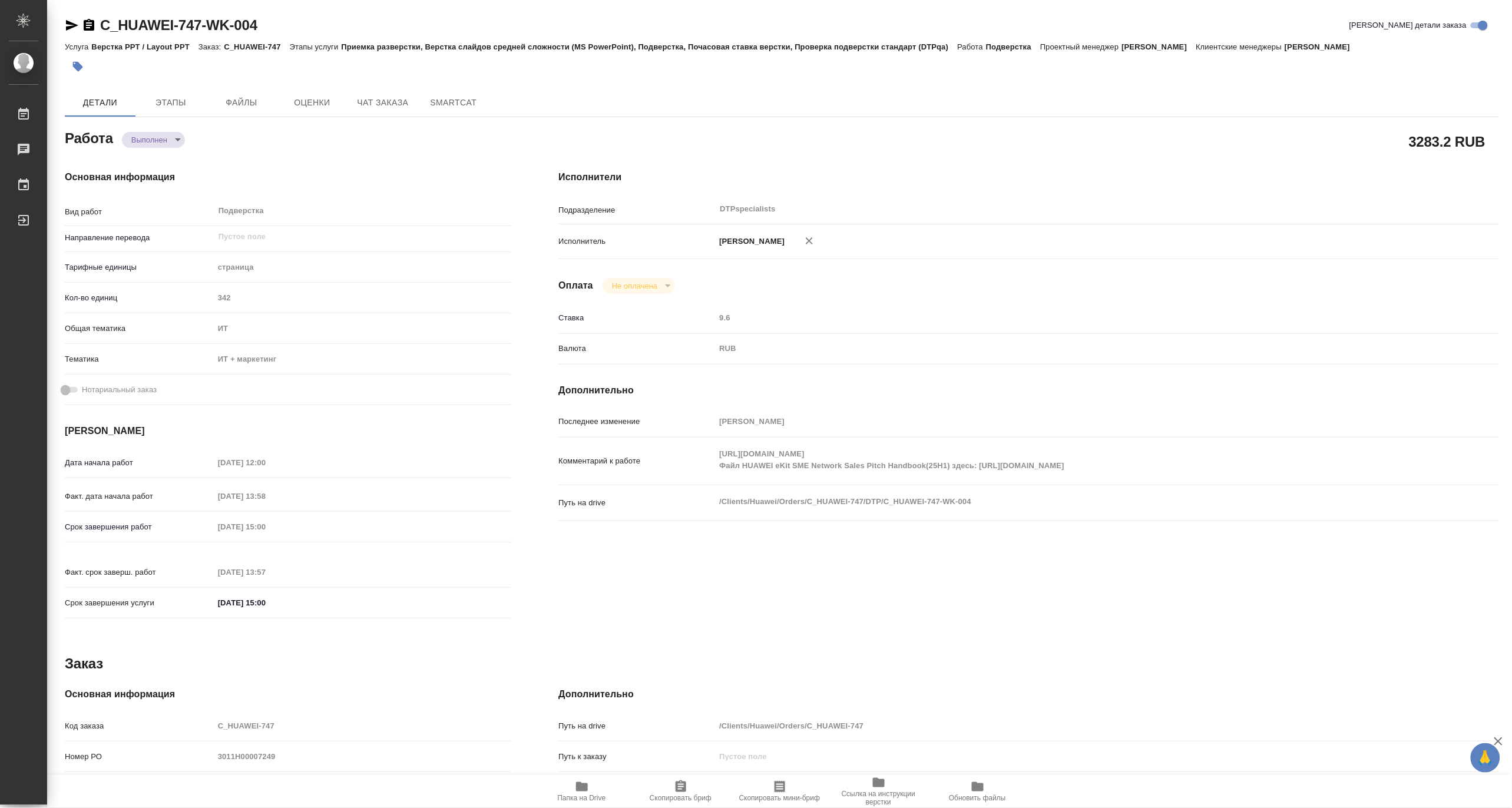
type textarea "x"
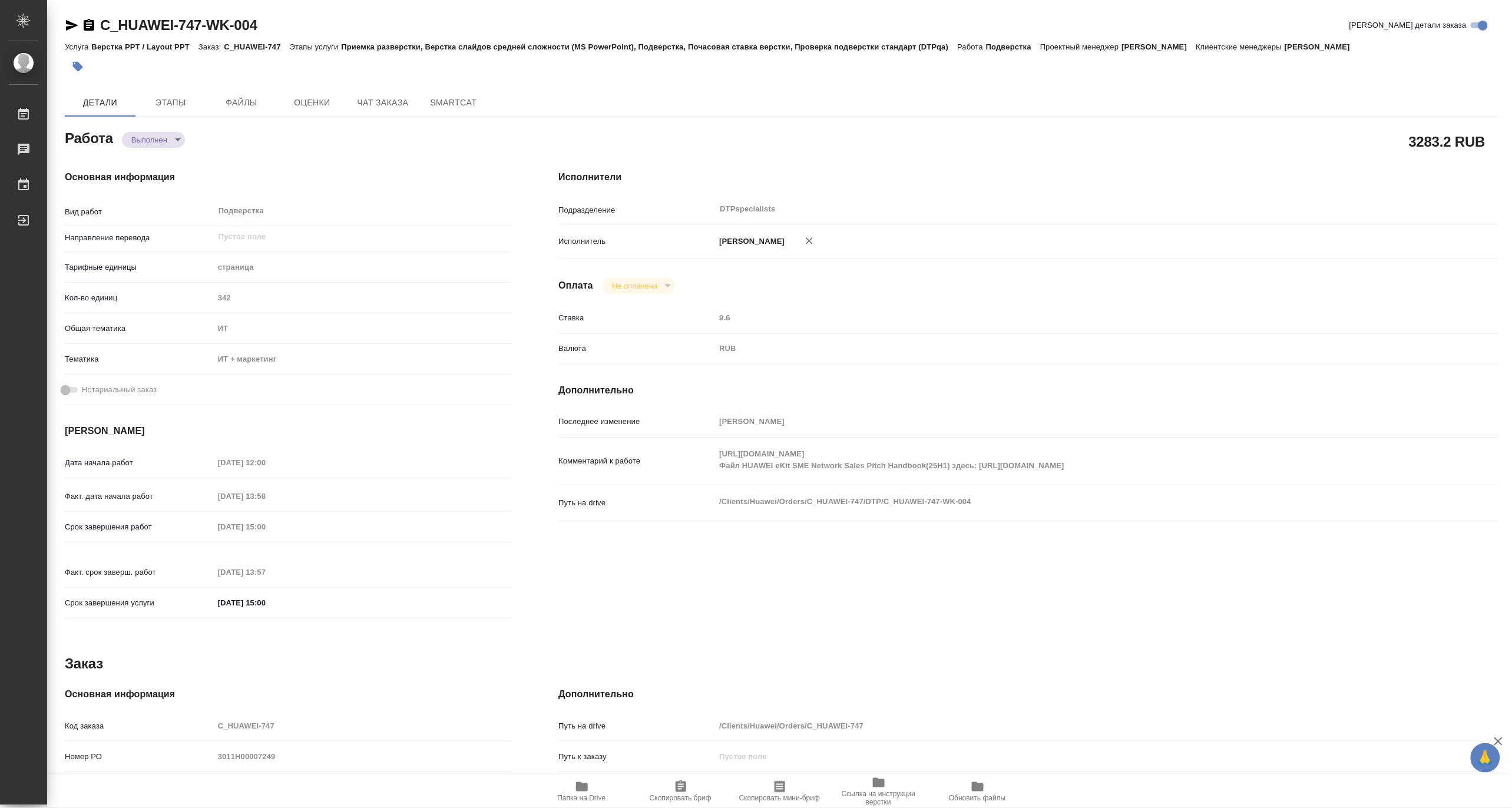
type textarea "x"
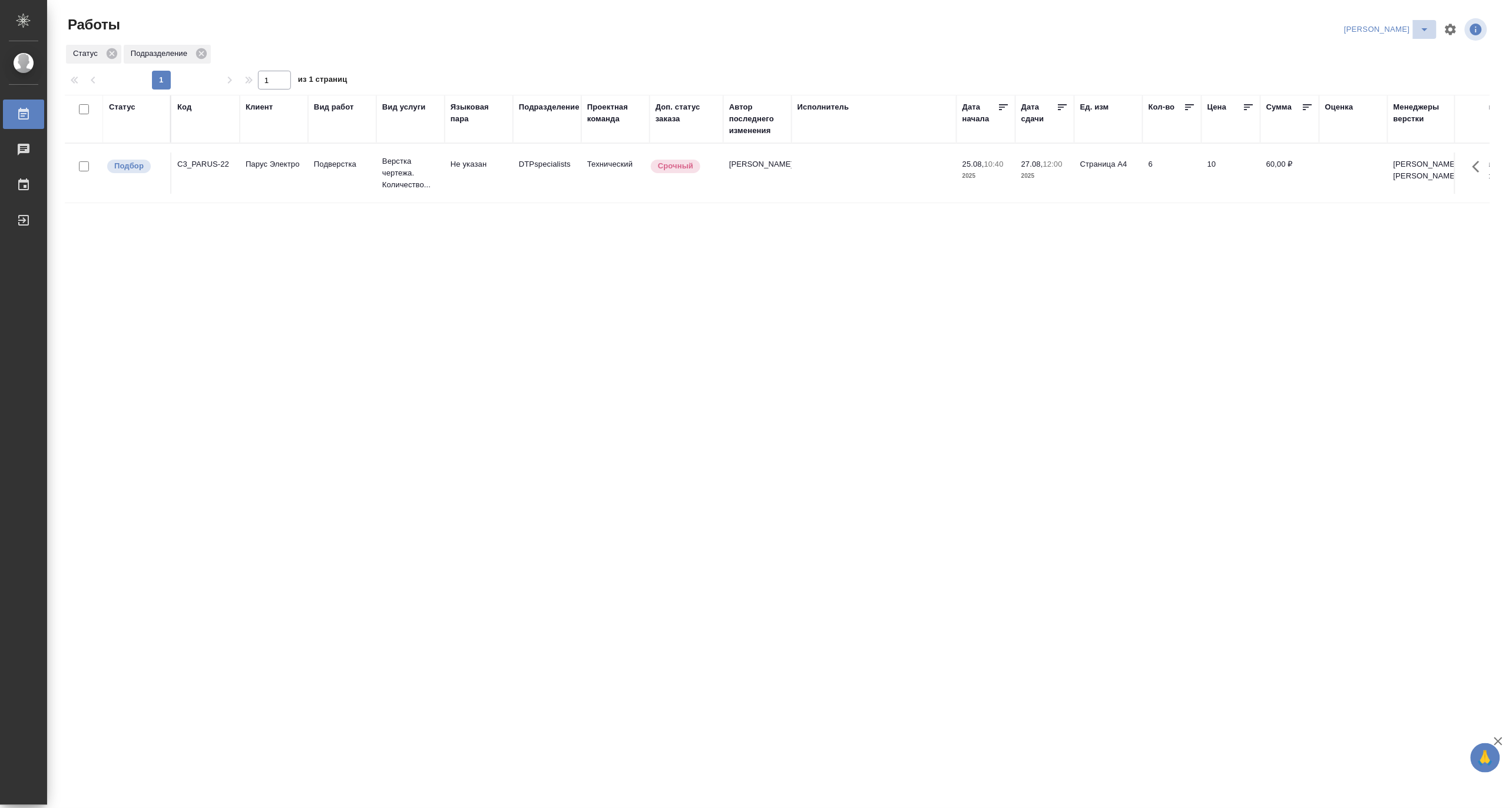
click at [1421, 23] on icon "split button" at bounding box center [1424, 30] width 14 height 14
click at [1375, 103] on li "Верстка и Дизайн" at bounding box center [1380, 109] width 113 height 19
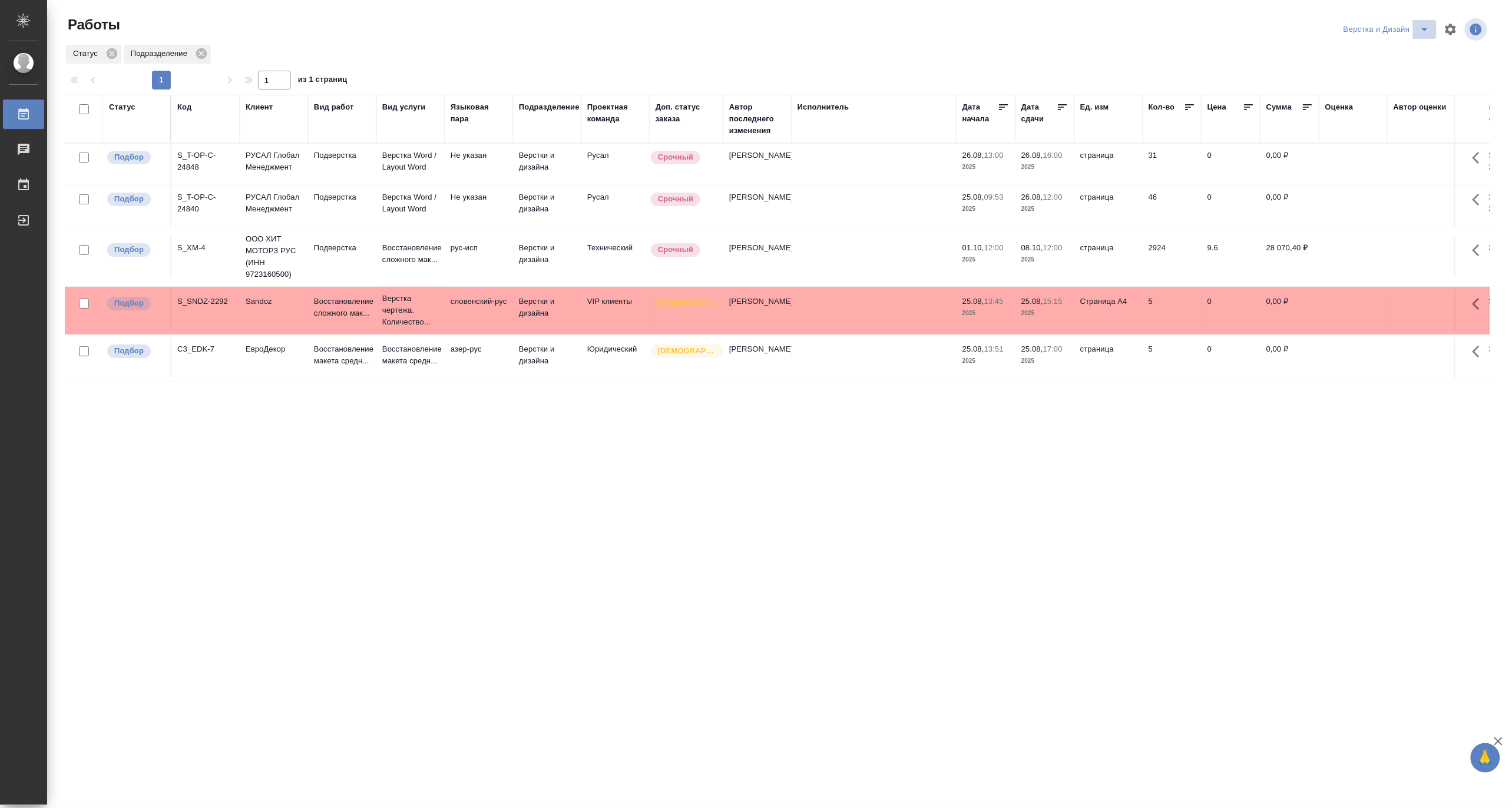
click at [1425, 25] on icon "split button" at bounding box center [1424, 30] width 14 height 14
click at [1350, 125] on li "DTPLight" at bounding box center [1393, 128] width 113 height 19
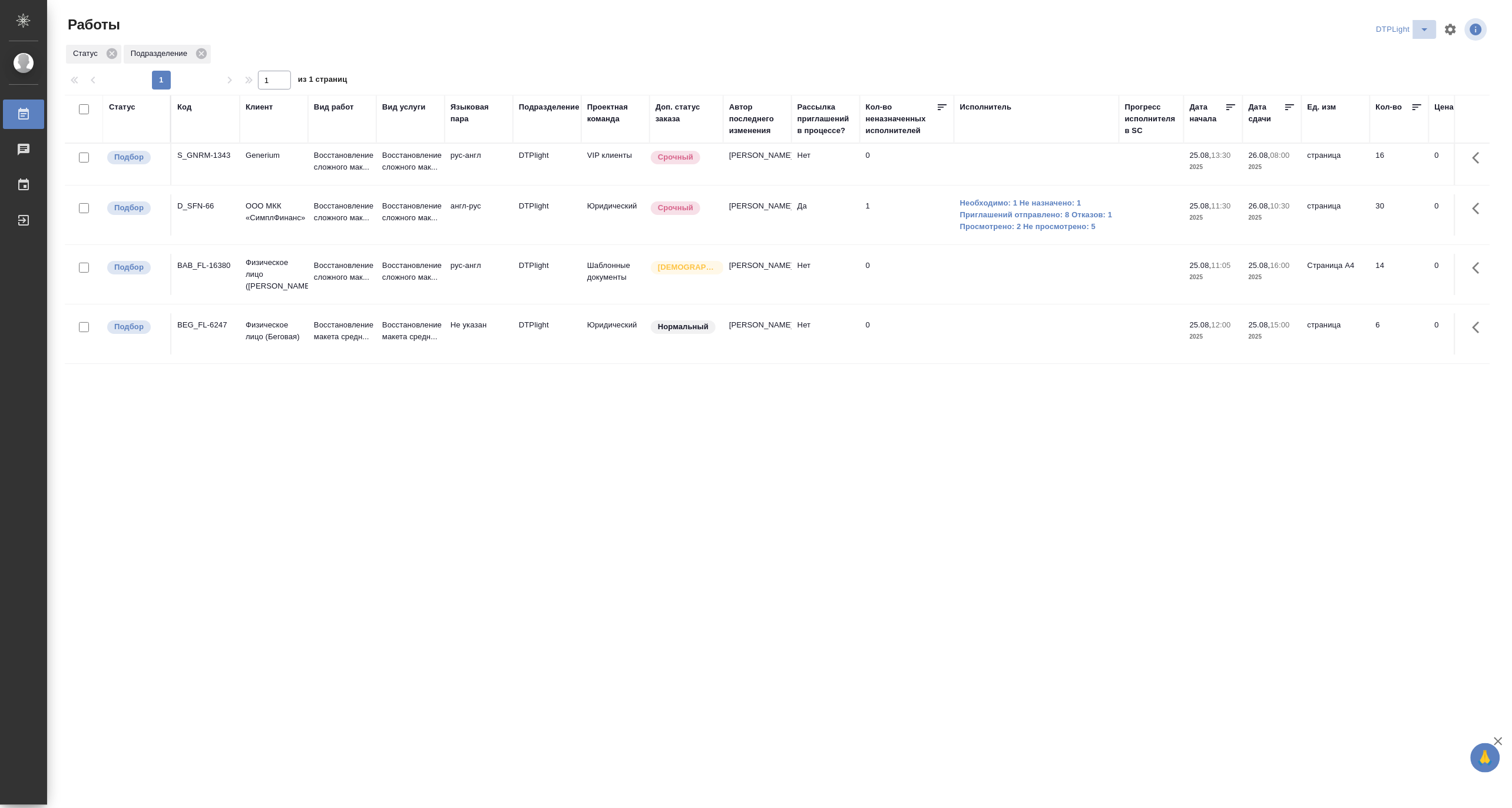
click at [1422, 23] on icon "split button" at bounding box center [1424, 30] width 14 height 14
click at [1400, 86] on li "[PERSON_NAME]" at bounding box center [1411, 91] width 113 height 19
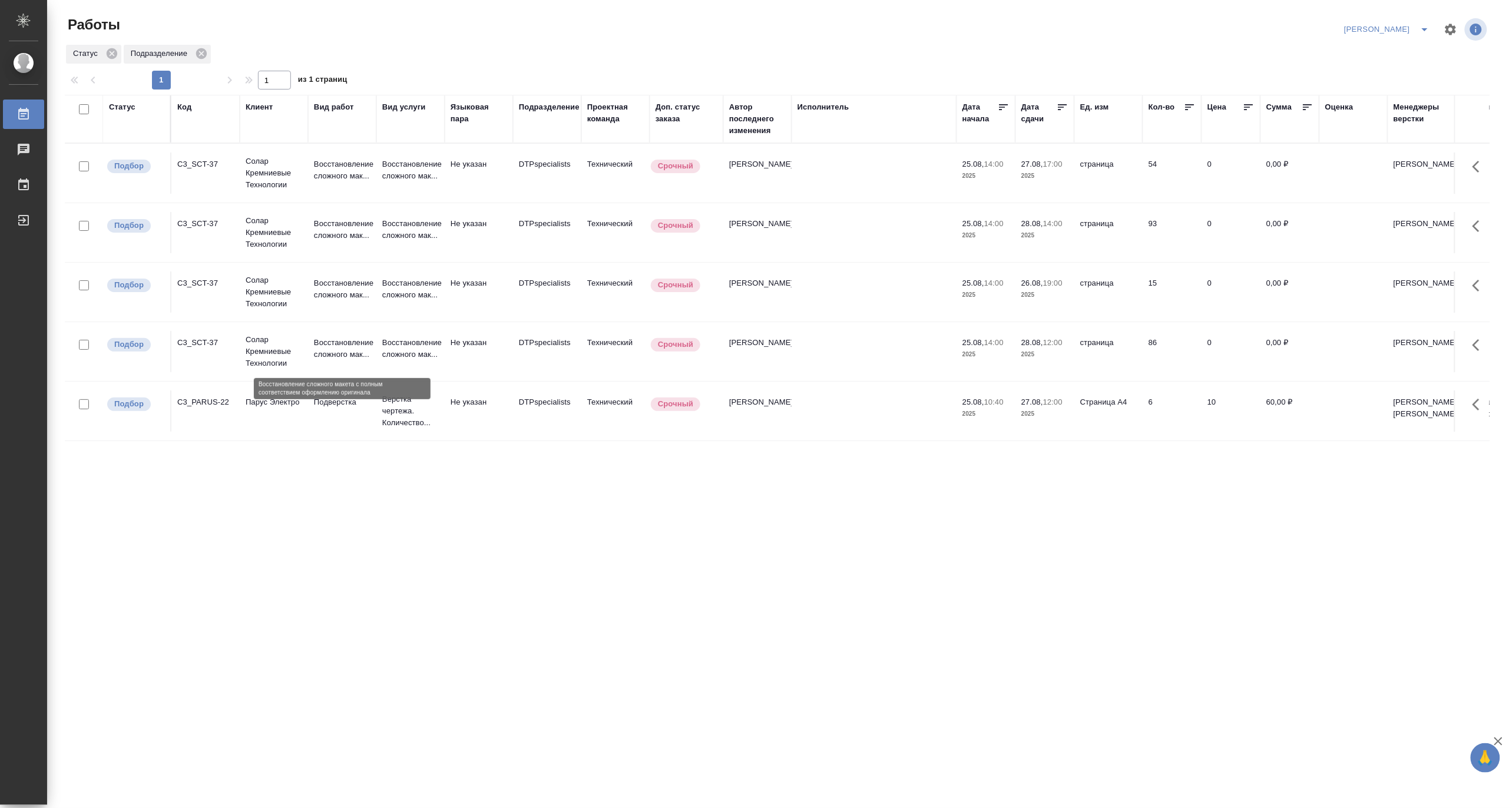
click at [343, 351] on p "Восстановление сложного мак..." at bounding box center [341, 348] width 56 height 24
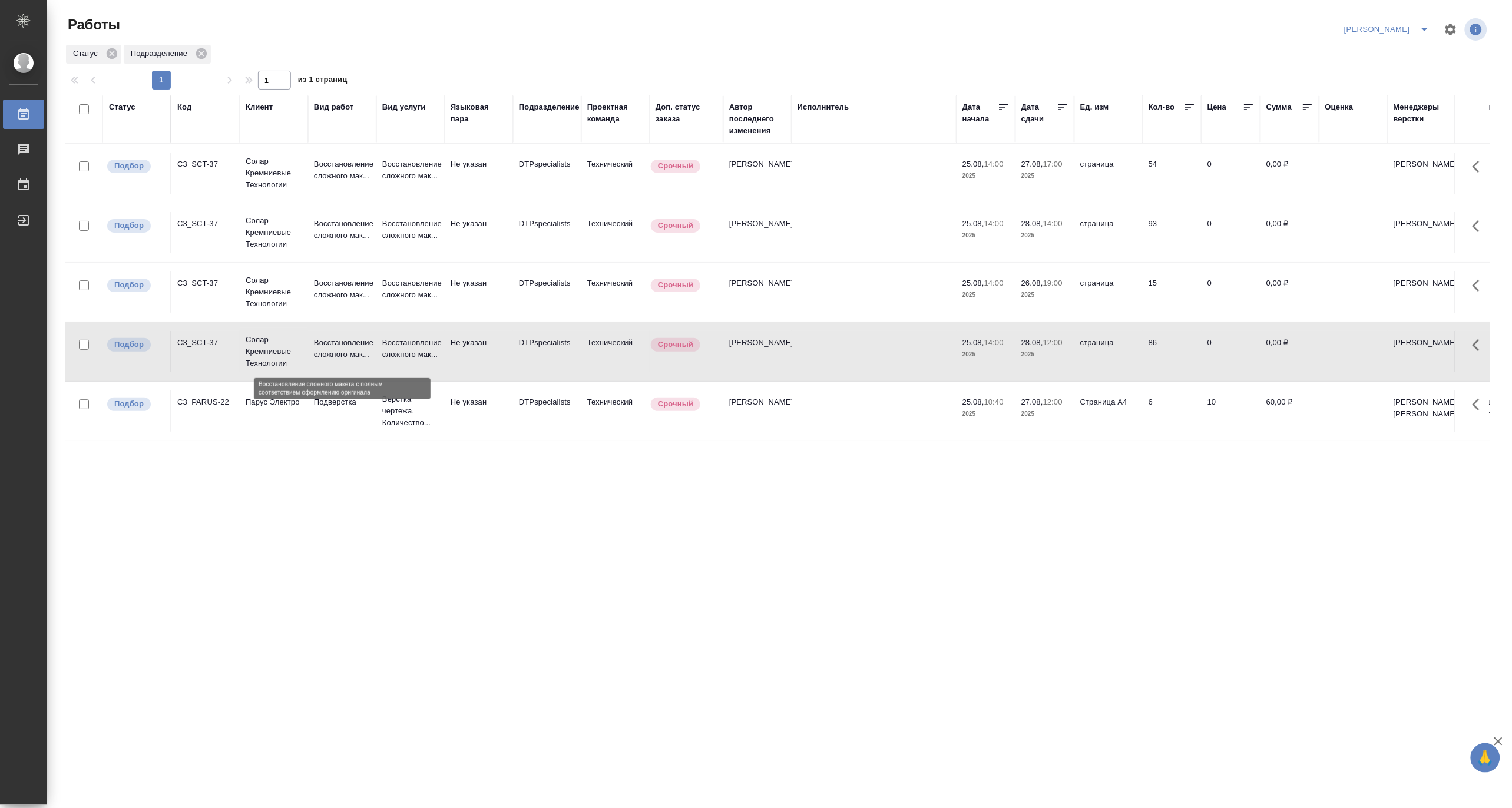
click at [343, 351] on p "Восстановление сложного мак..." at bounding box center [341, 348] width 56 height 24
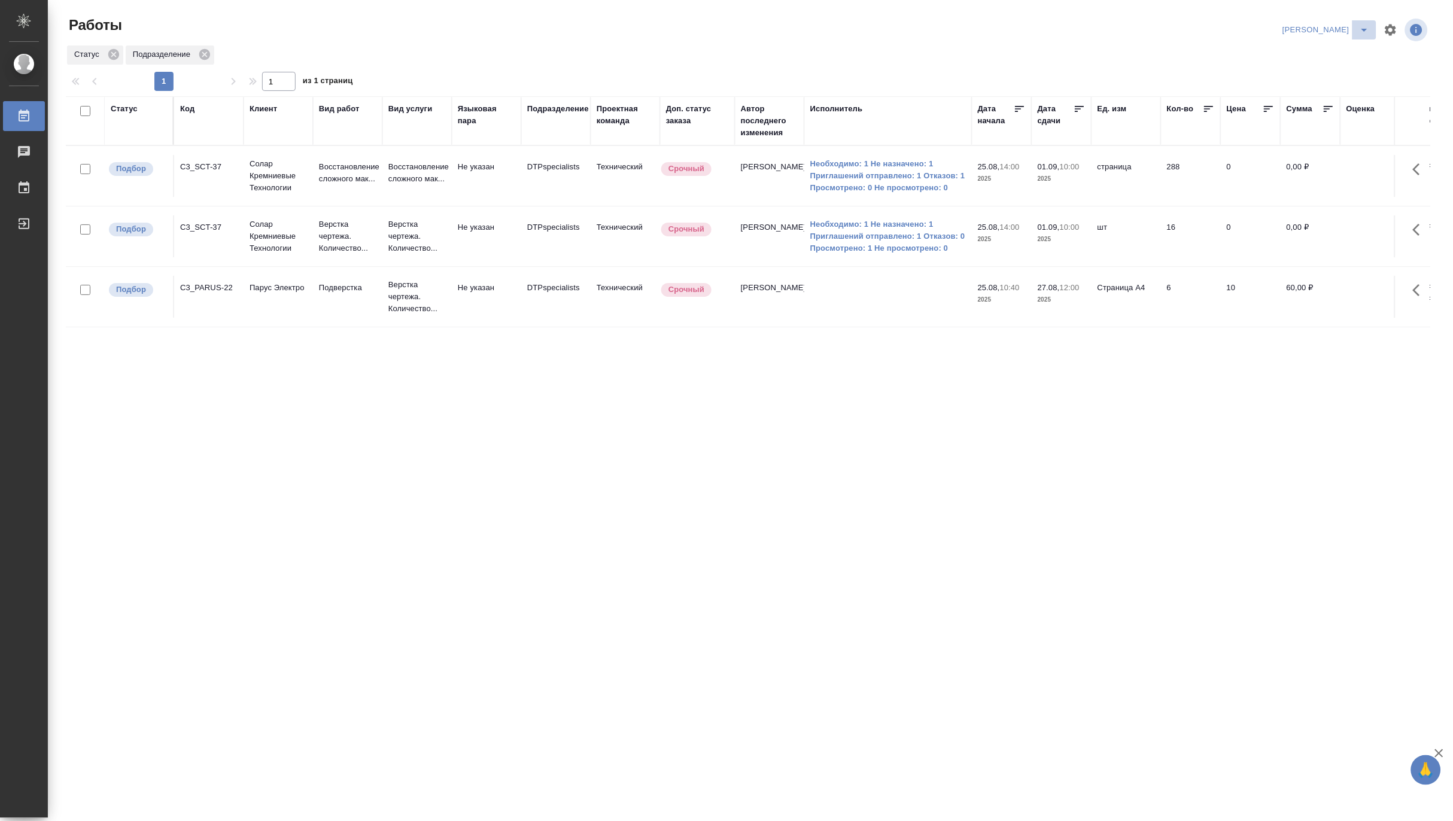
click at [1364, 27] on icon "split button" at bounding box center [1365, 30] width 14 height 14
click at [1338, 112] on li "Верстка и Дизайн" at bounding box center [1319, 111] width 115 height 19
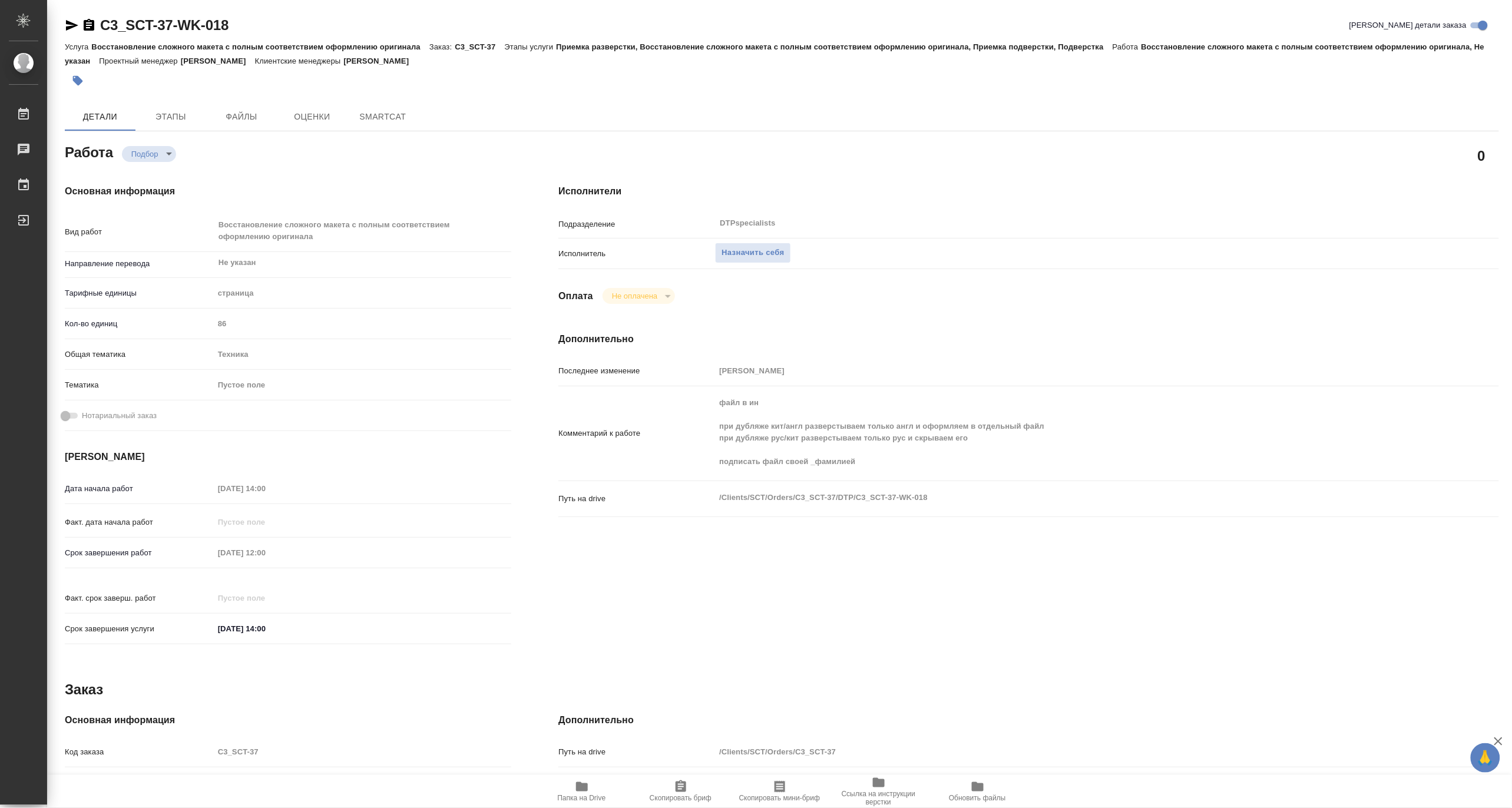
type textarea "x"
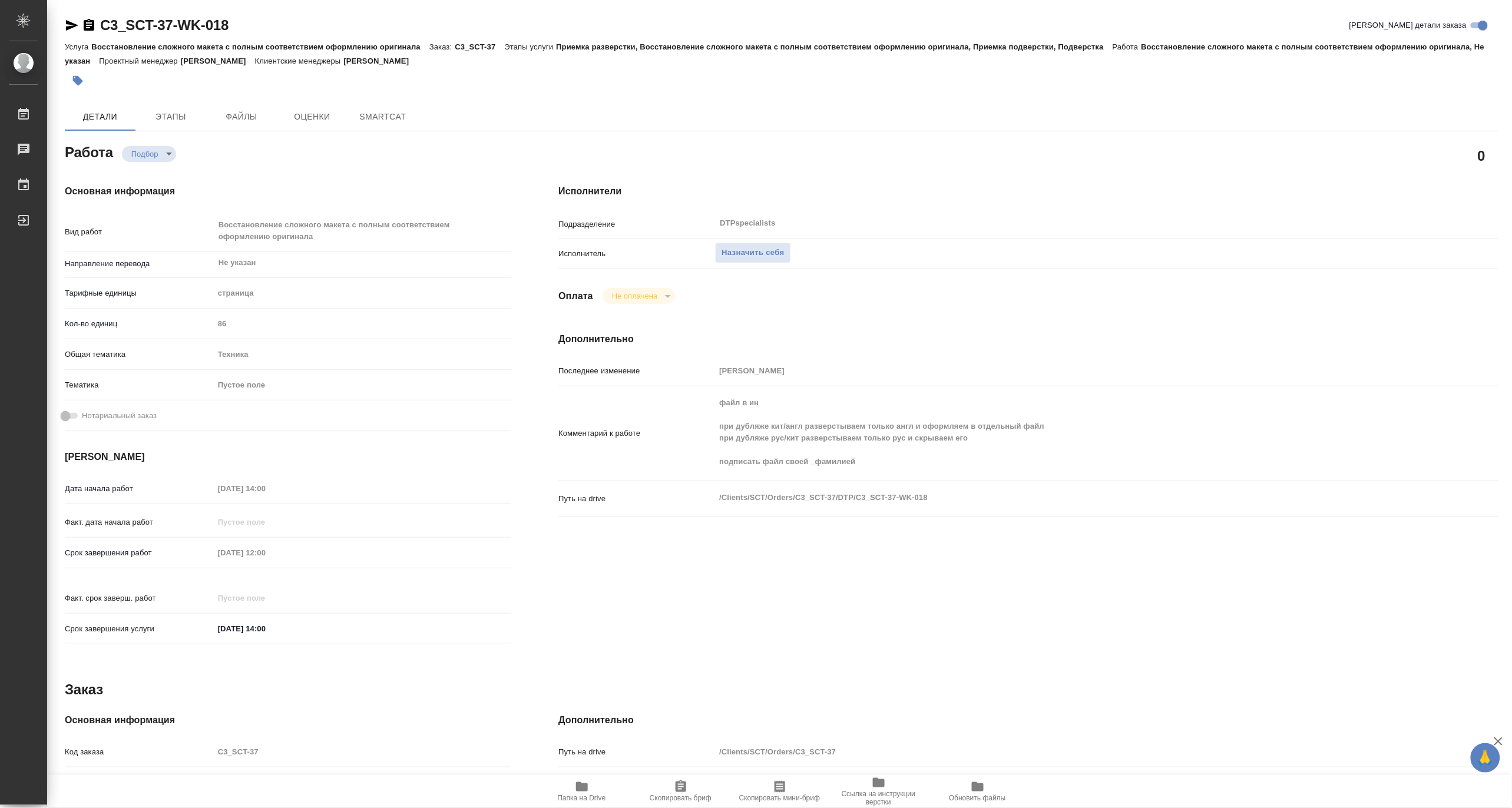
type textarea "x"
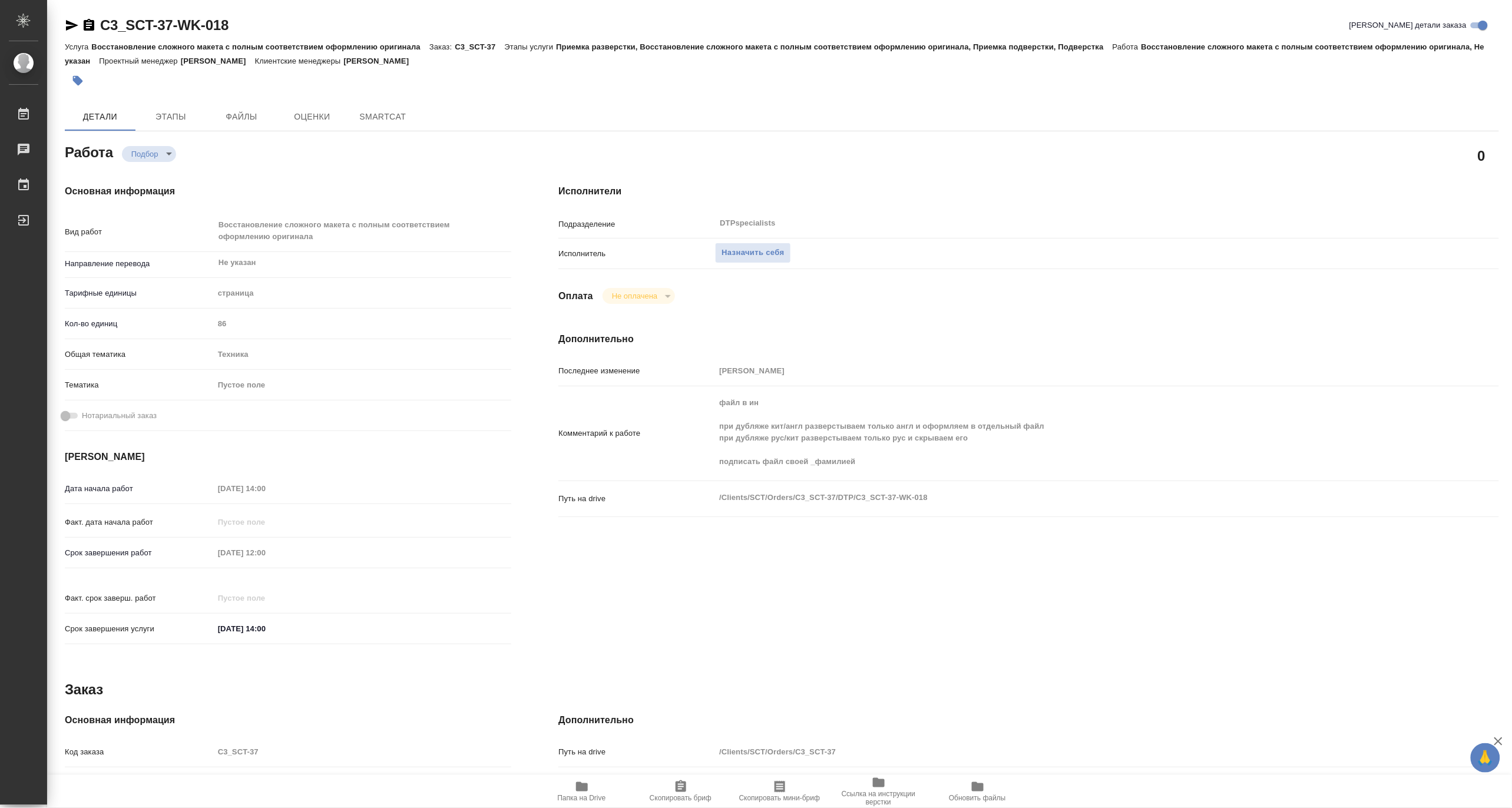
type textarea "x"
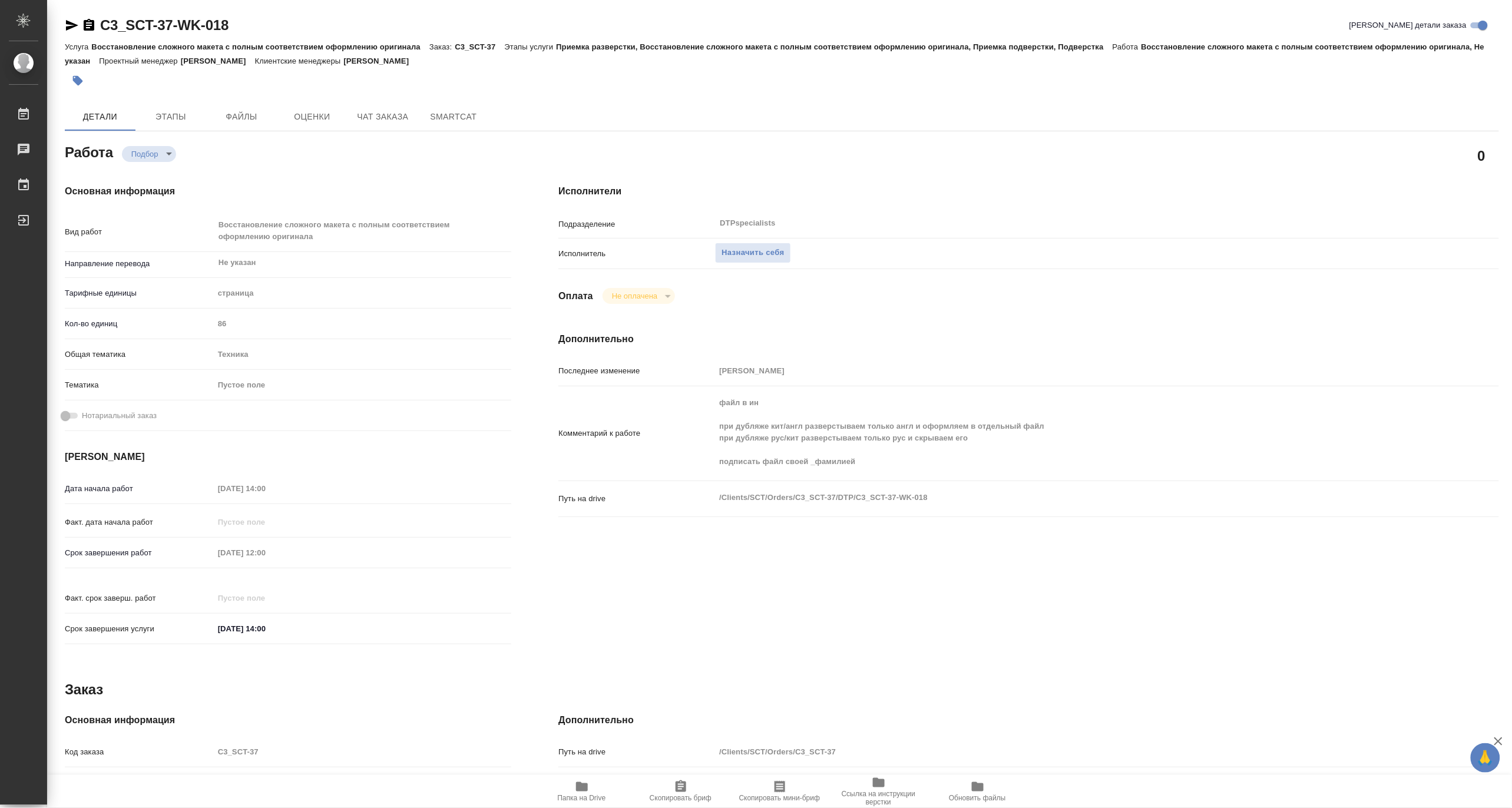
type textarea "x"
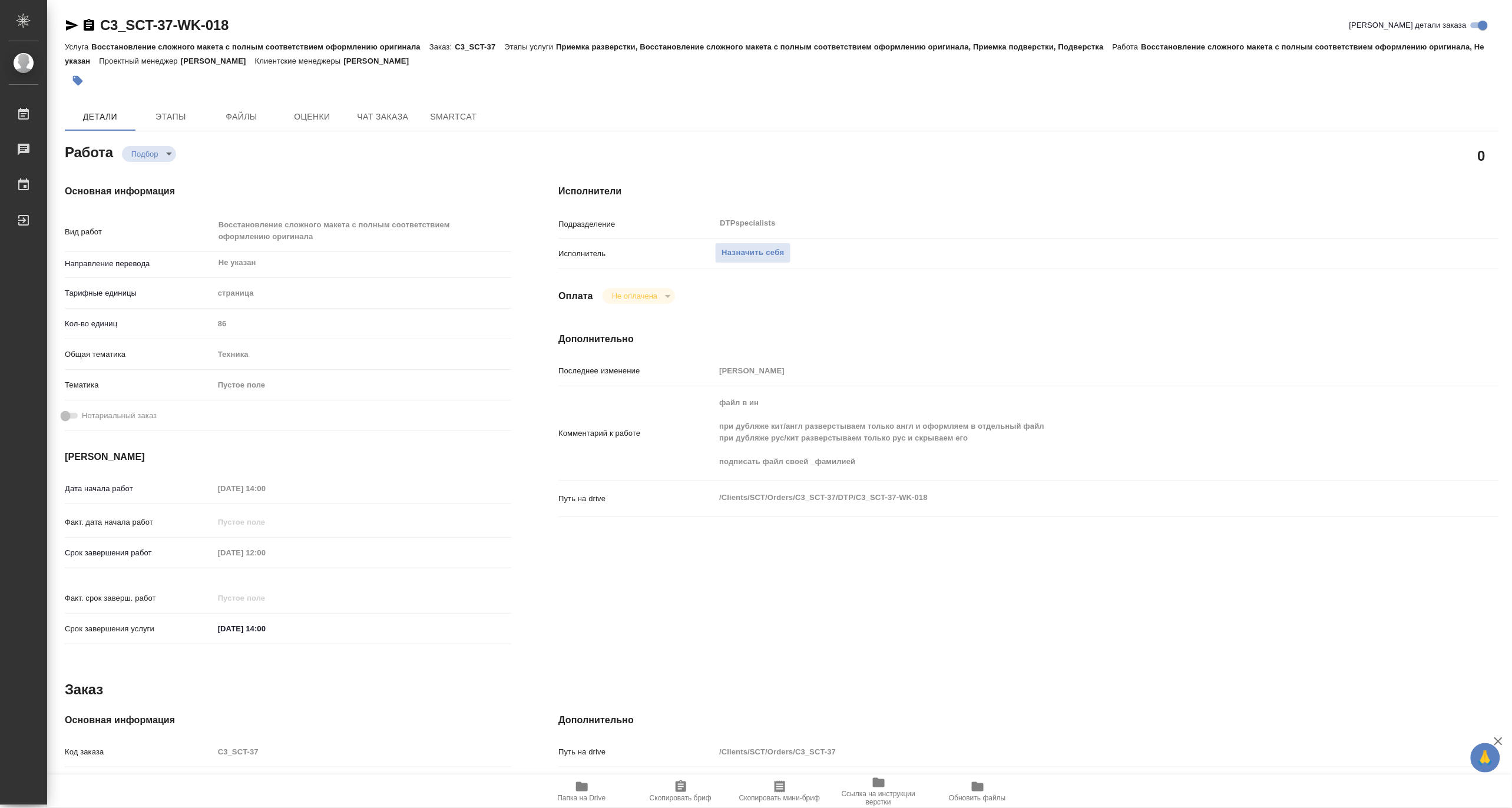
type textarea "x"
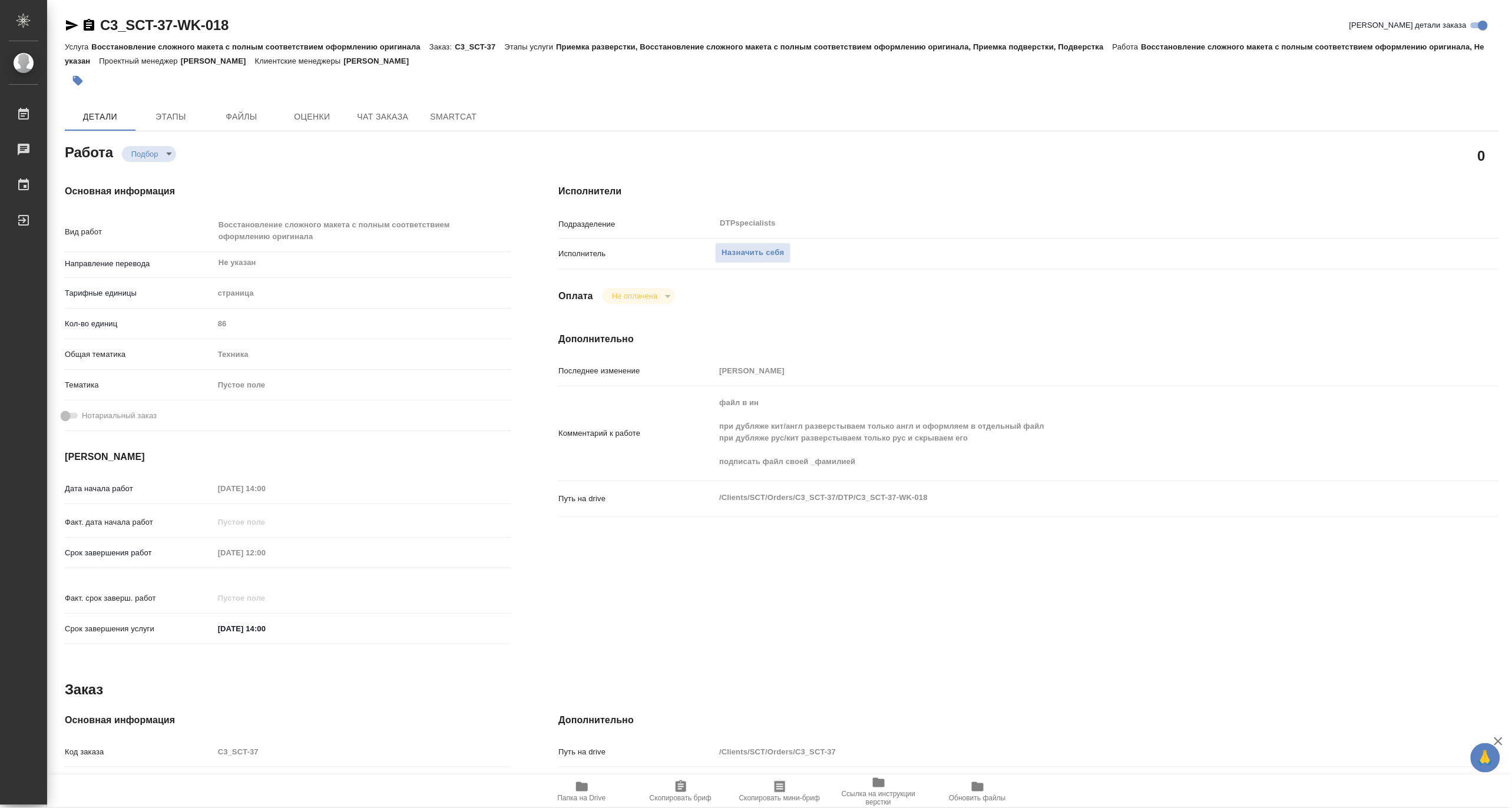
type textarea "x"
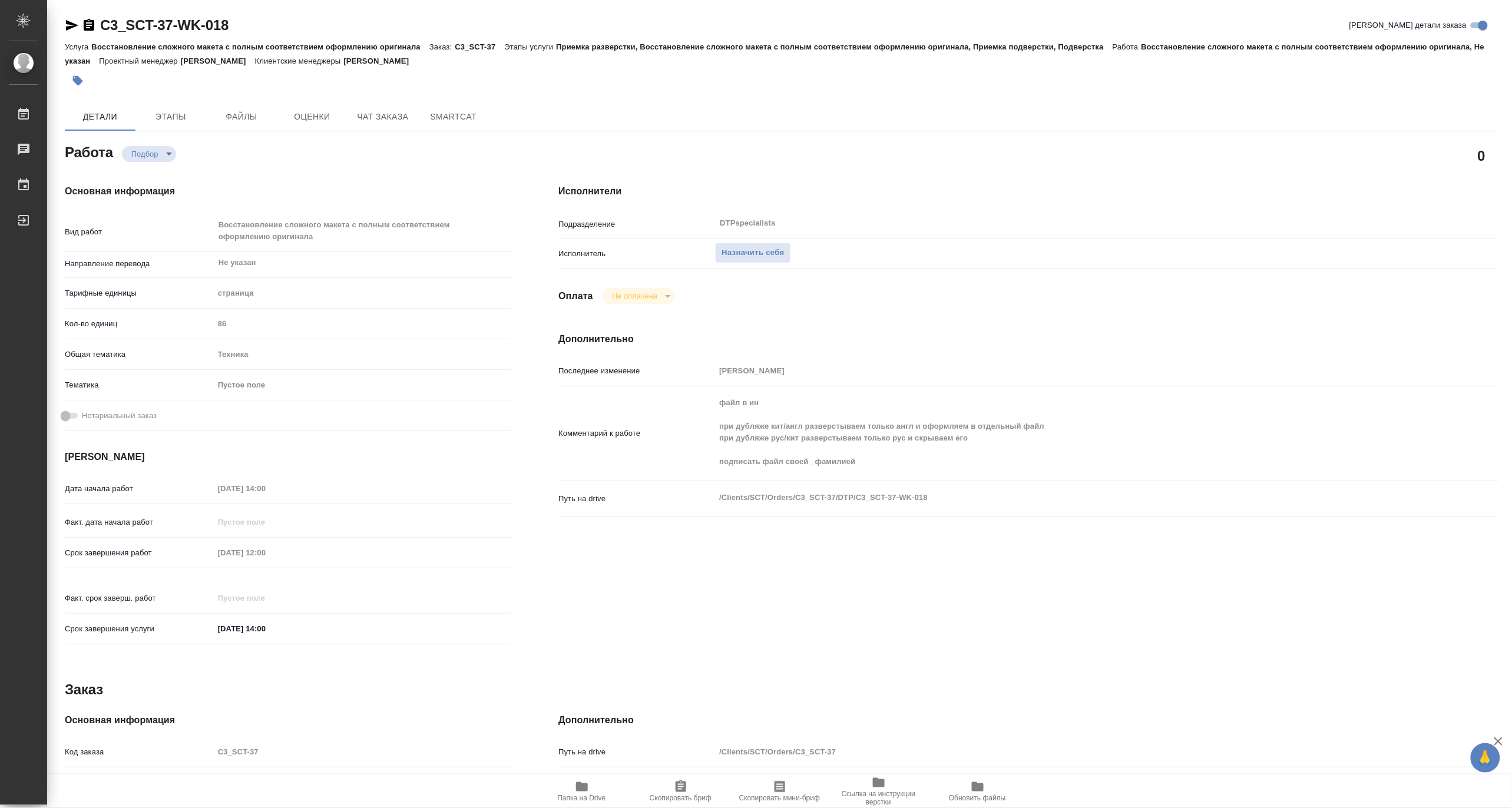
type textarea "x"
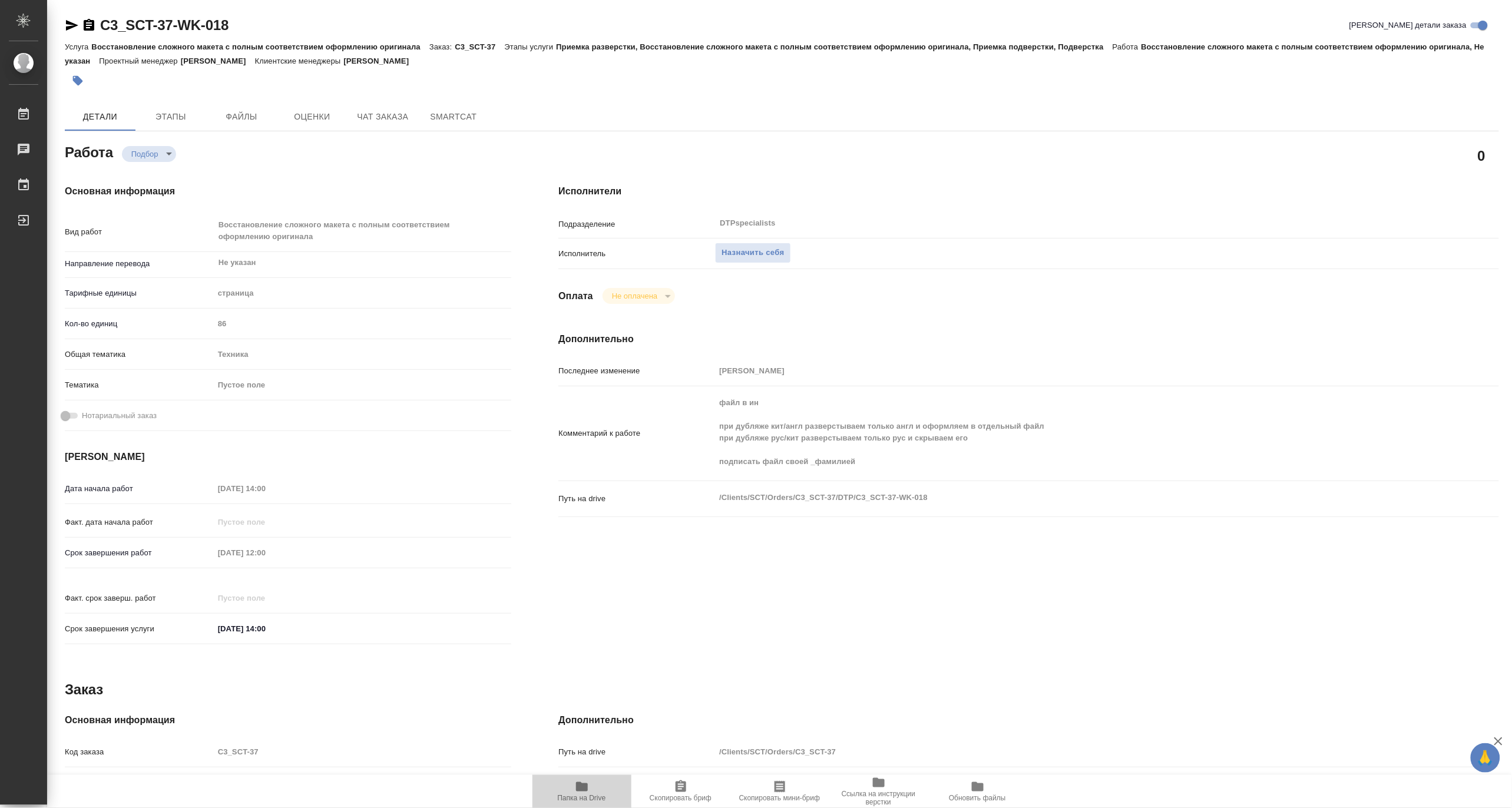
type textarea "x"
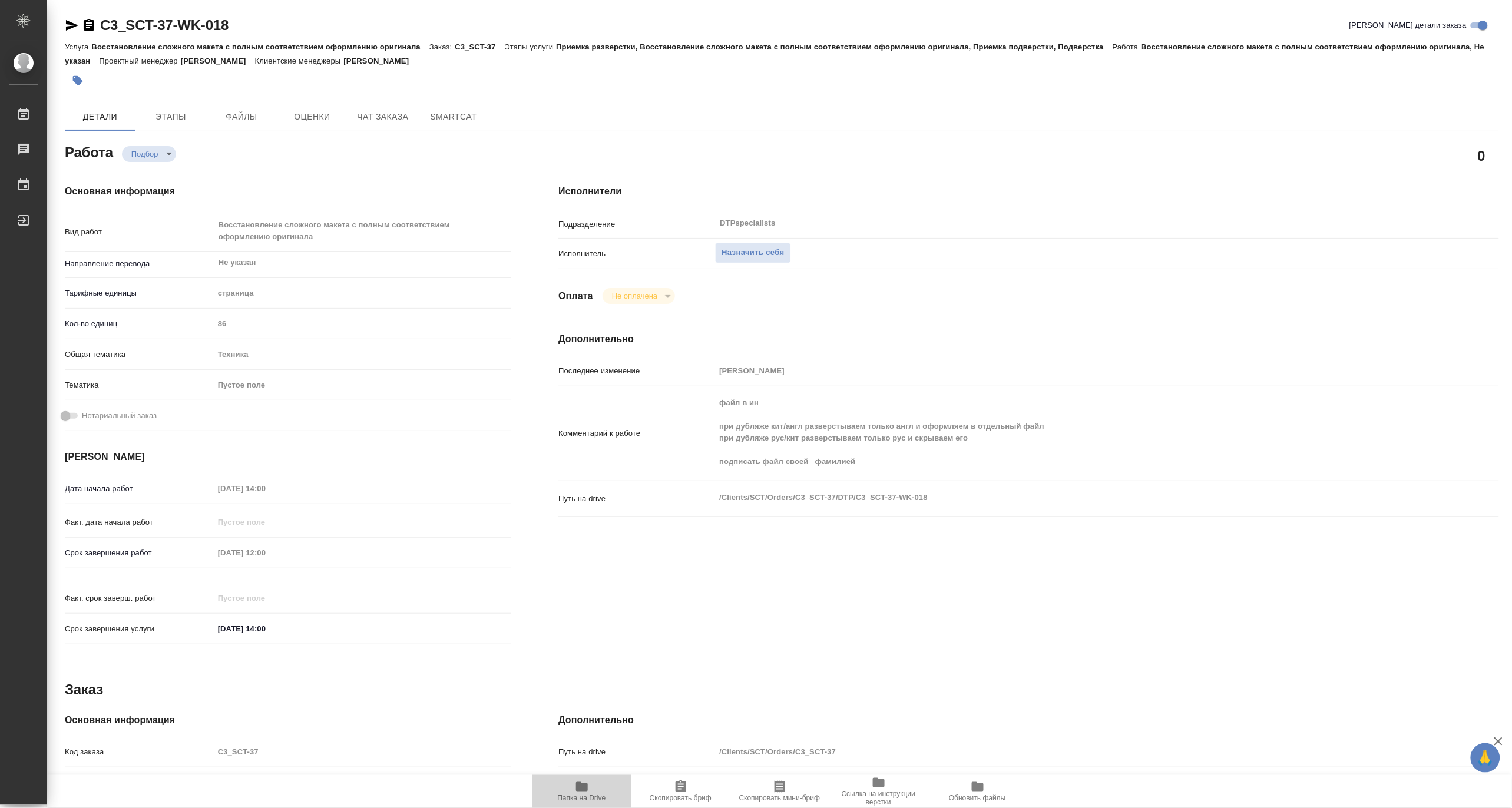
click at [587, 795] on span "Папка на Drive" at bounding box center [581, 798] width 48 height 8
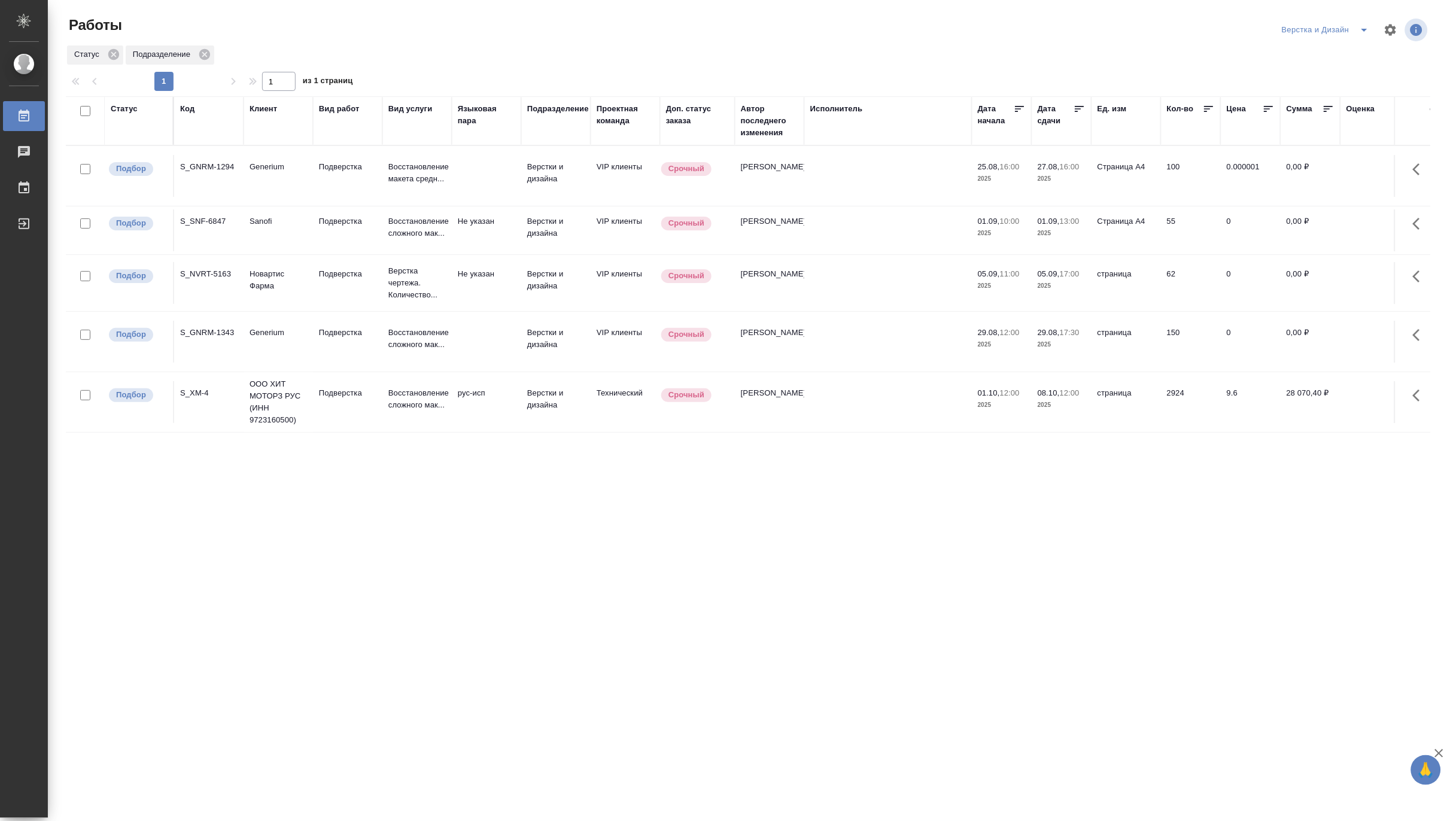
click at [1364, 26] on icon "split button" at bounding box center [1365, 30] width 14 height 14
click at [1348, 90] on li "[PERSON_NAME]" at bounding box center [1333, 92] width 115 height 19
